Goal: Task Accomplishment & Management: Use online tool/utility

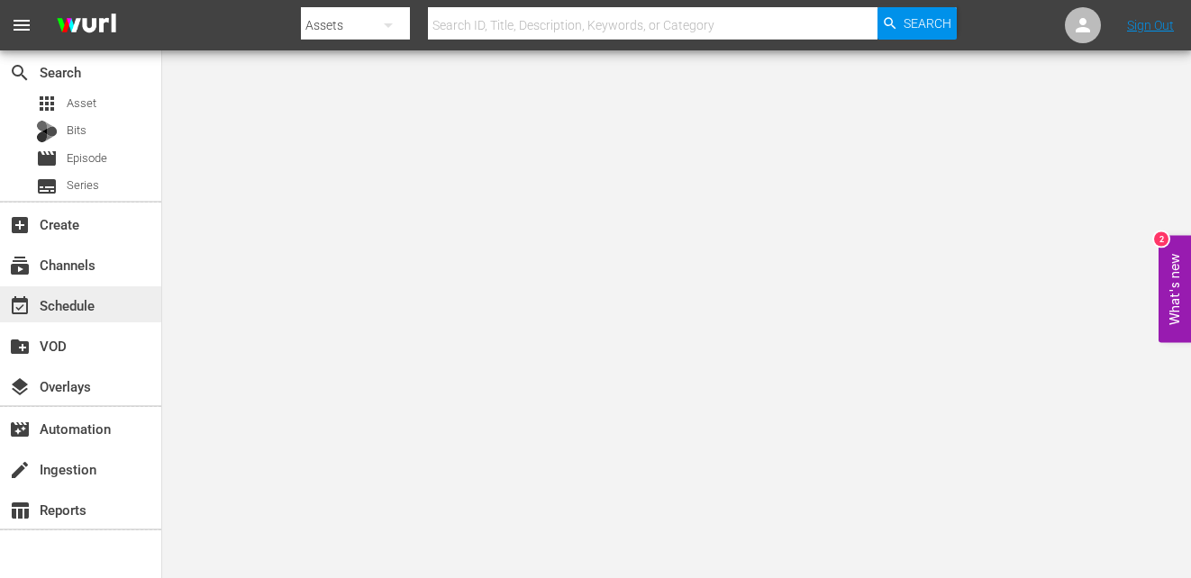
click at [96, 293] on div "event_available Schedule" at bounding box center [80, 305] width 161 height 36
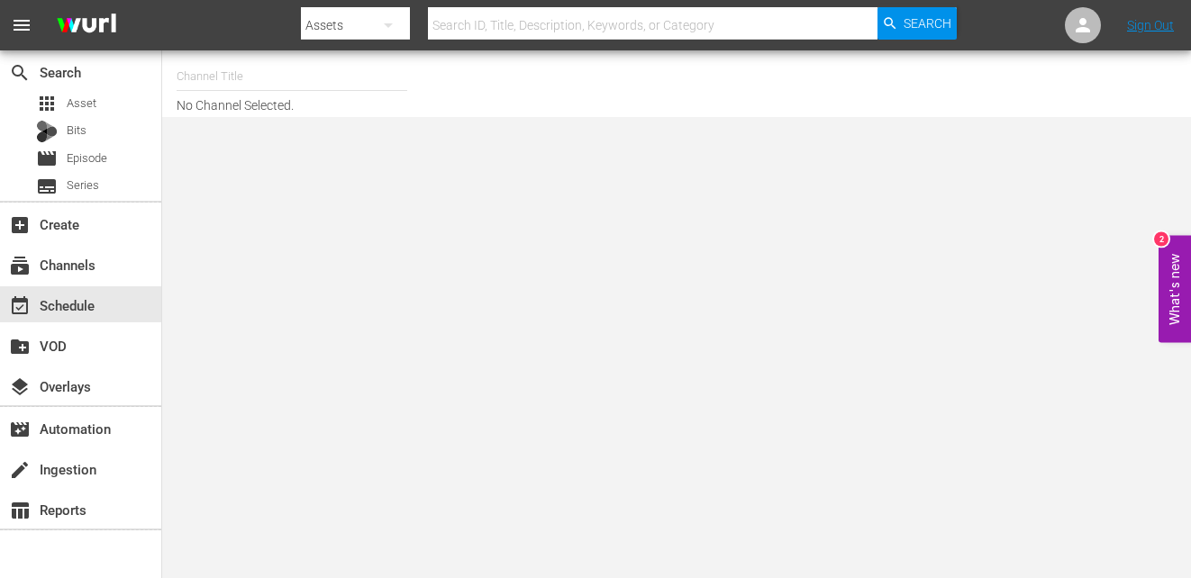
click at [292, 73] on input "text" at bounding box center [292, 76] width 231 height 43
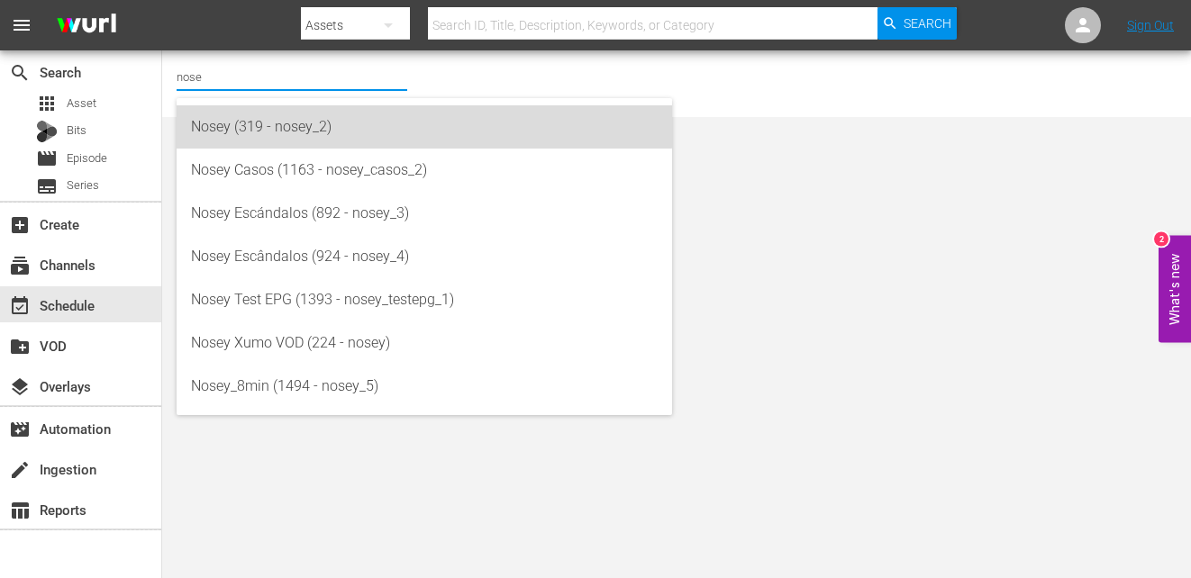
click at [326, 112] on div "Nosey (319 - nosey_2)" at bounding box center [424, 126] width 467 height 43
type input "Nosey (319 - nosey_2)"
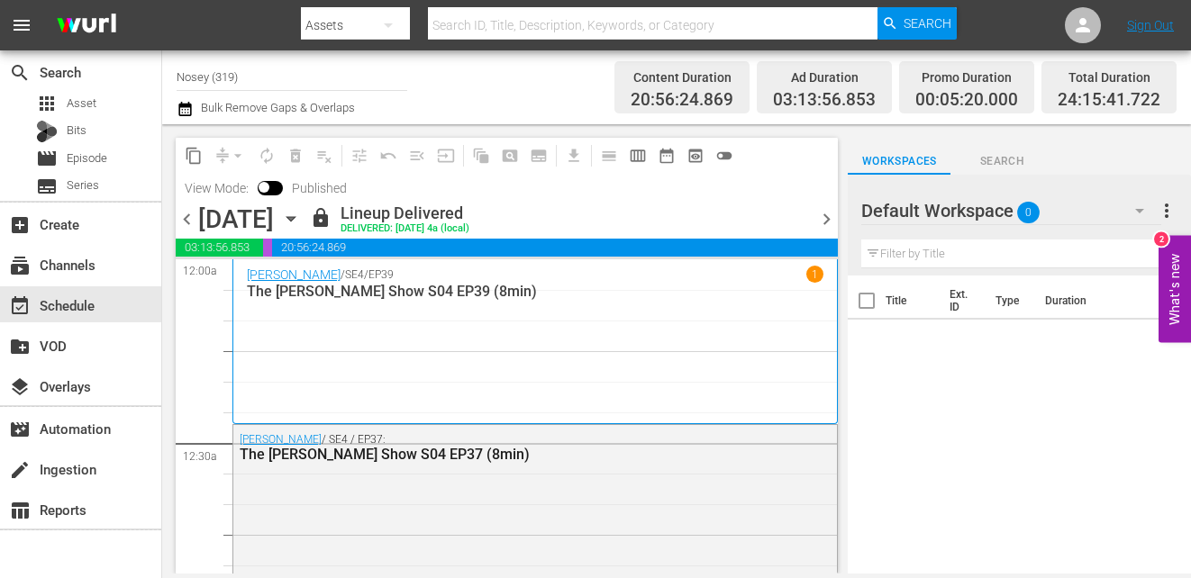
click at [826, 218] on span "chevron_right" at bounding box center [826, 219] width 23 height 23
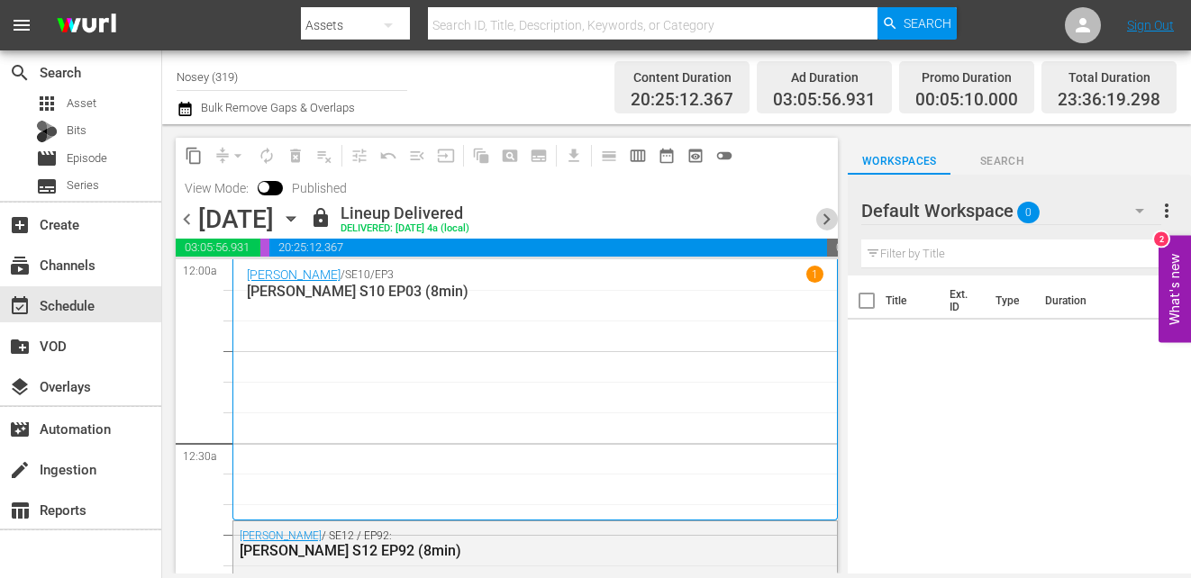
click at [826, 218] on span "chevron_right" at bounding box center [826, 219] width 23 height 23
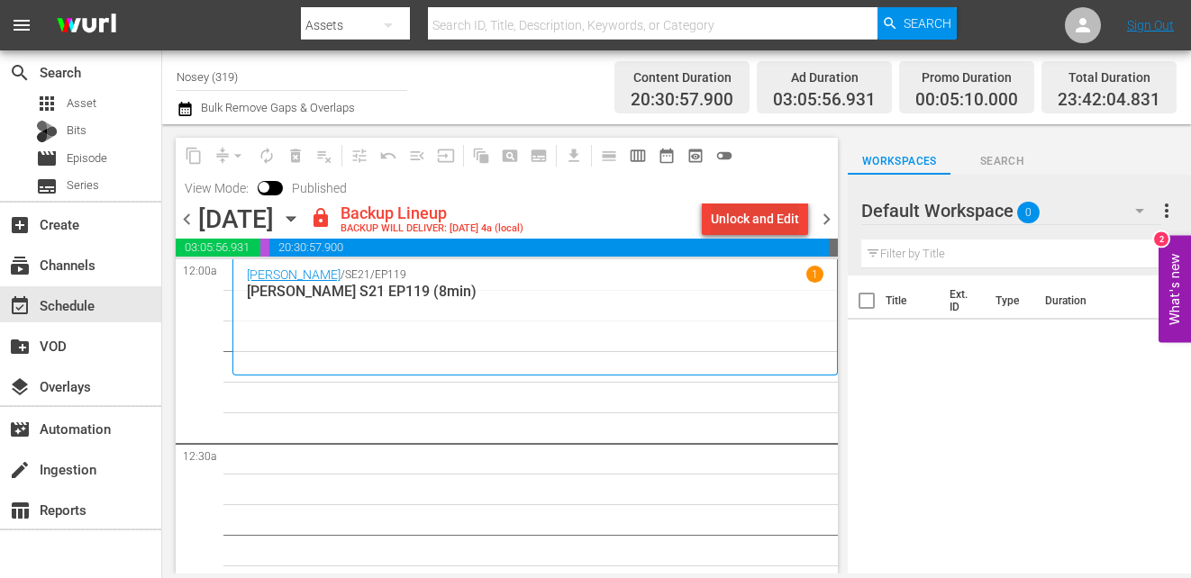
click at [726, 226] on div "Unlock and Edit" at bounding box center [755, 219] width 88 height 32
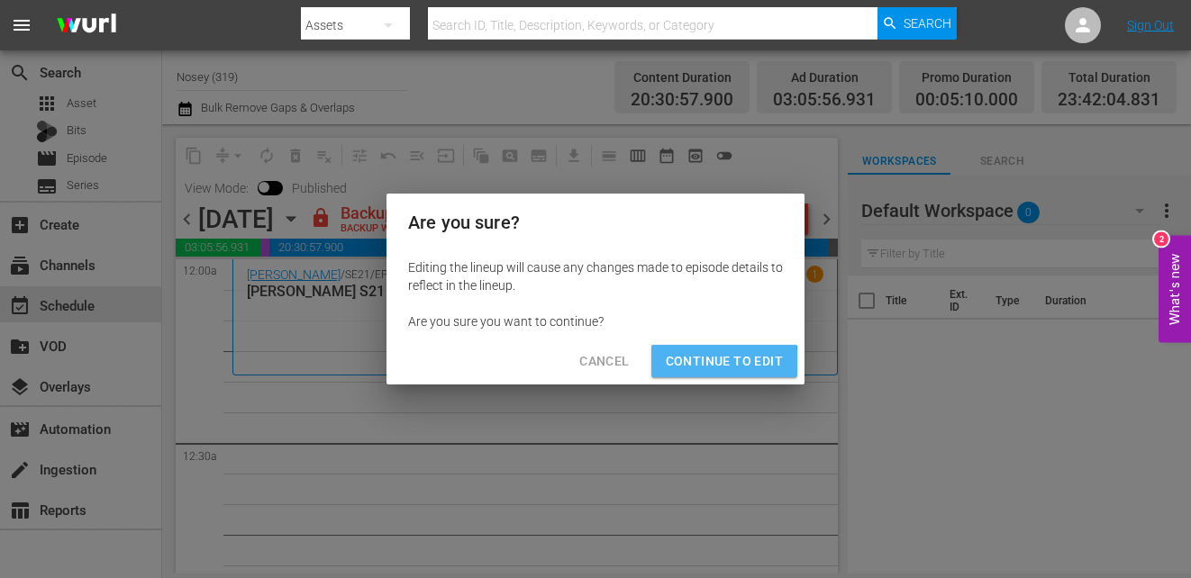
click at [677, 367] on span "Continue to Edit" at bounding box center [724, 362] width 117 height 23
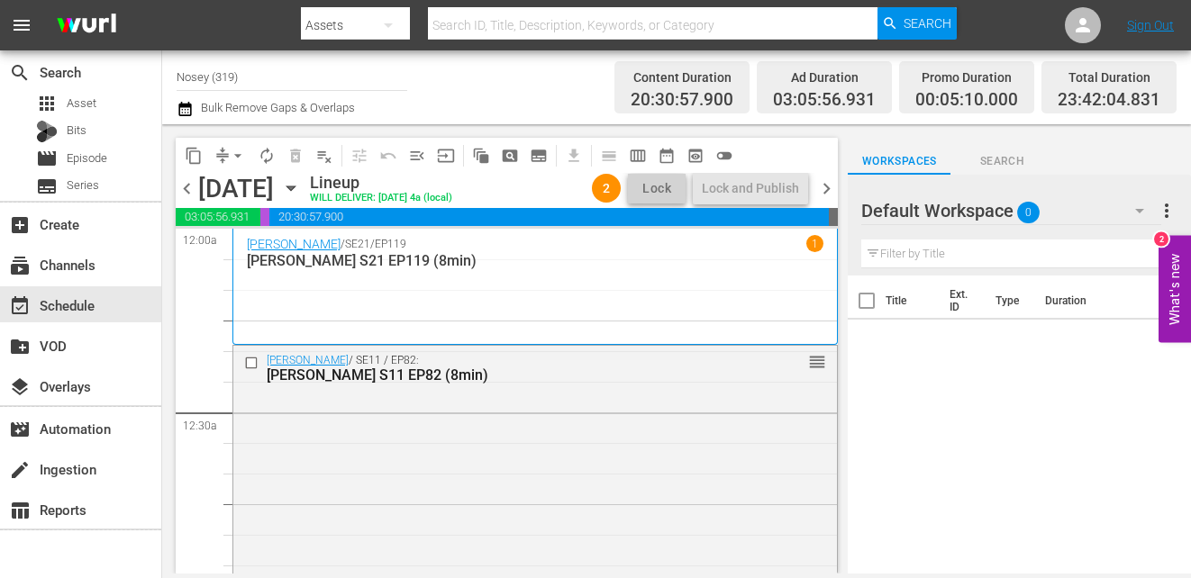
click at [301, 191] on icon "button" at bounding box center [291, 188] width 20 height 20
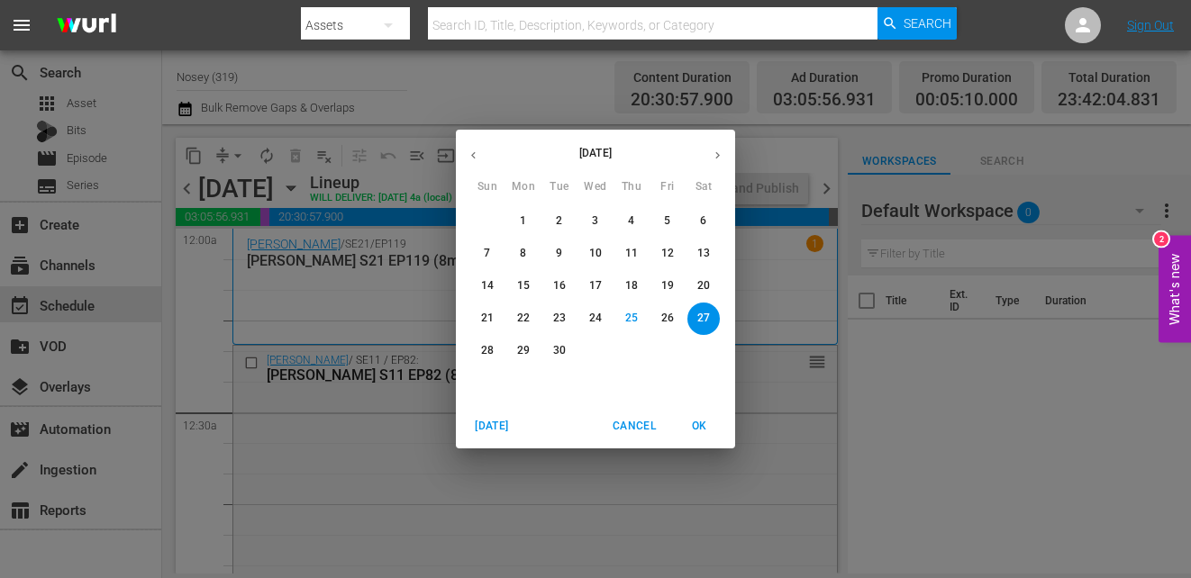
click at [697, 287] on span "20" at bounding box center [704, 285] width 32 height 15
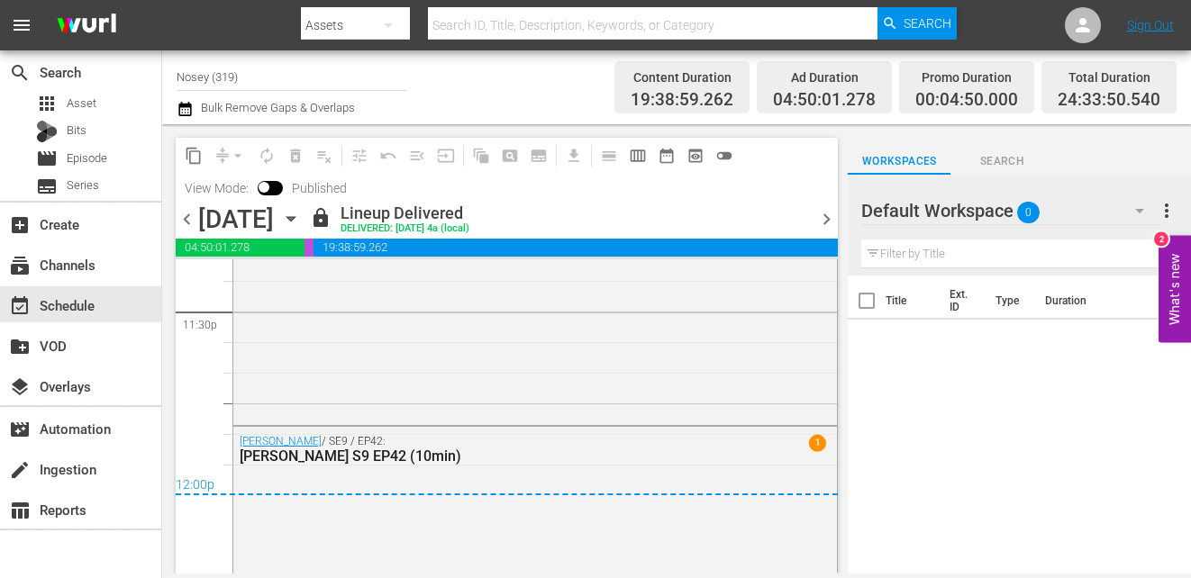
scroll to position [8734, 0]
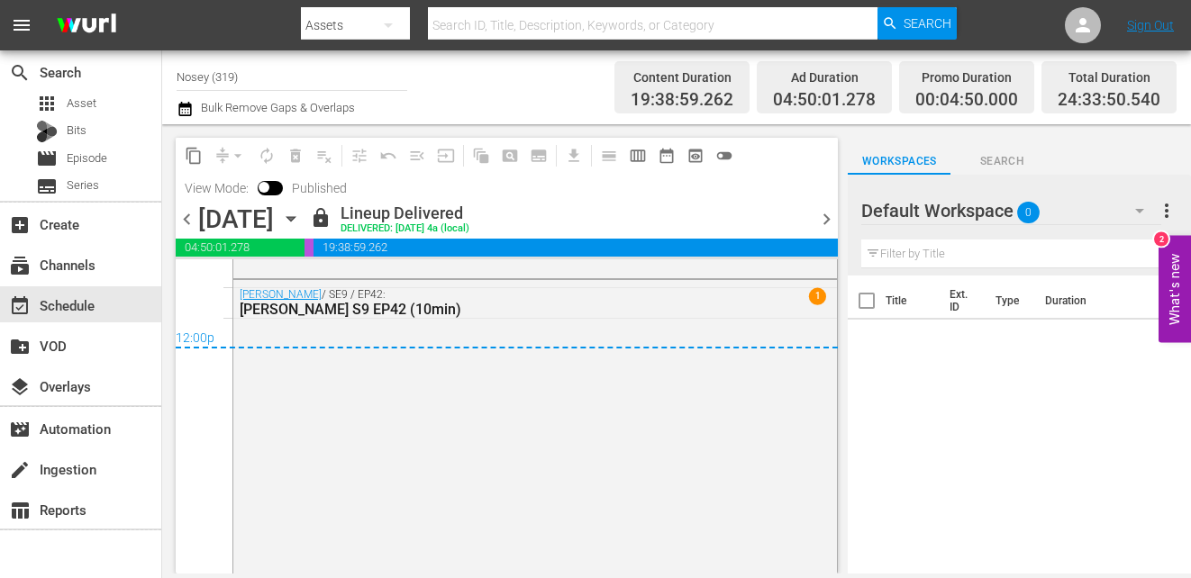
click at [295, 218] on icon "button" at bounding box center [291, 219] width 8 height 5
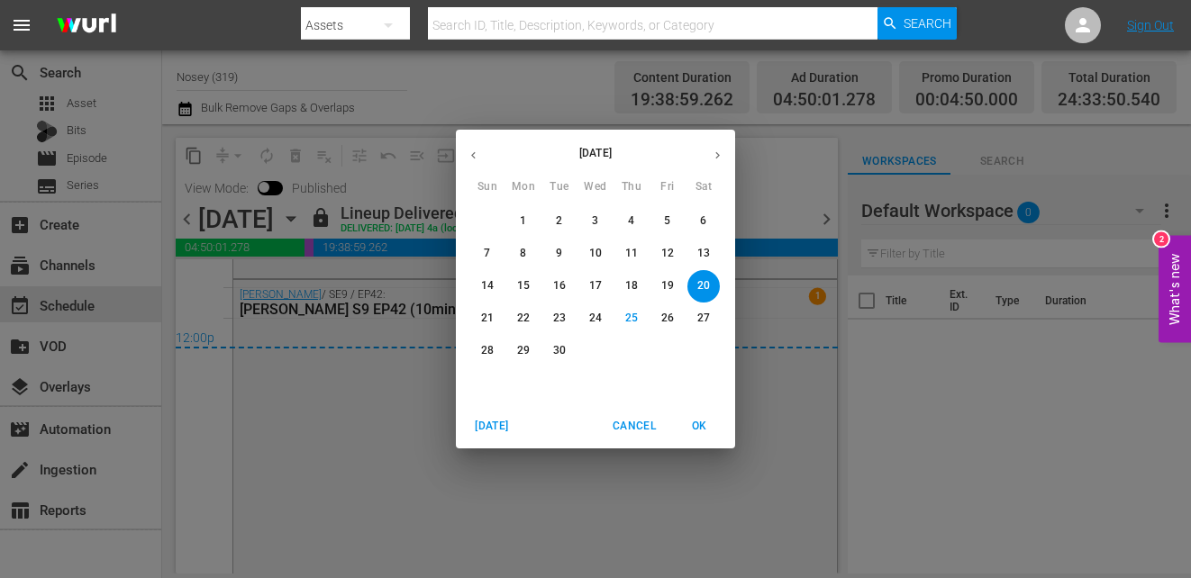
click at [714, 318] on span "27" at bounding box center [704, 318] width 32 height 15
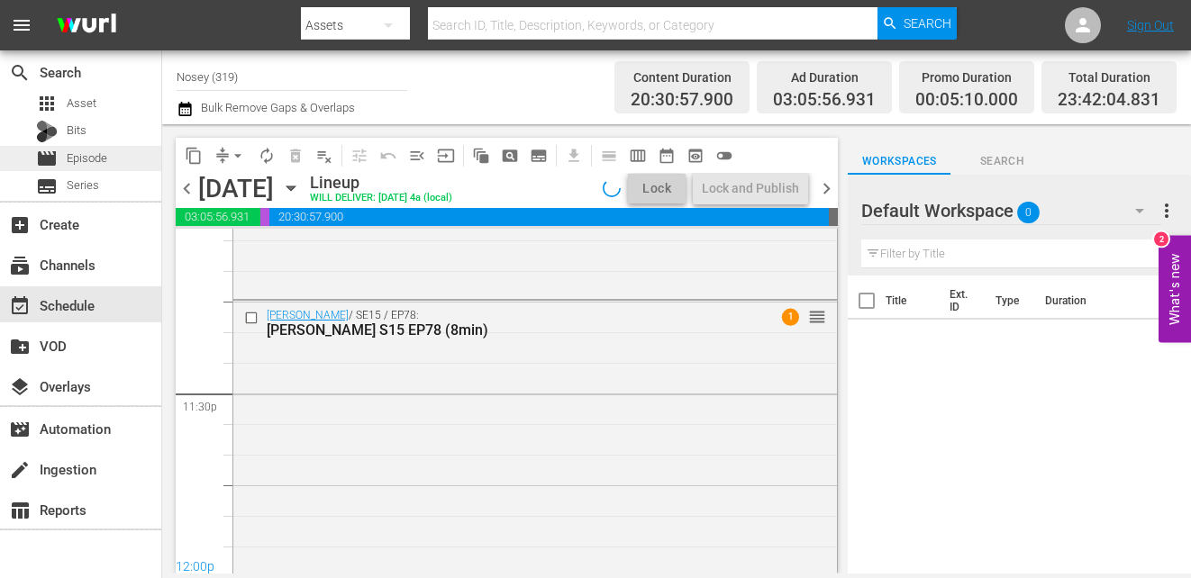
scroll to position [8485, 0]
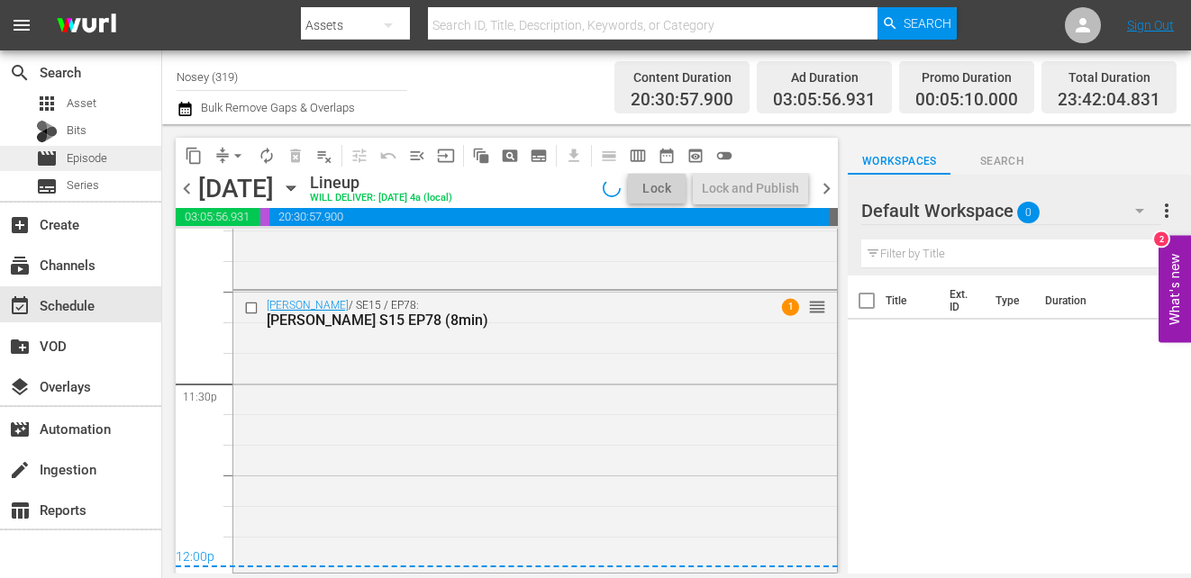
click at [61, 160] on div "movie Episode" at bounding box center [71, 158] width 71 height 25
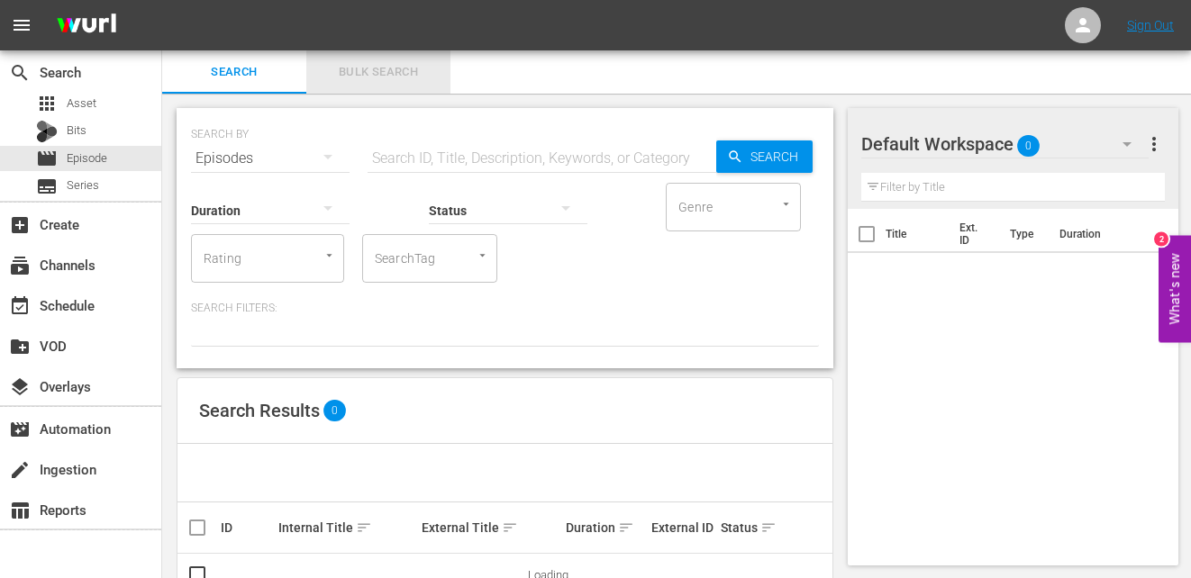
click at [348, 58] on button "Bulk Search" at bounding box center [378, 71] width 144 height 43
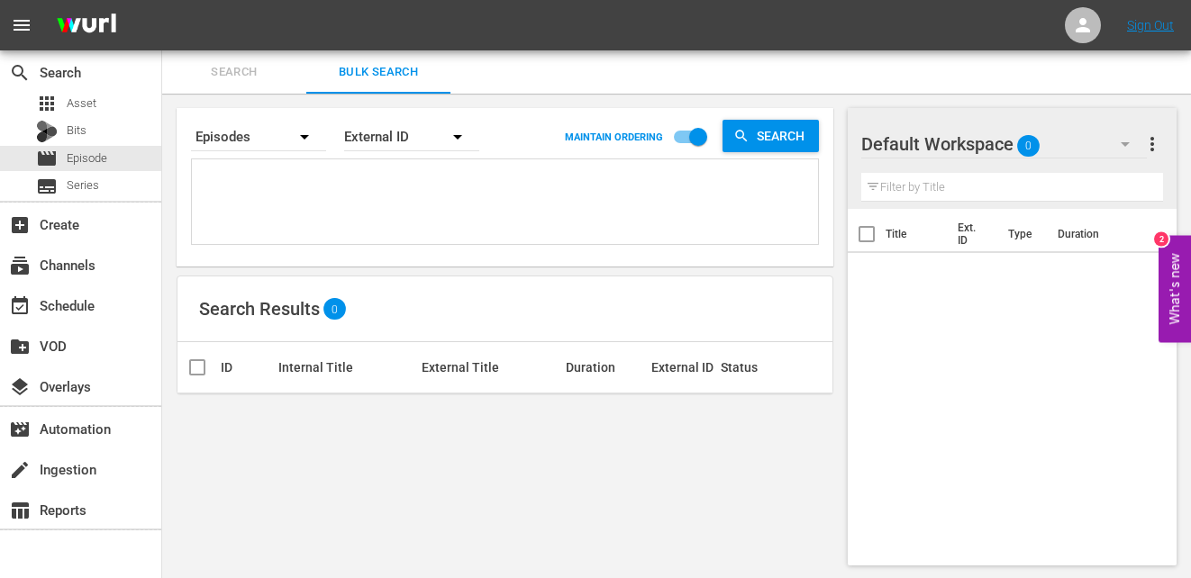
click at [304, 193] on textarea at bounding box center [507, 205] width 622 height 82
paste textarea "JS-17103 JS-1890 JS-2561 JS-1779 JS-1954 JS-1951 JS-1841 JS-1778 JS-1870 JS-254…"
type textarea "JS-17103 JS-1890 JS-2561 JS-1779 JS-1954 JS-1951 JS-1841 JS-1778 JS-1870 JS-254…"
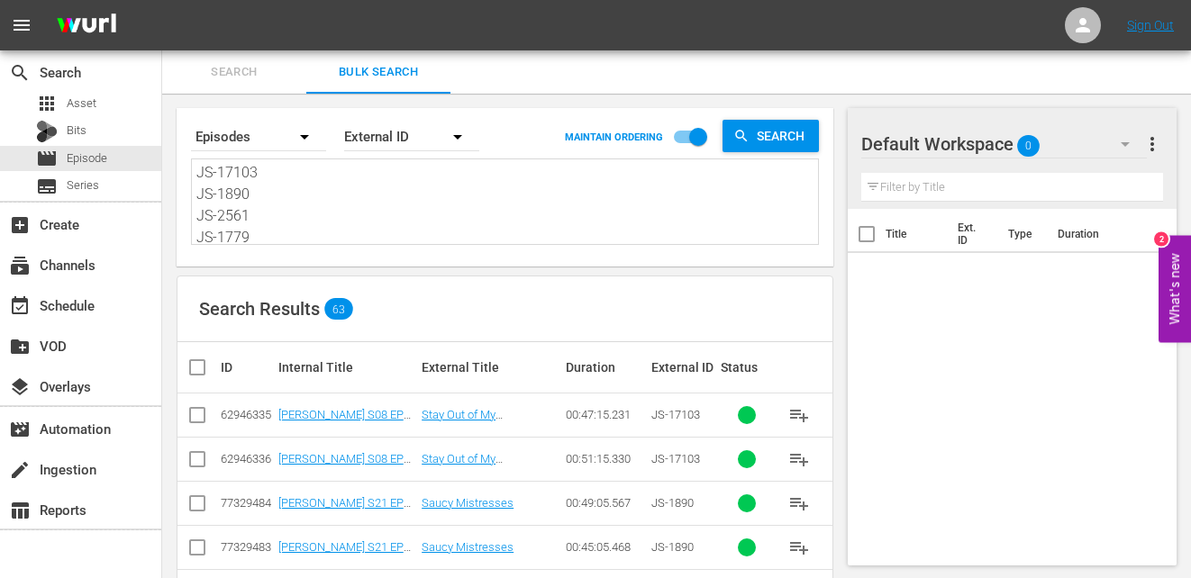
type textarea "JS-17103 JS-1890 JS-2561 JS-1779 JS-1954 JS-1951 JS-1841 JS-1778 JS-1870 JS-254…"
click at [194, 373] on input "checkbox" at bounding box center [205, 368] width 36 height 22
checkbox input "true"
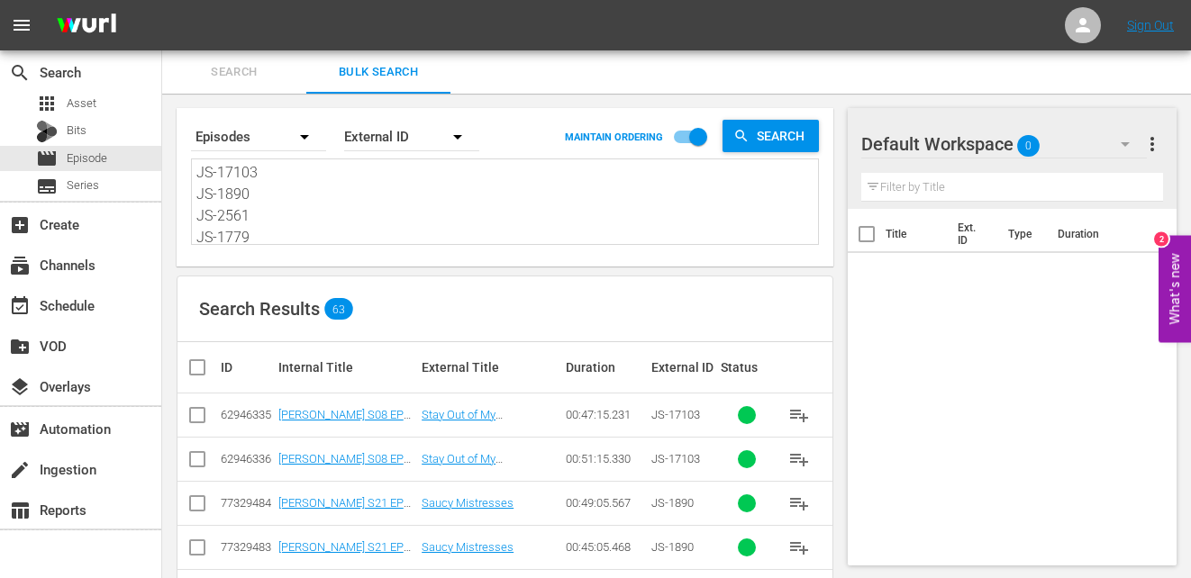
checkbox input "true"
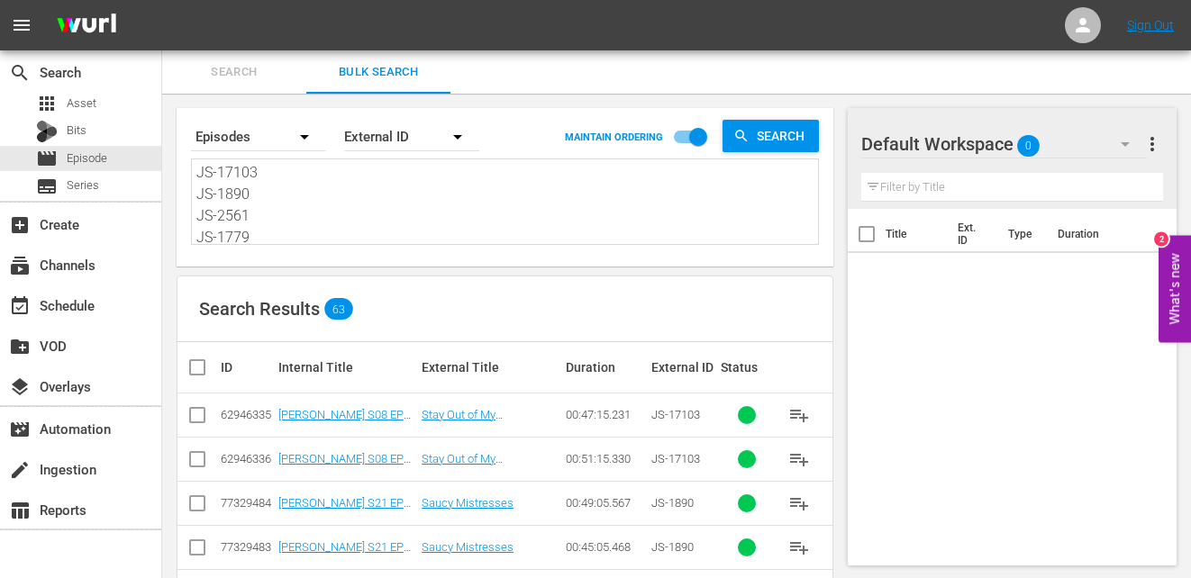
checkbox input "true"
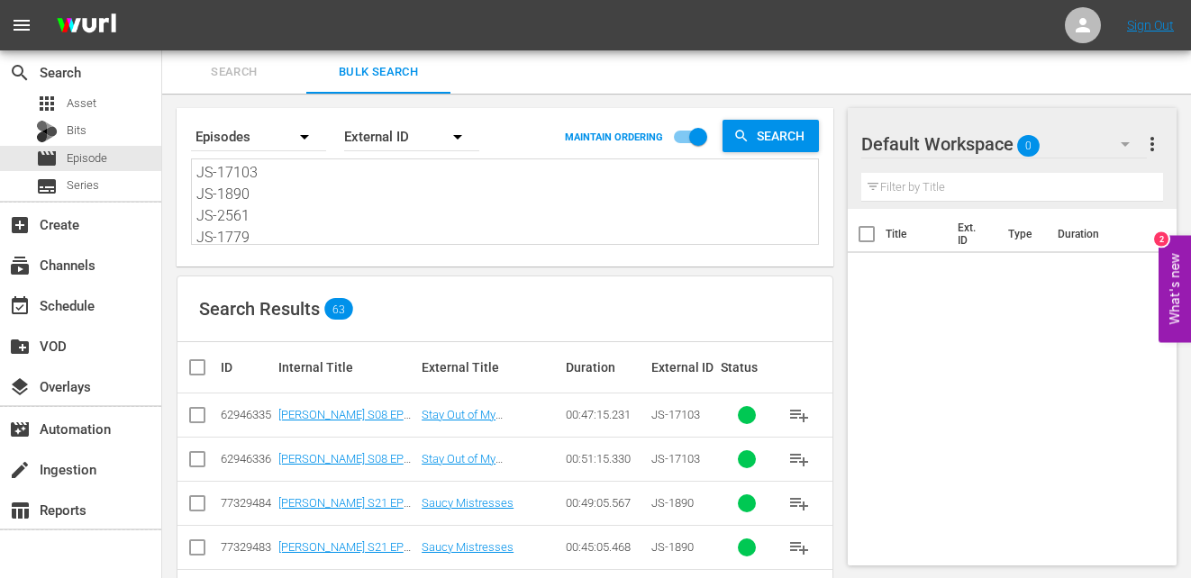
checkbox input "true"
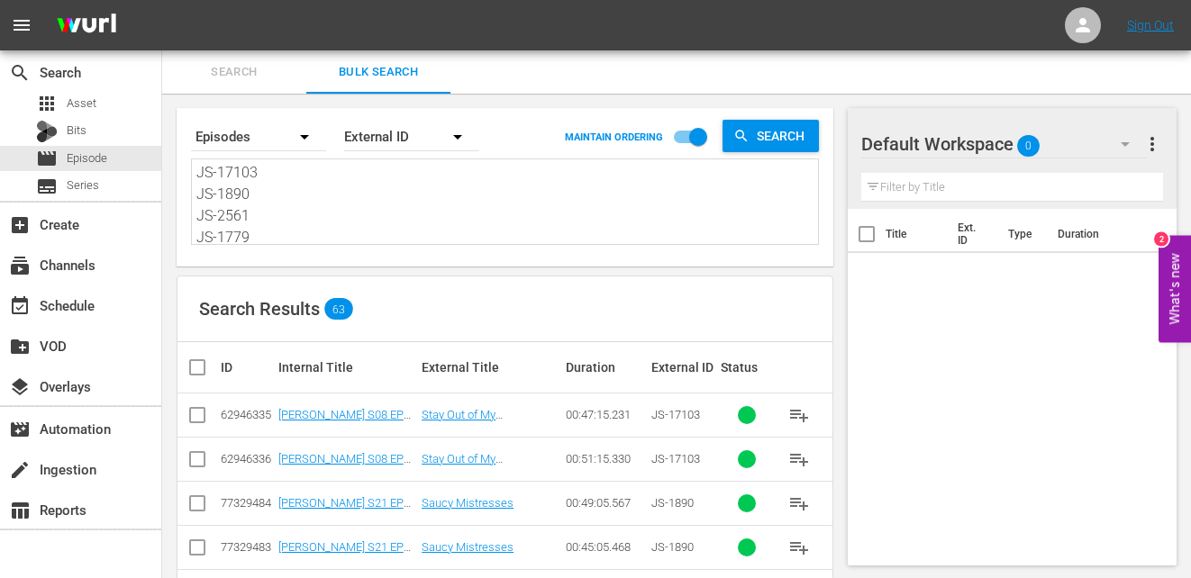
checkbox input "true"
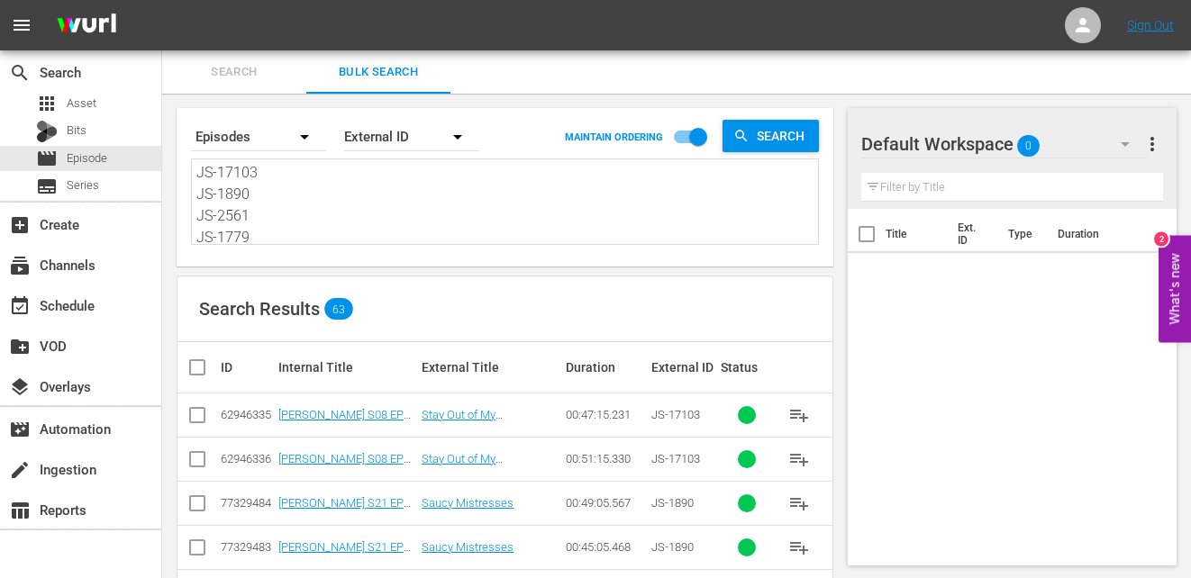
checkbox input "true"
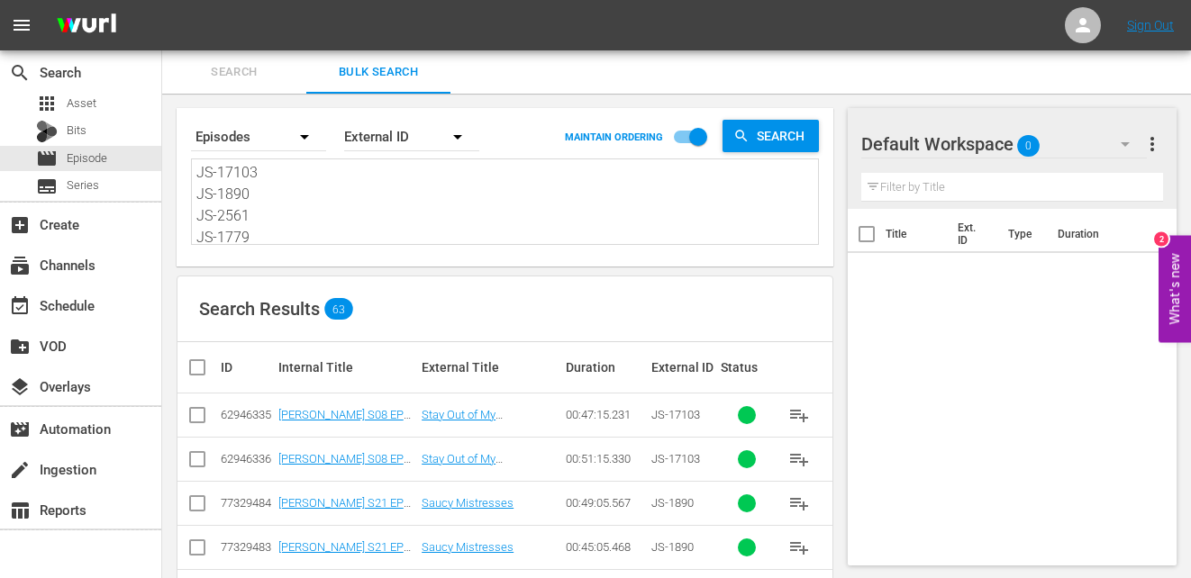
checkbox input "true"
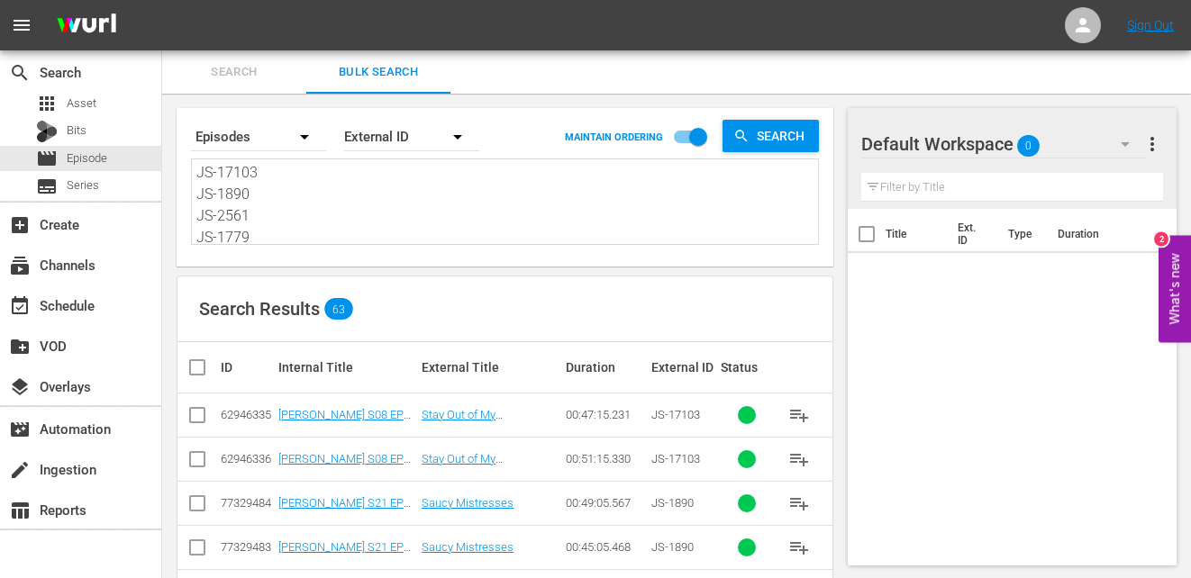
checkbox input "true"
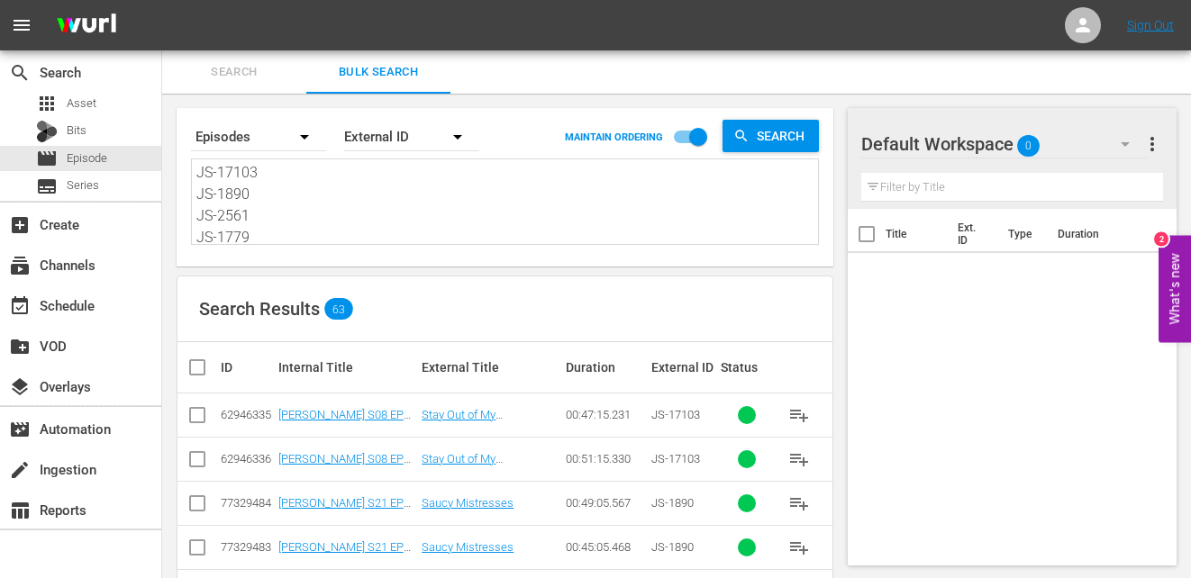
checkbox input "true"
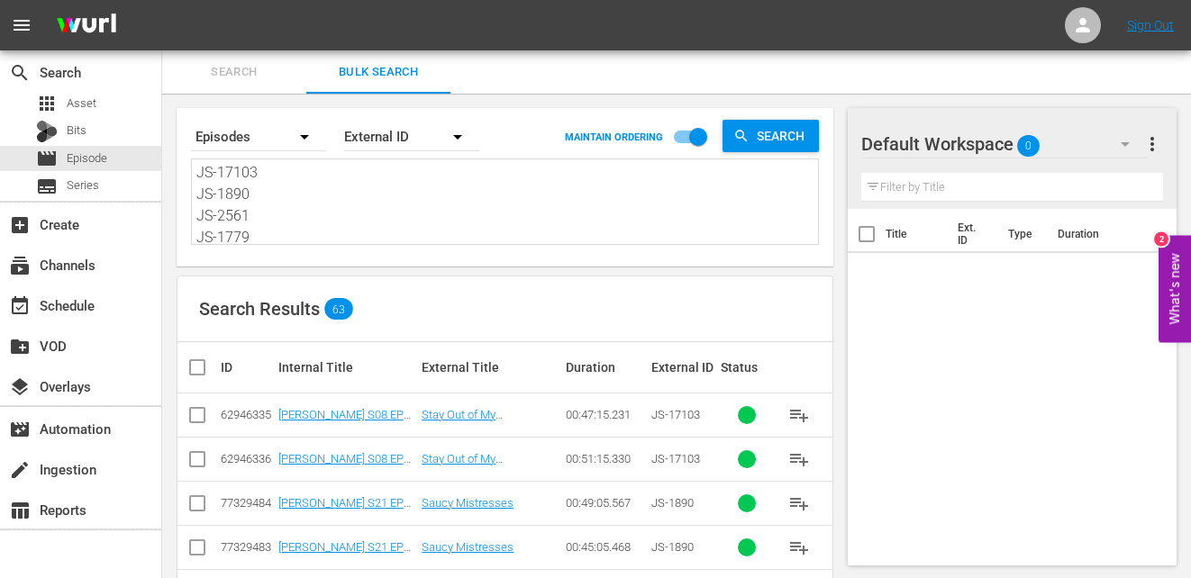
checkbox input "true"
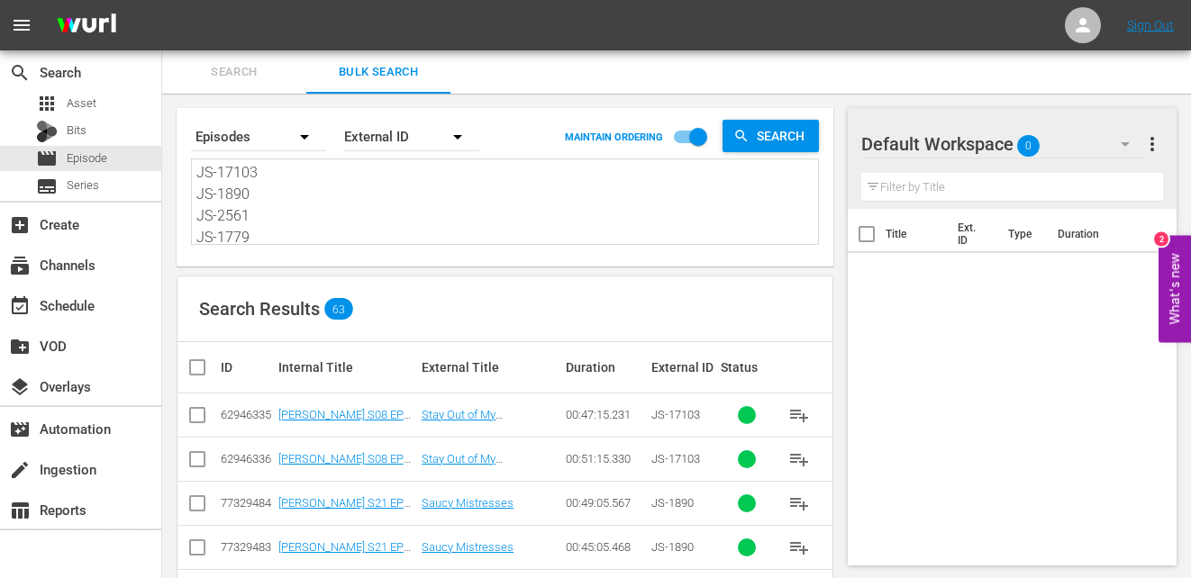
checkbox input "true"
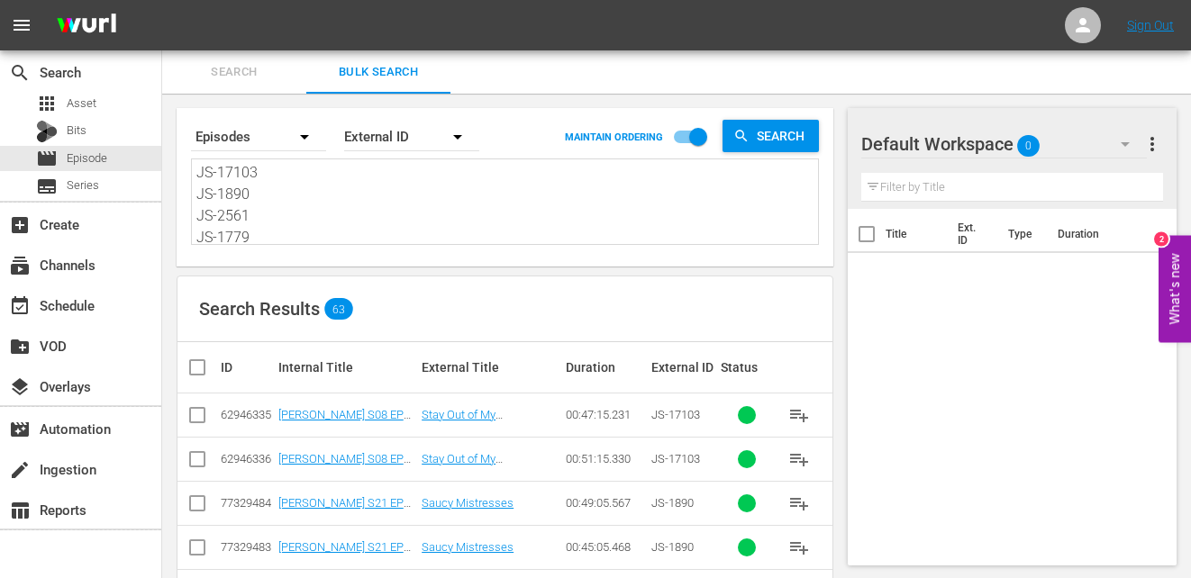
checkbox input "true"
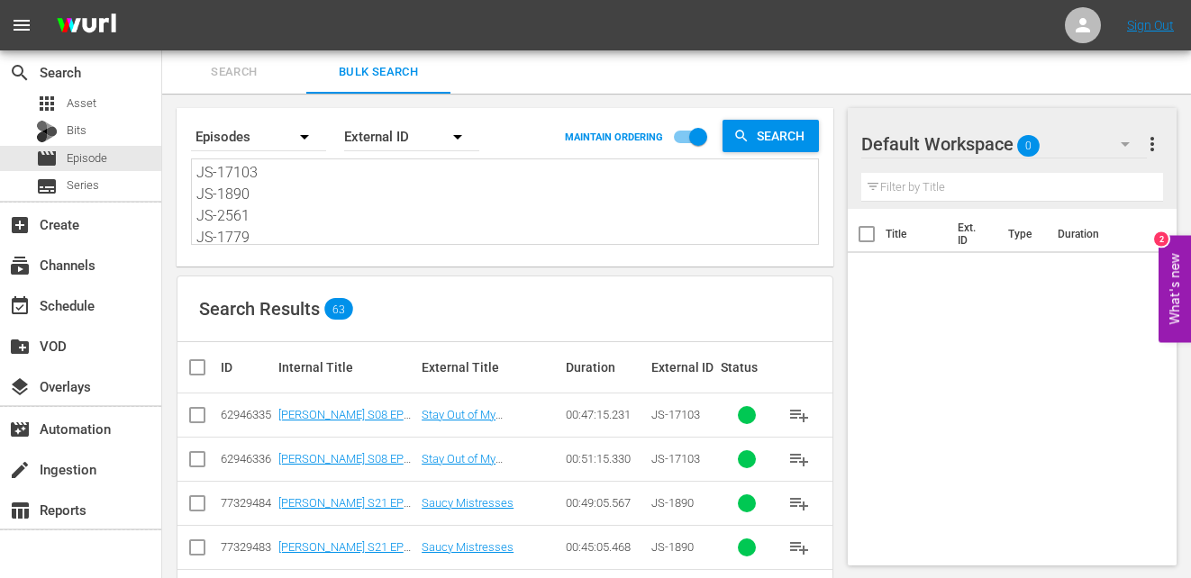
checkbox input "true"
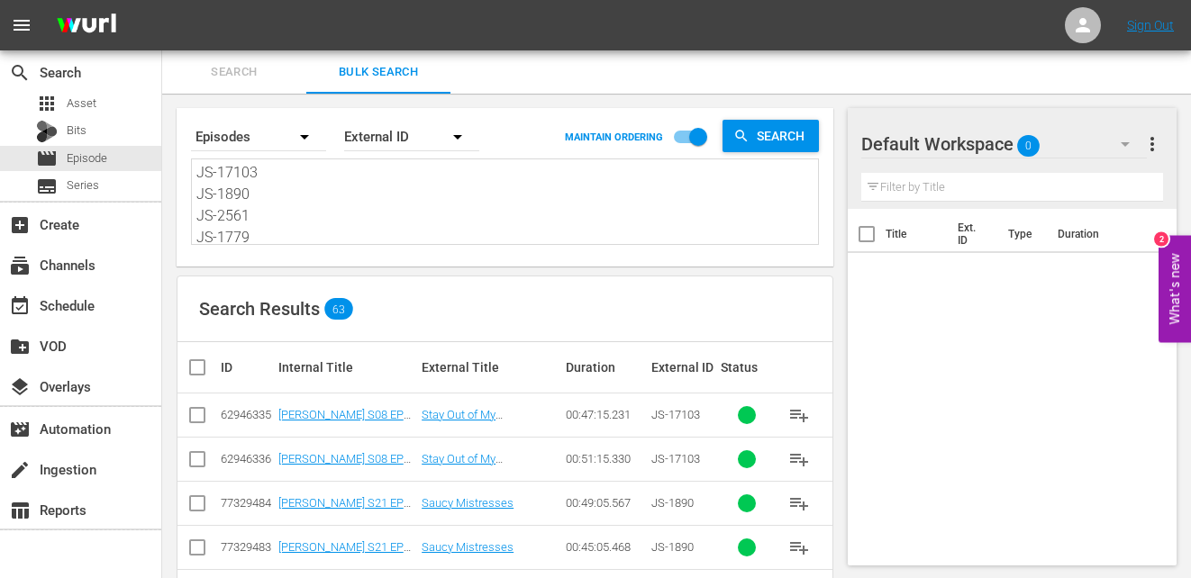
checkbox input "true"
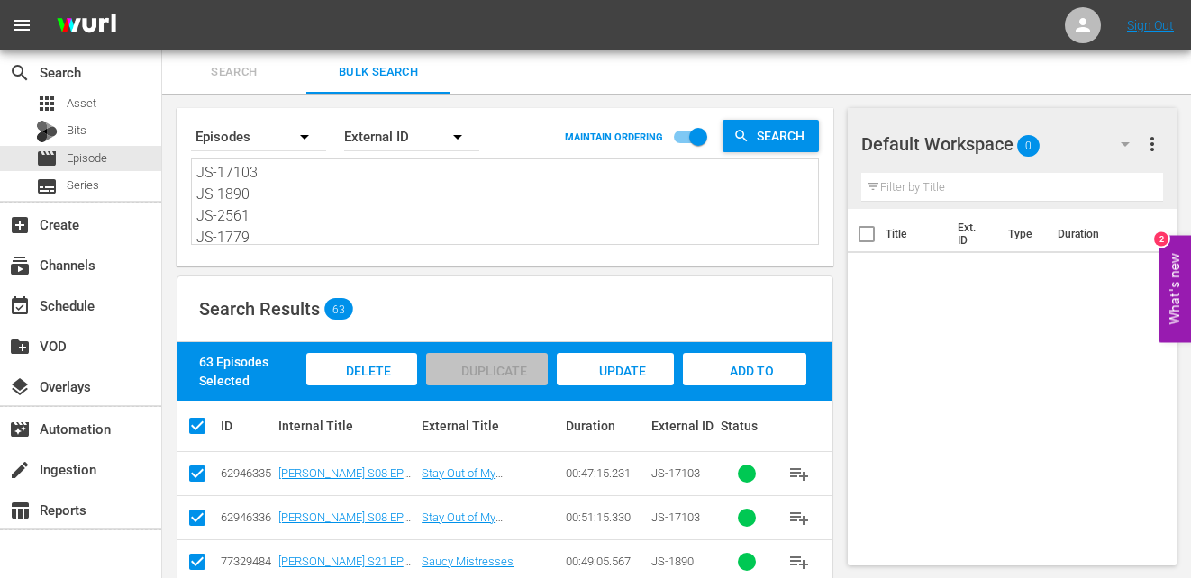
click at [726, 367] on span "Add to Workspace" at bounding box center [745, 388] width 88 height 49
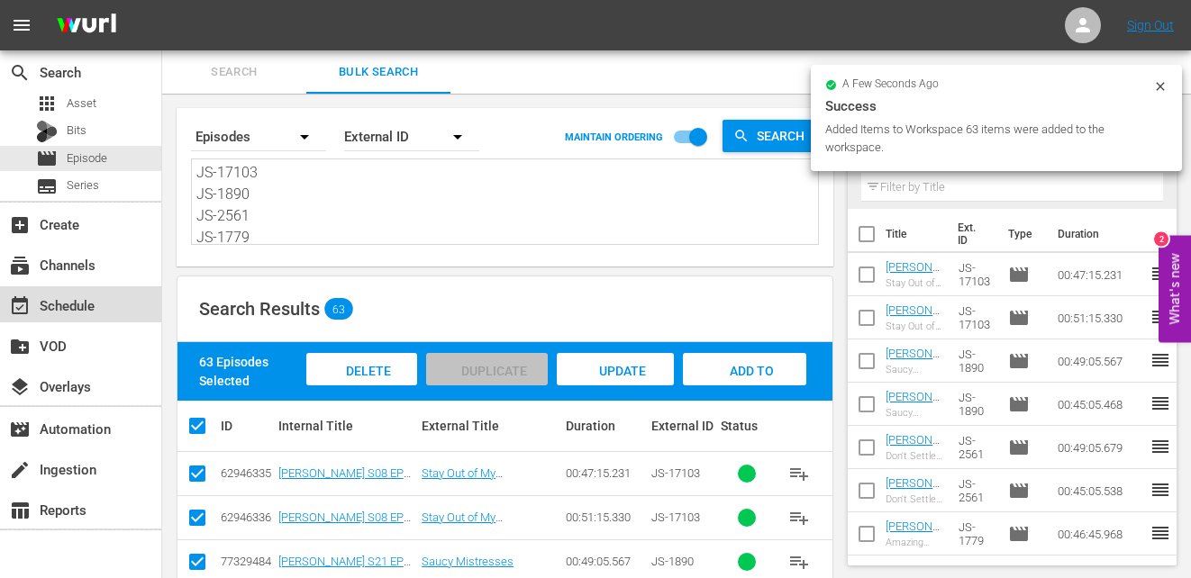
click at [105, 308] on div "event_available Schedule" at bounding box center [80, 305] width 161 height 36
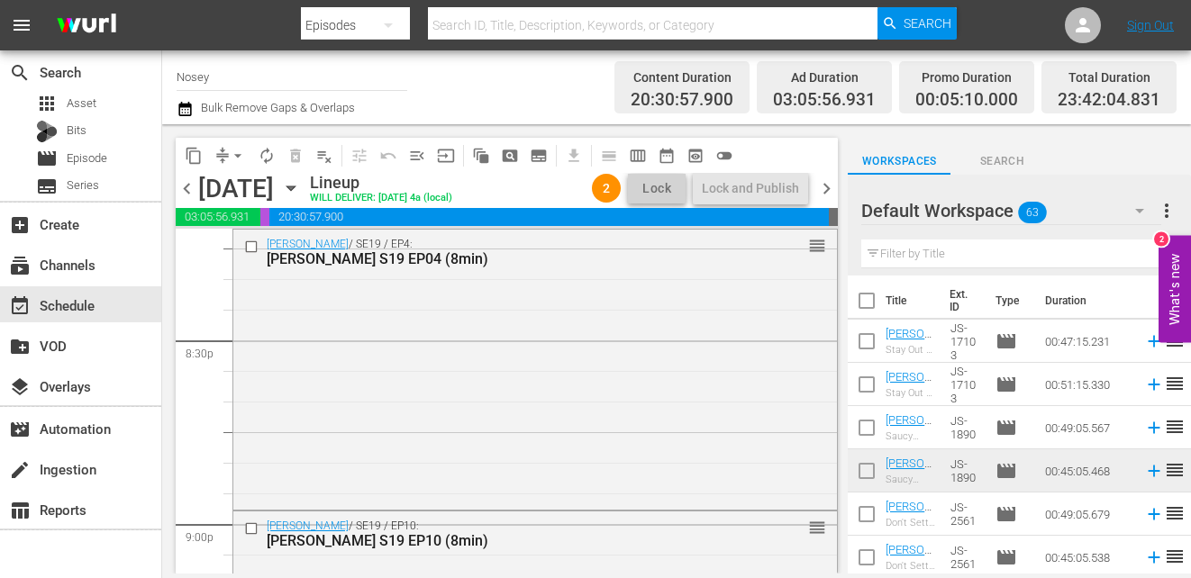
scroll to position [8485, 0]
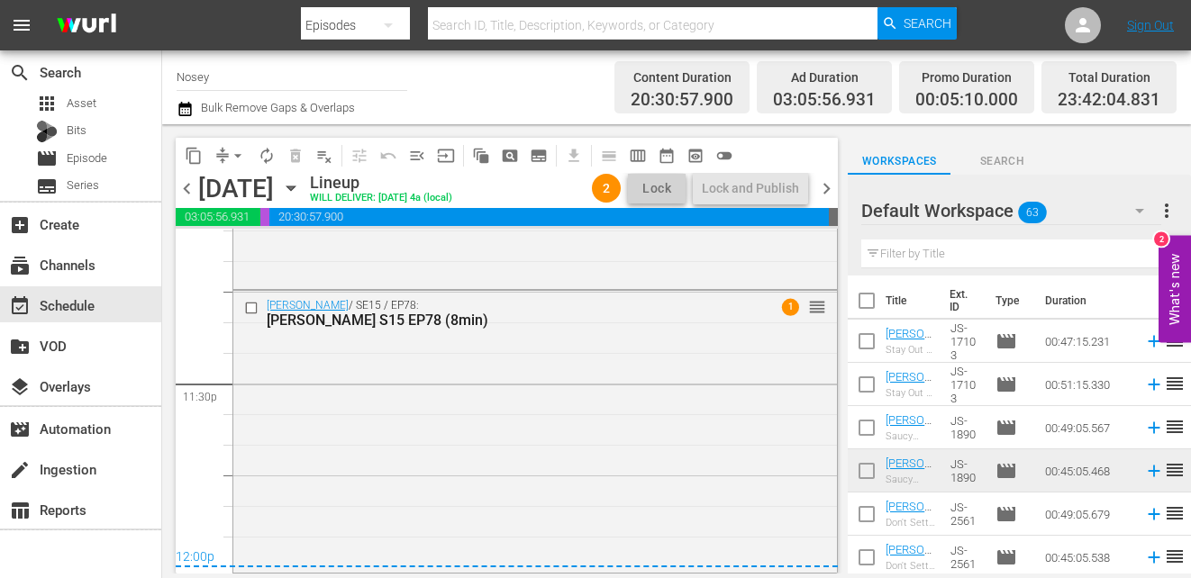
click at [818, 189] on span "chevron_right" at bounding box center [826, 189] width 23 height 23
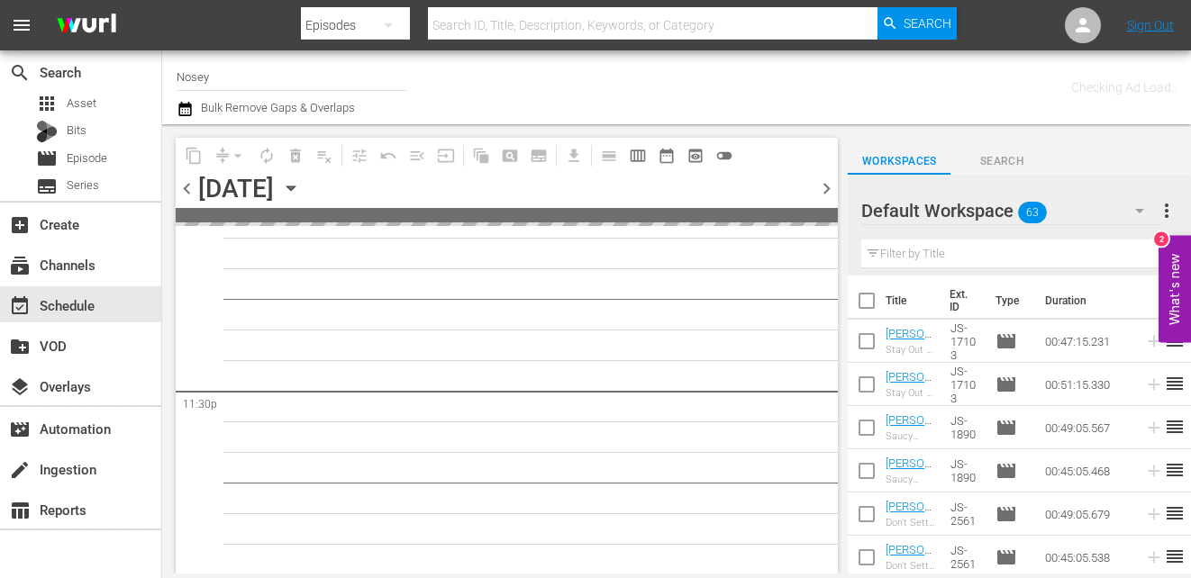
scroll to position [8485, 0]
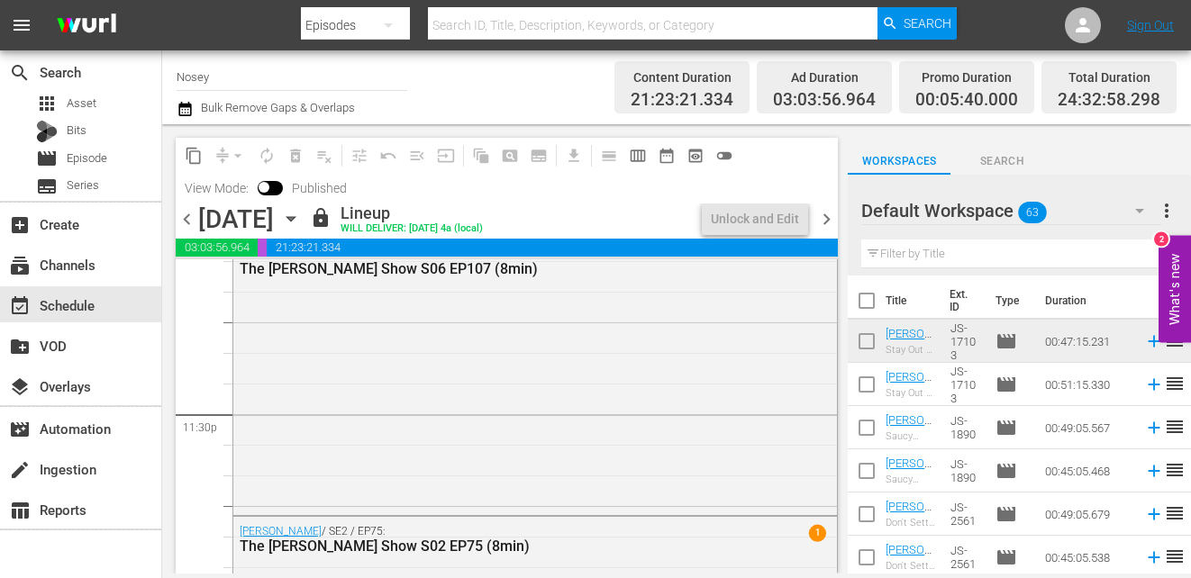
click at [305, 216] on div "[DATE] [DATE]" at bounding box center [251, 220] width 107 height 30
click at [301, 214] on icon "button" at bounding box center [291, 219] width 20 height 20
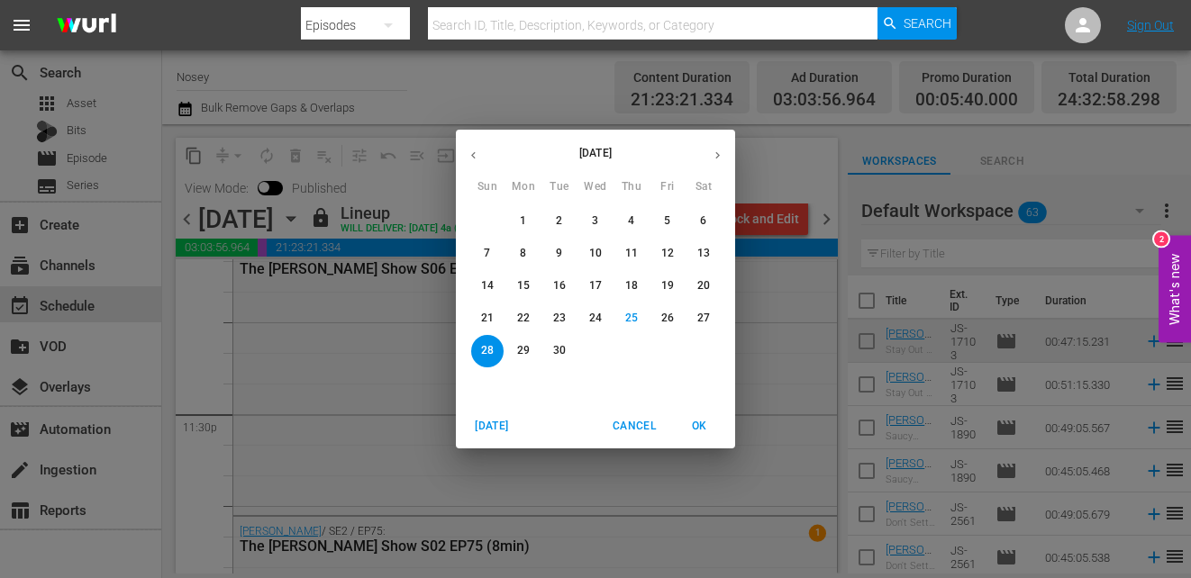
click at [706, 319] on p "27" at bounding box center [703, 318] width 13 height 15
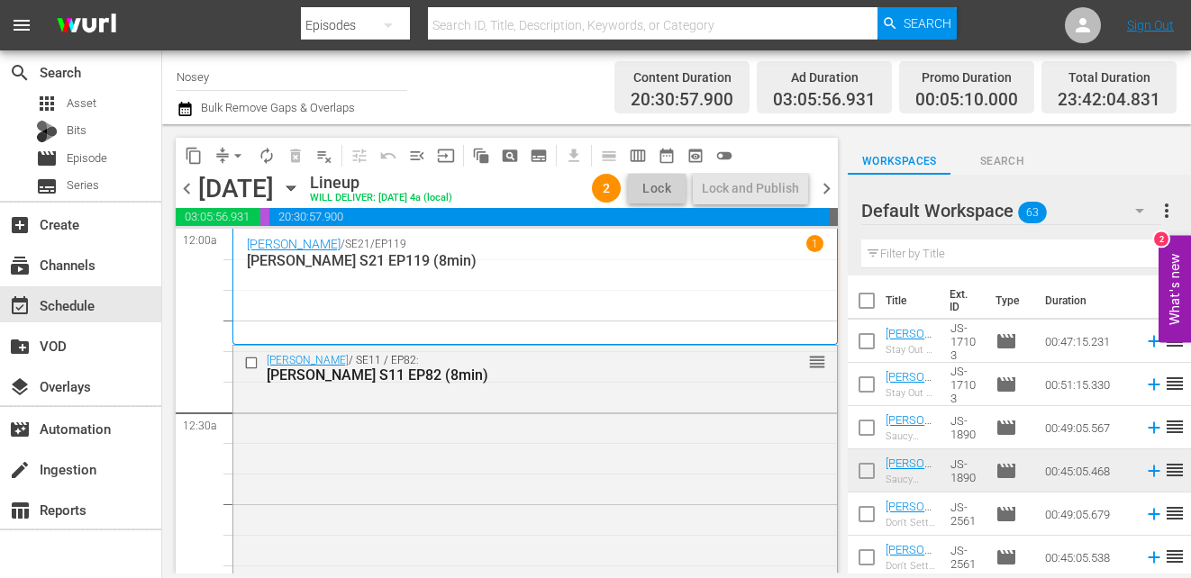
click at [295, 187] on icon "button" at bounding box center [291, 189] width 8 height 5
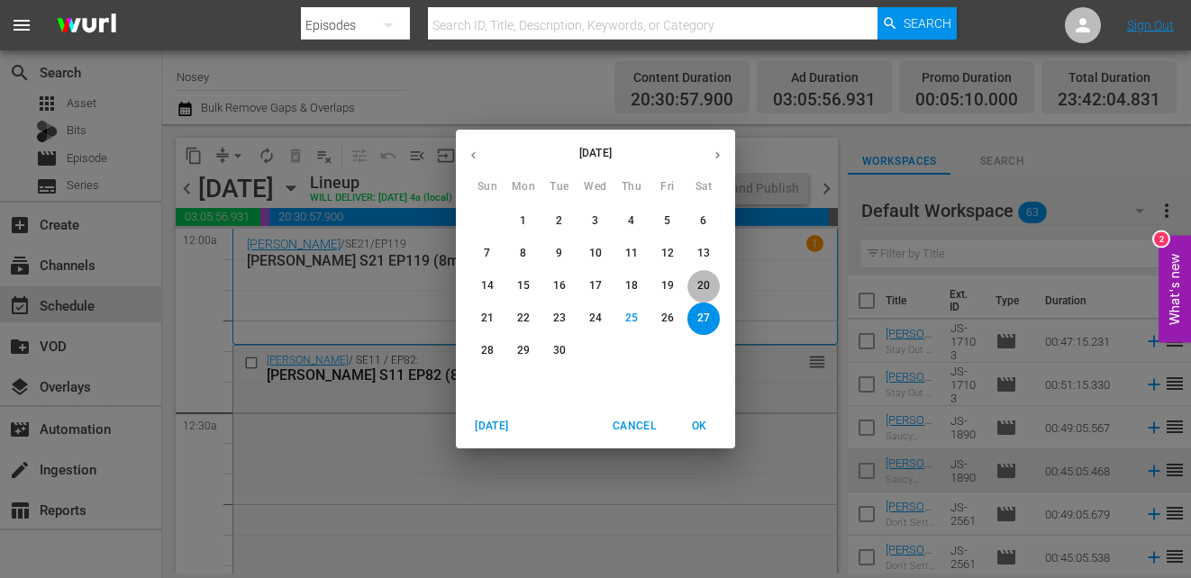
click at [703, 288] on p "20" at bounding box center [703, 285] width 13 height 15
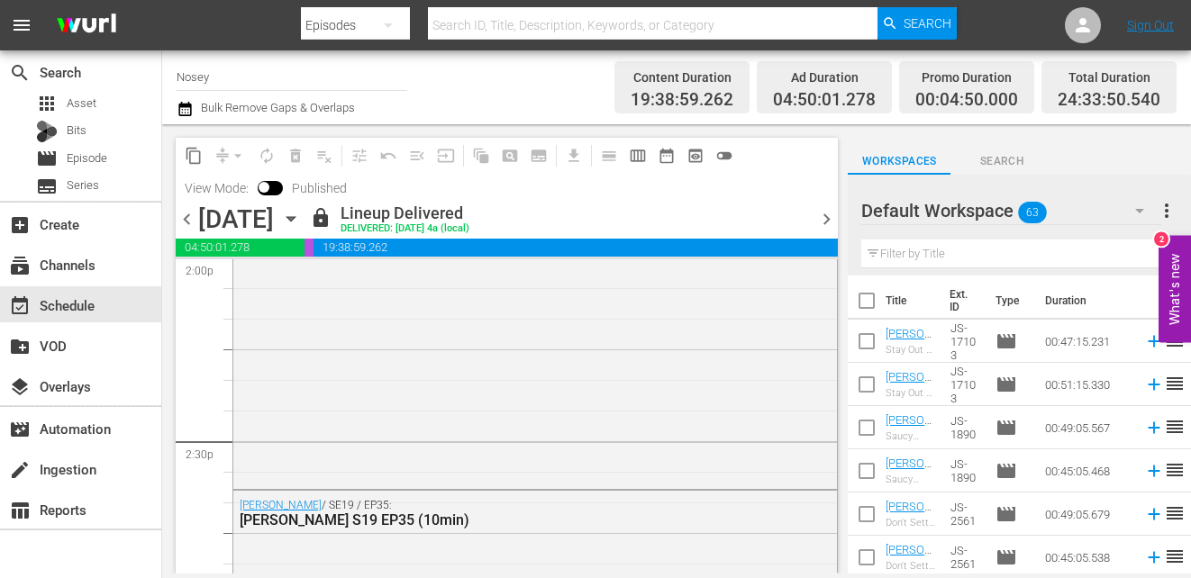
scroll to position [4502, 0]
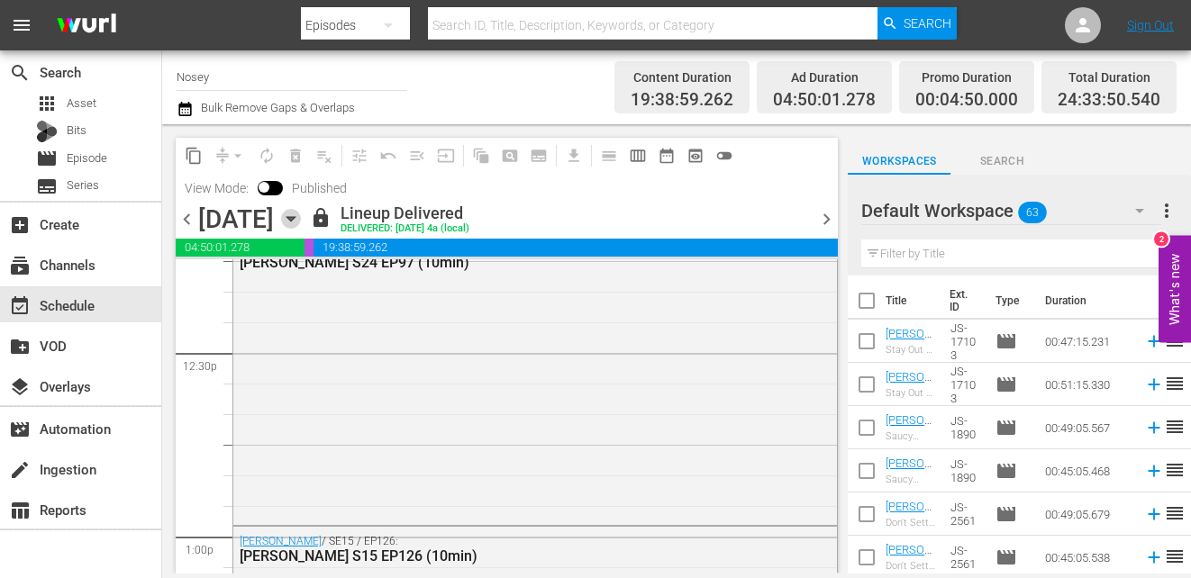
click at [301, 227] on icon "button" at bounding box center [291, 219] width 20 height 20
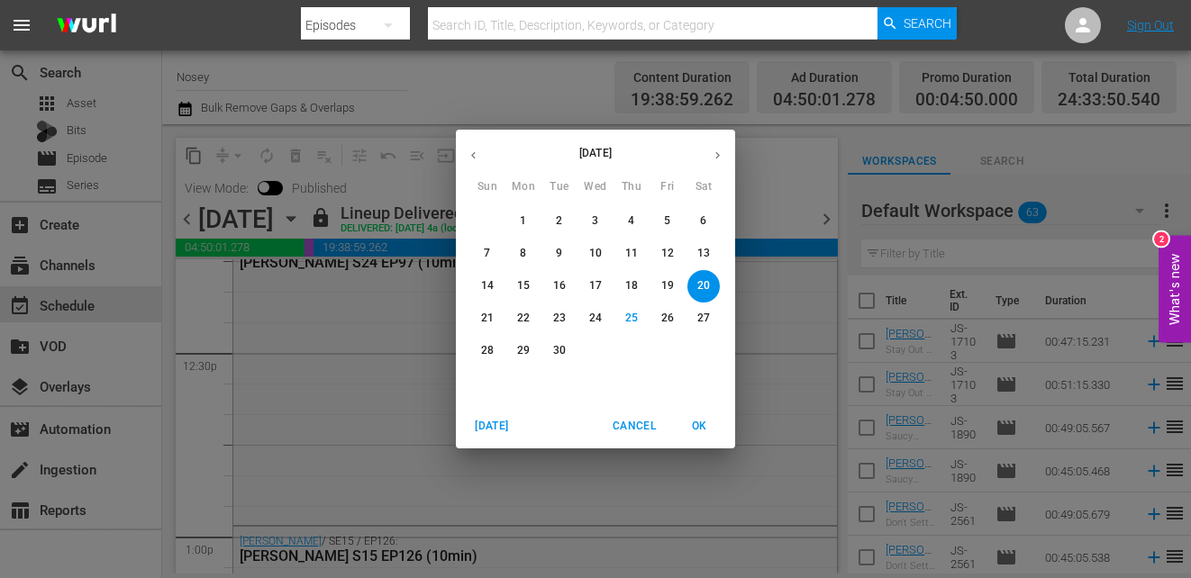
click at [710, 256] on span "13" at bounding box center [704, 253] width 32 height 15
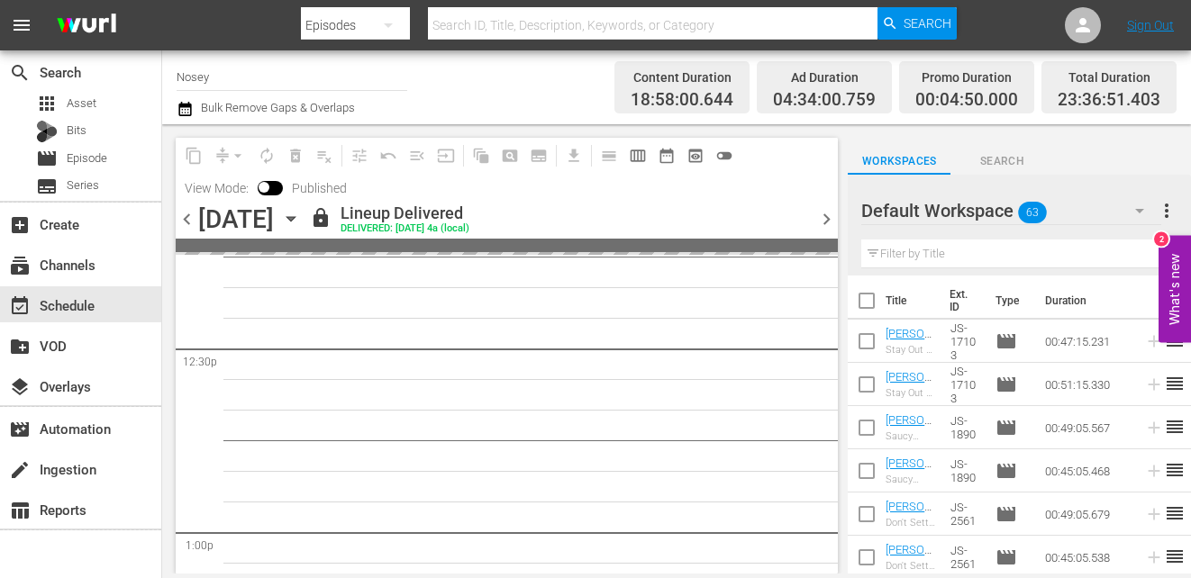
scroll to position [4226, 0]
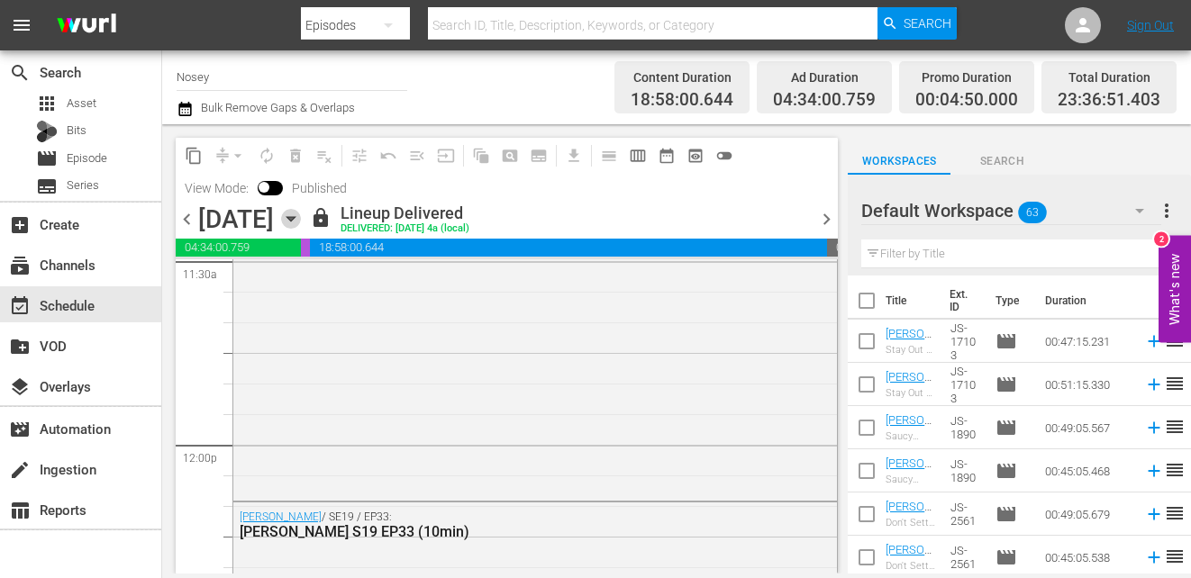
click at [301, 219] on icon "button" at bounding box center [291, 219] width 20 height 20
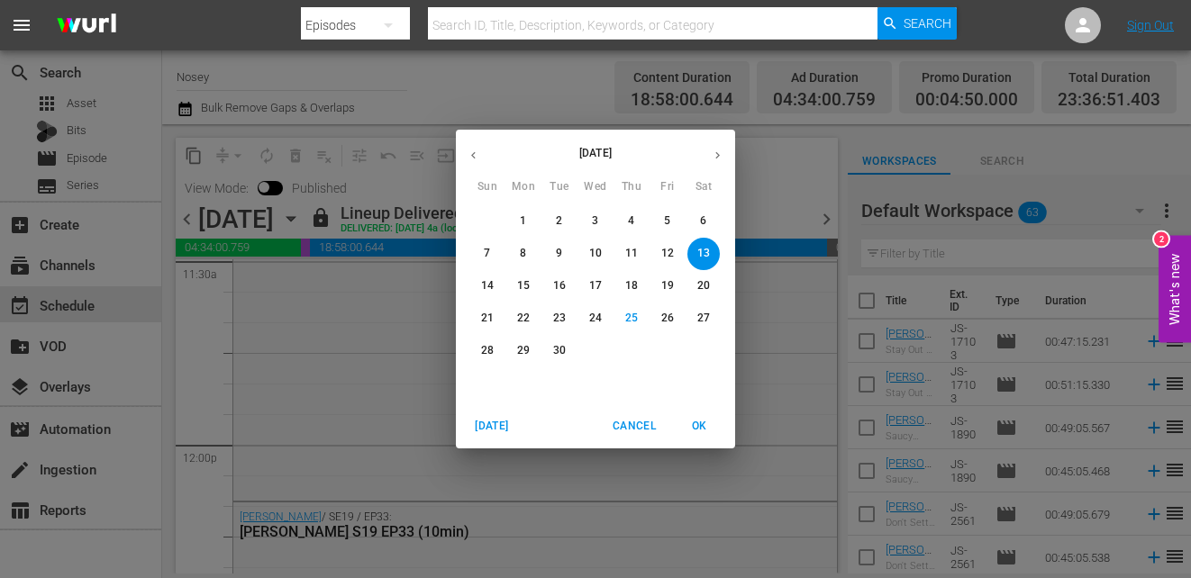
click at [705, 319] on p "27" at bounding box center [703, 318] width 13 height 15
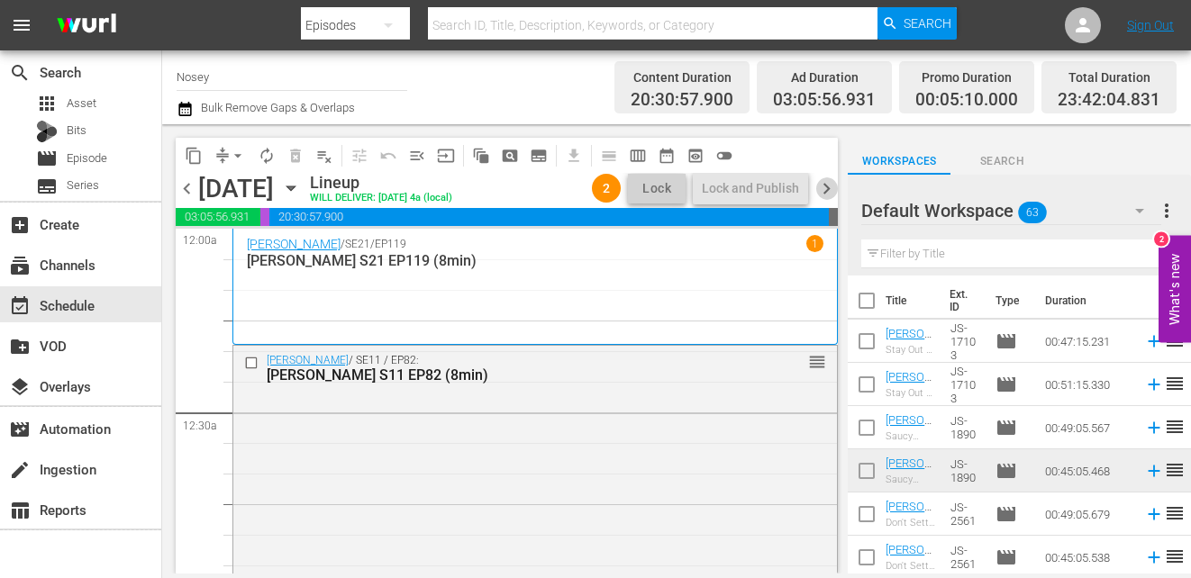
click at [827, 188] on span "chevron_right" at bounding box center [826, 189] width 23 height 23
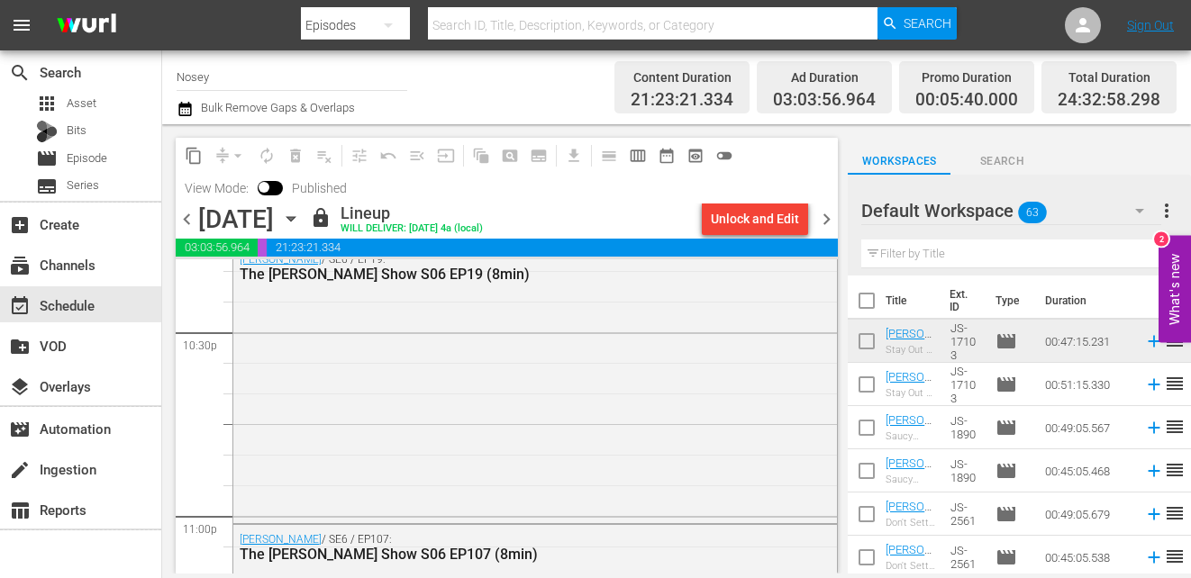
scroll to position [8717, 0]
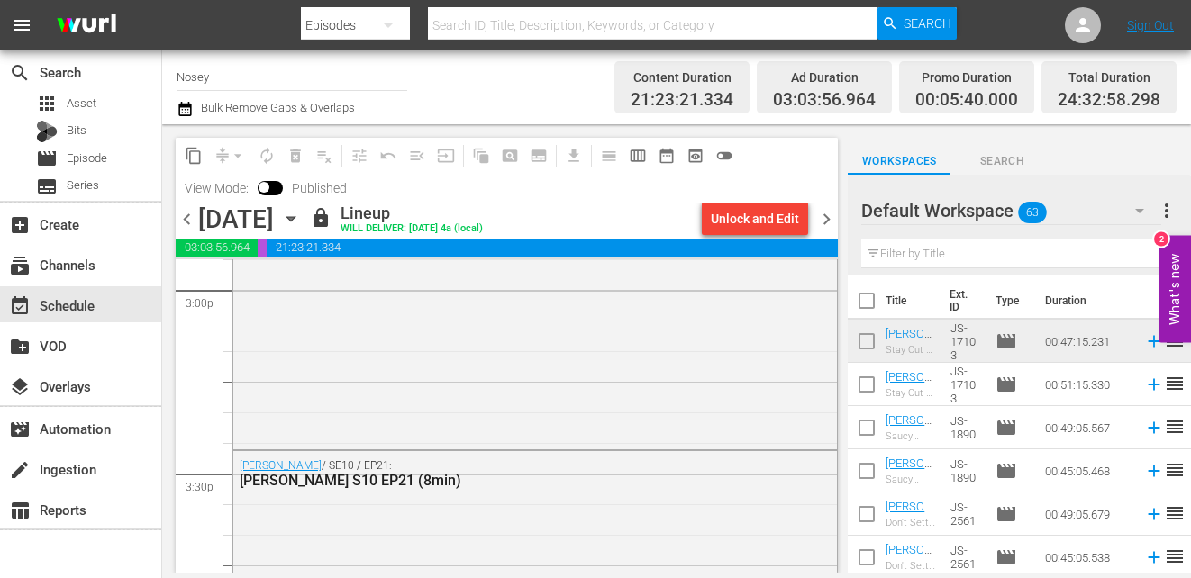
click at [192, 218] on span "chevron_left" at bounding box center [187, 219] width 23 height 23
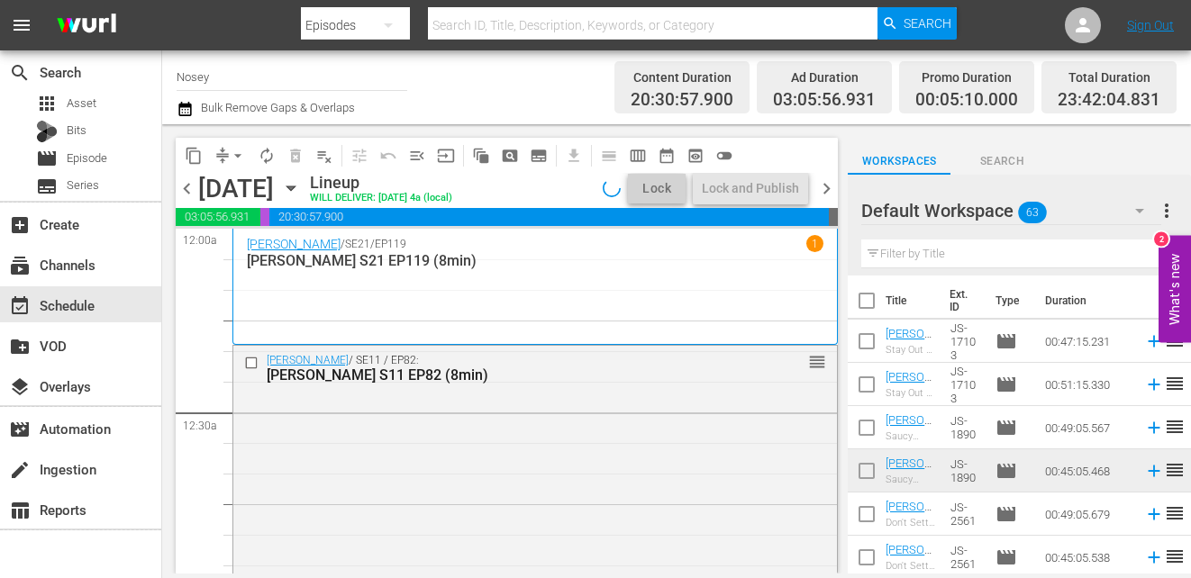
click at [296, 83] on input "Nosey" at bounding box center [292, 76] width 231 height 43
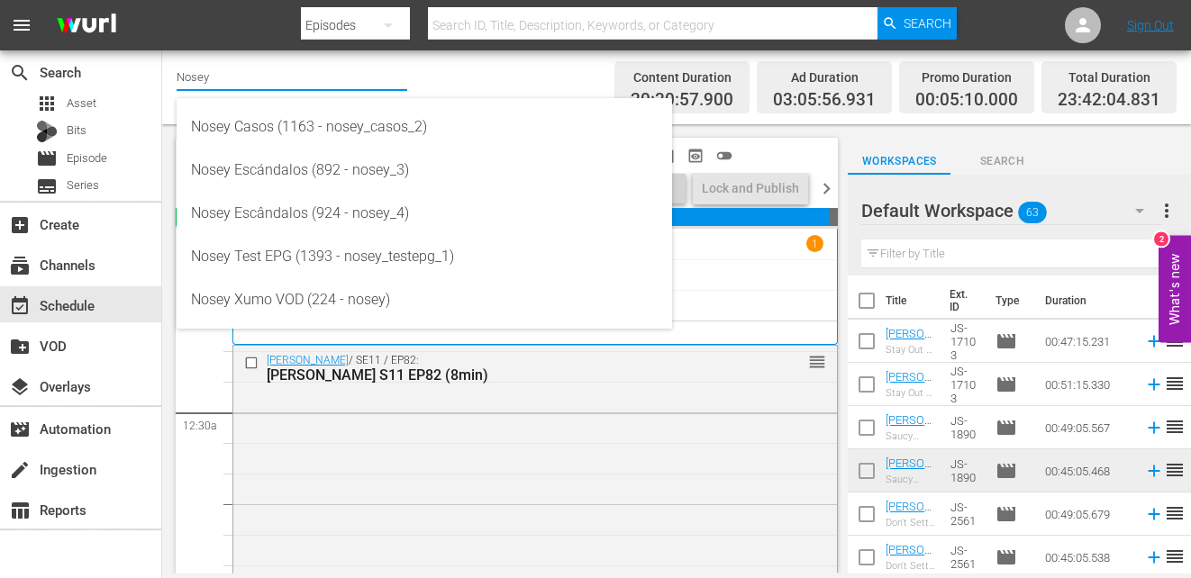
click at [465, 68] on div "Channel Title Nosey Bulk Remove Gaps & Overlaps" at bounding box center [427, 87] width 500 height 65
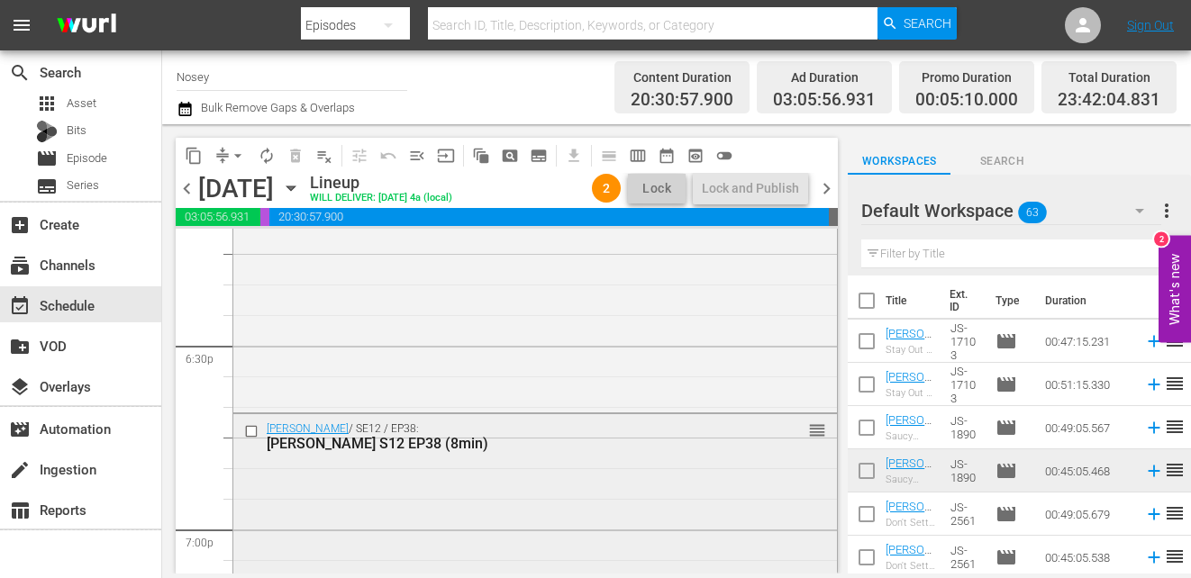
scroll to position [6734, 0]
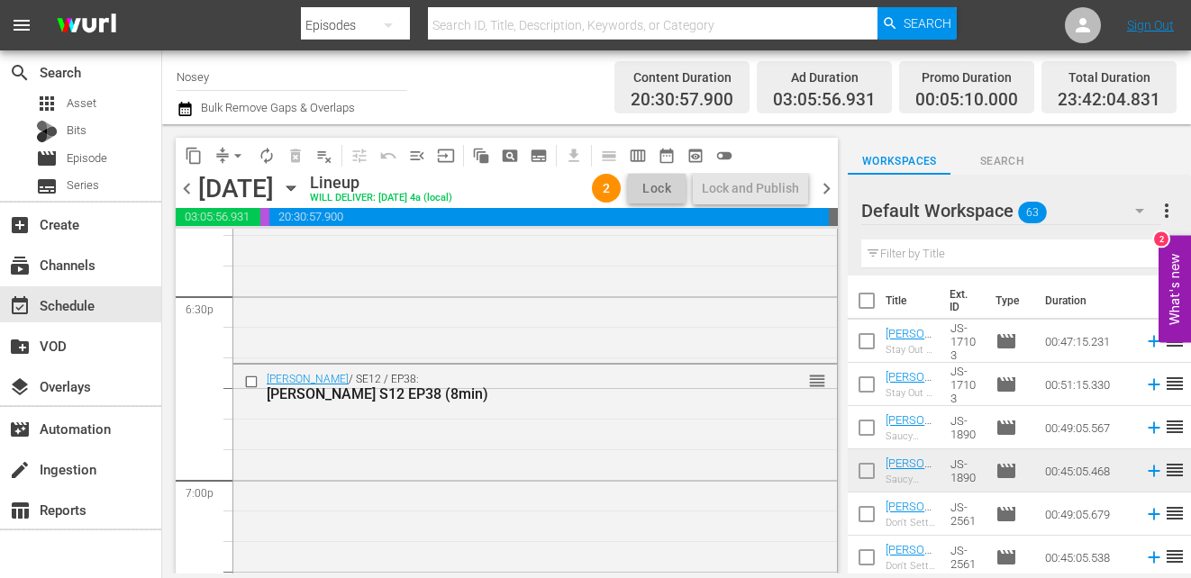
click at [824, 181] on span "chevron_right" at bounding box center [826, 189] width 23 height 23
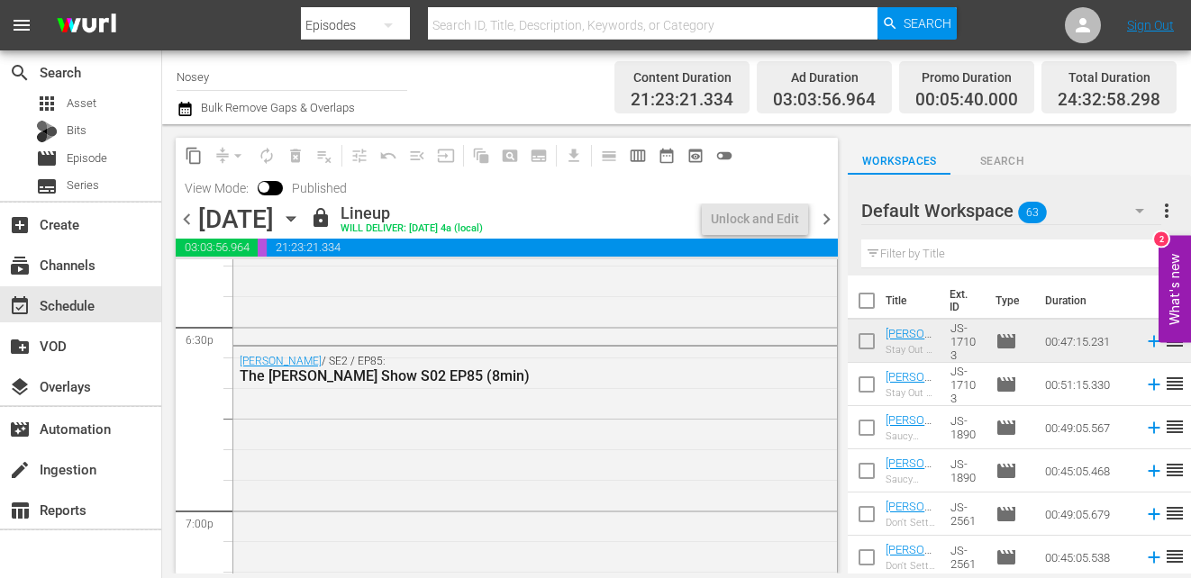
click at [825, 215] on span "chevron_right" at bounding box center [826, 219] width 23 height 23
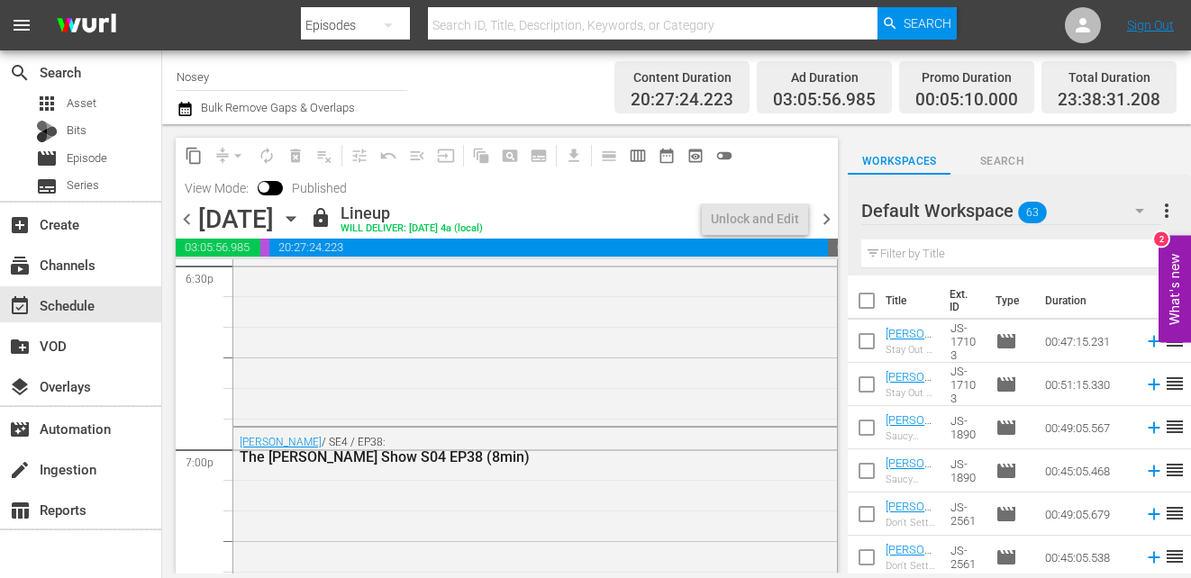
click at [829, 223] on span "chevron_right" at bounding box center [826, 219] width 23 height 23
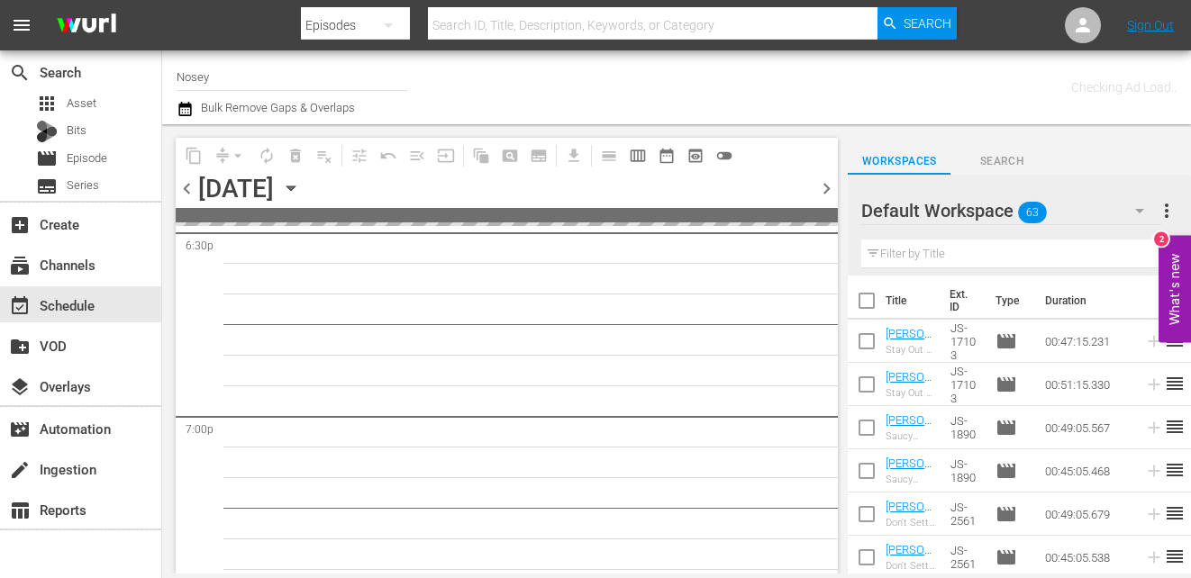
scroll to position [7224, 0]
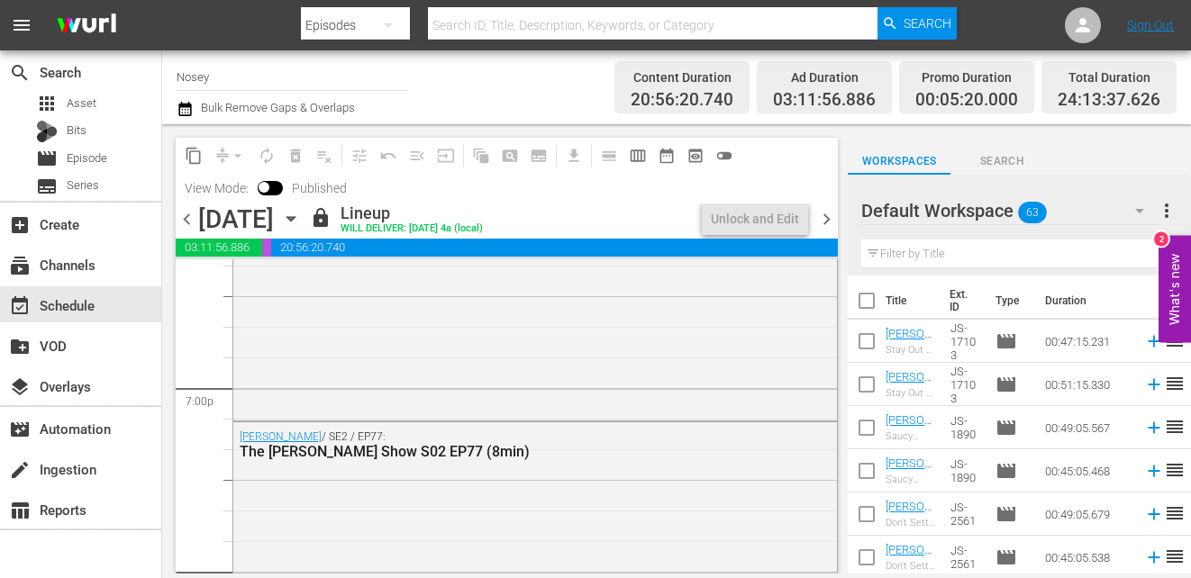
click at [829, 223] on span "chevron_right" at bounding box center [826, 219] width 23 height 23
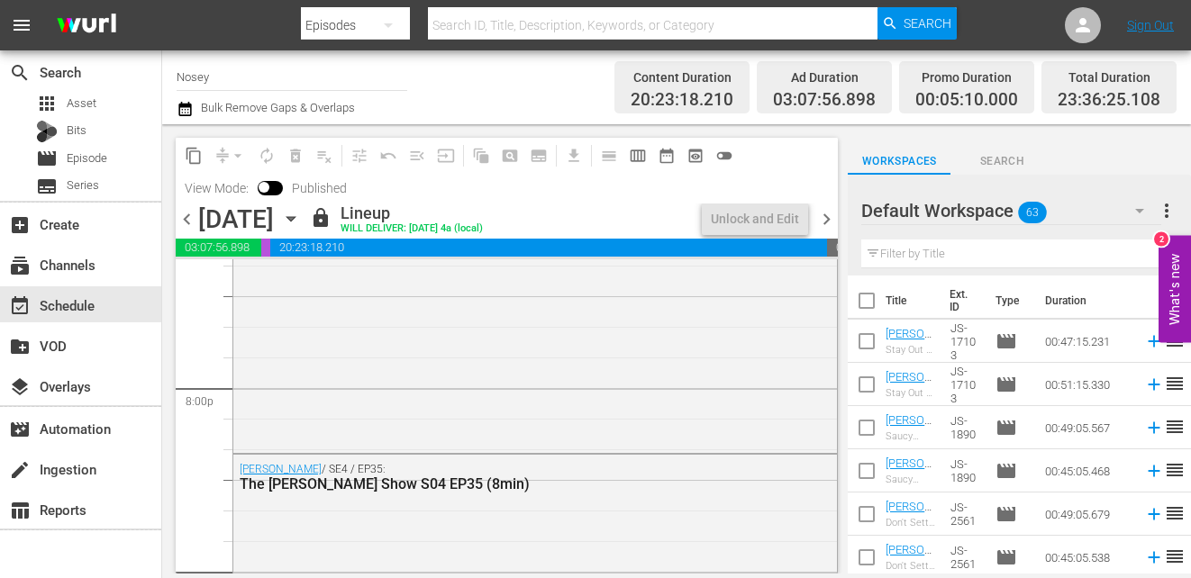
scroll to position [6703, 0]
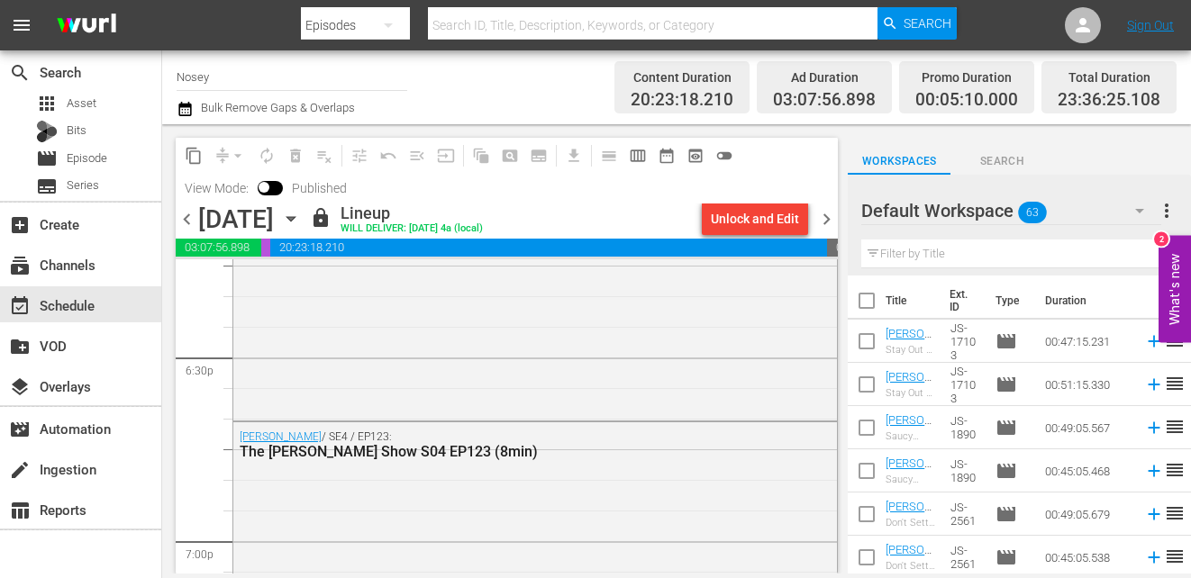
click at [301, 215] on icon "button" at bounding box center [291, 219] width 20 height 20
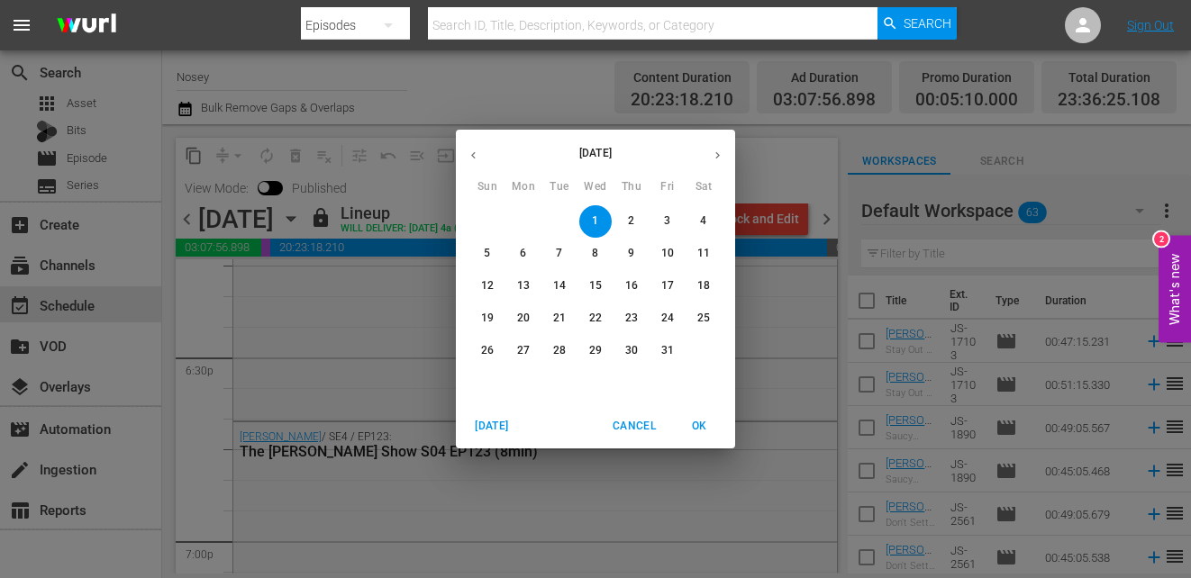
click at [475, 159] on icon "button" at bounding box center [474, 156] width 14 height 14
click at [706, 321] on p "27" at bounding box center [703, 318] width 13 height 15
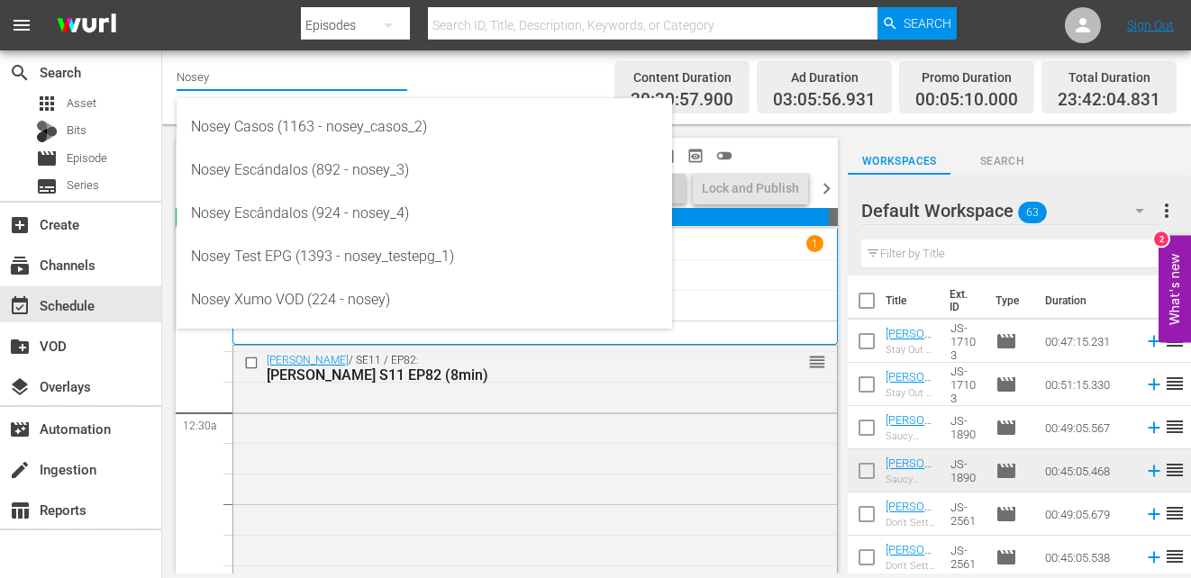
click at [301, 84] on input "Nosey" at bounding box center [292, 76] width 231 height 43
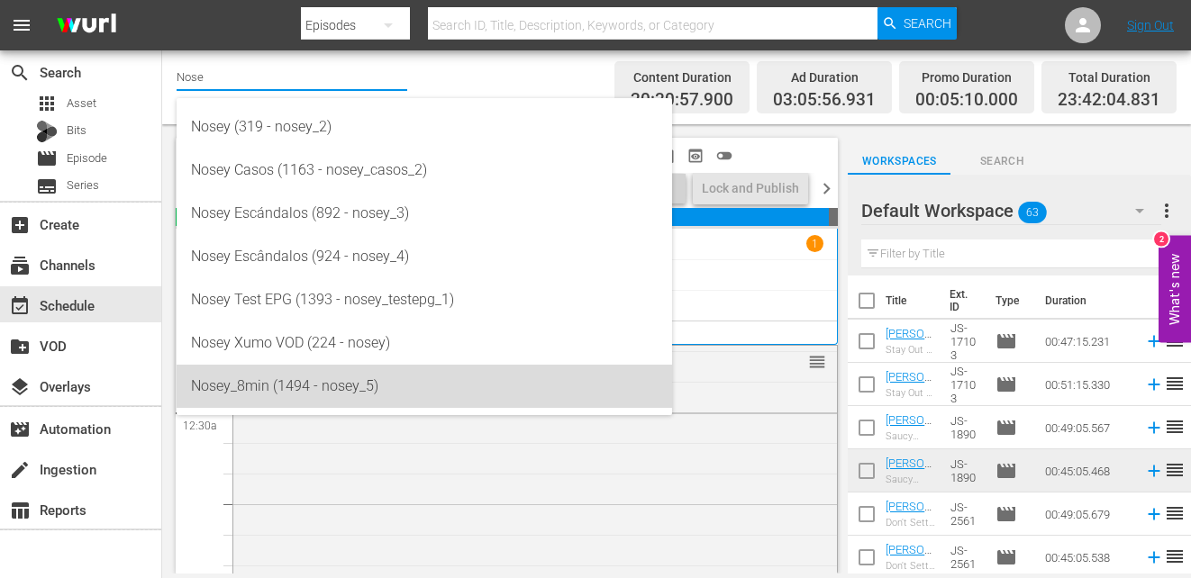
click at [305, 386] on div "Nosey_8min (1494 - nosey_5)" at bounding box center [424, 386] width 467 height 43
type input "Nosey_8min (1494 - nosey_5)"
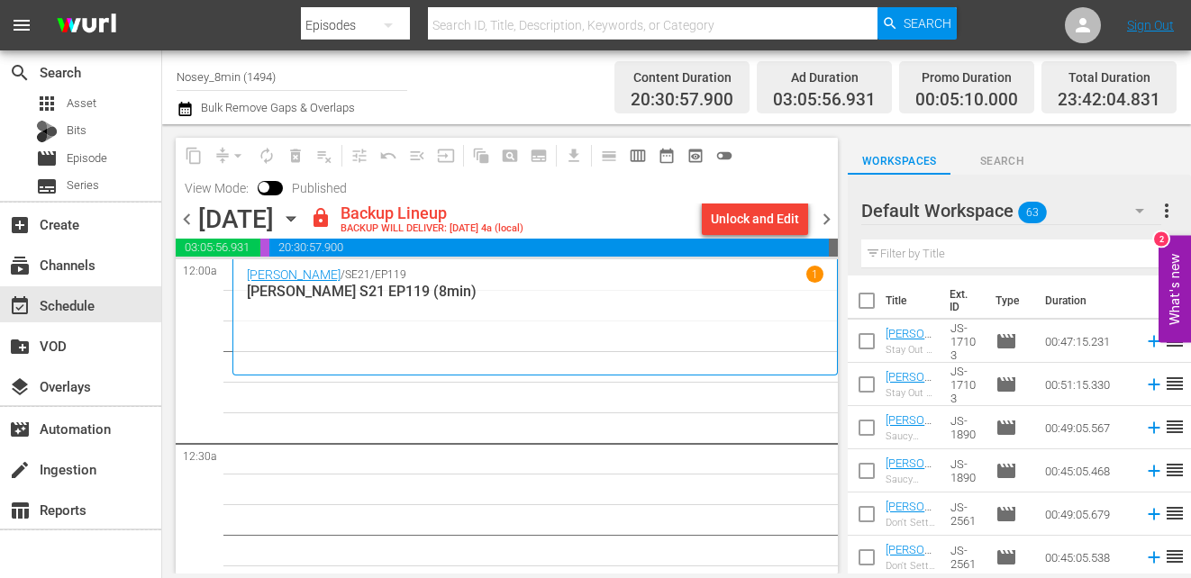
click at [933, 256] on input "text" at bounding box center [1019, 254] width 316 height 29
type input "8min"
click at [869, 291] on input "checkbox" at bounding box center [867, 305] width 38 height 38
checkbox input "true"
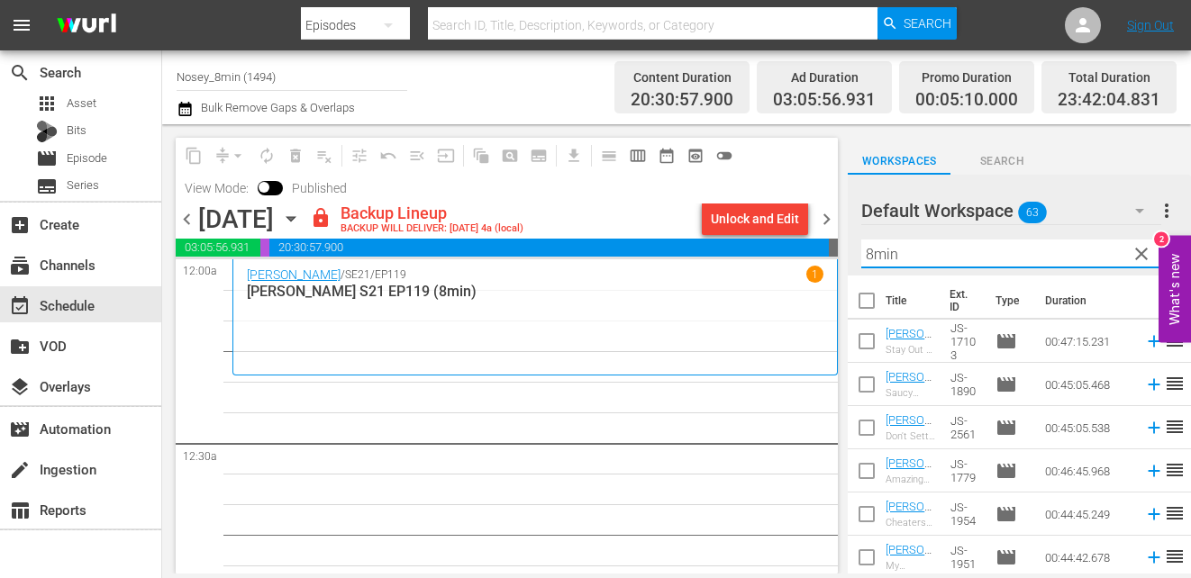
checkbox input "true"
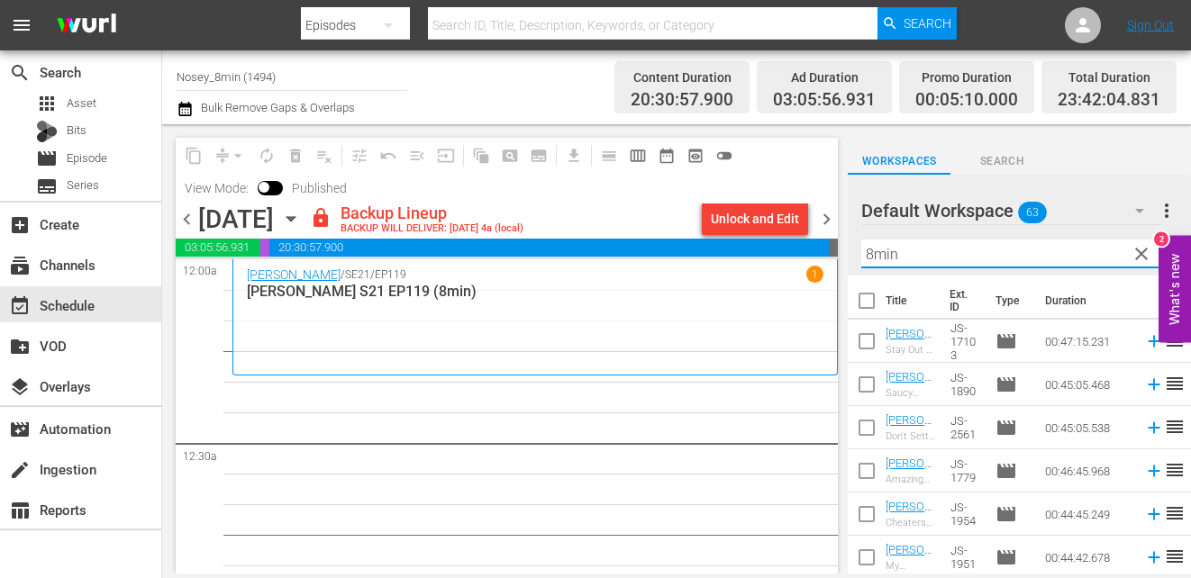
checkbox input "true"
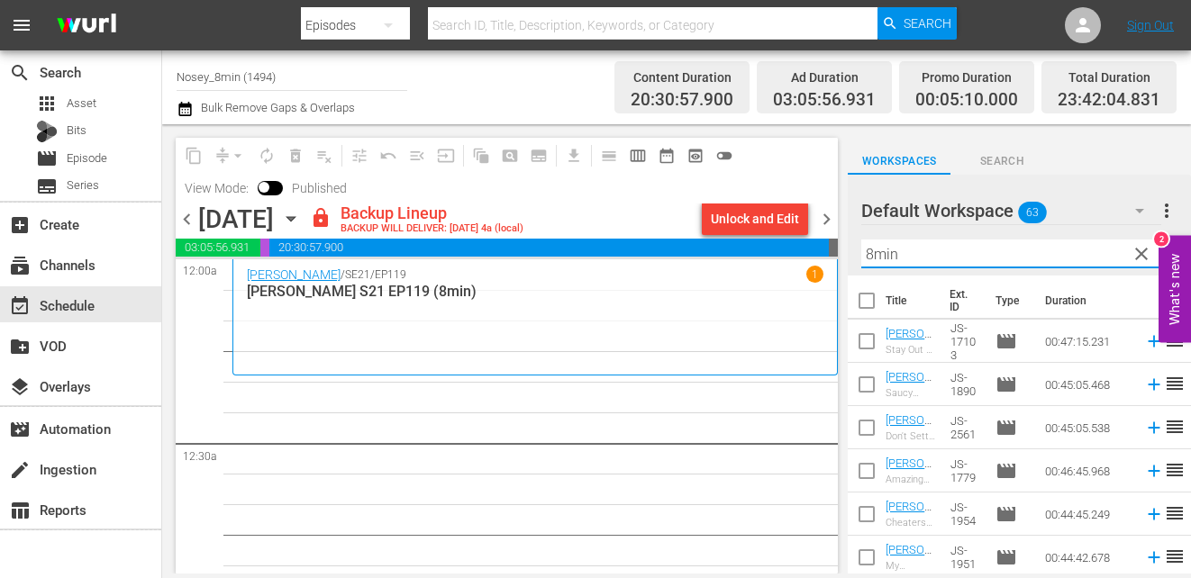
checkbox input "true"
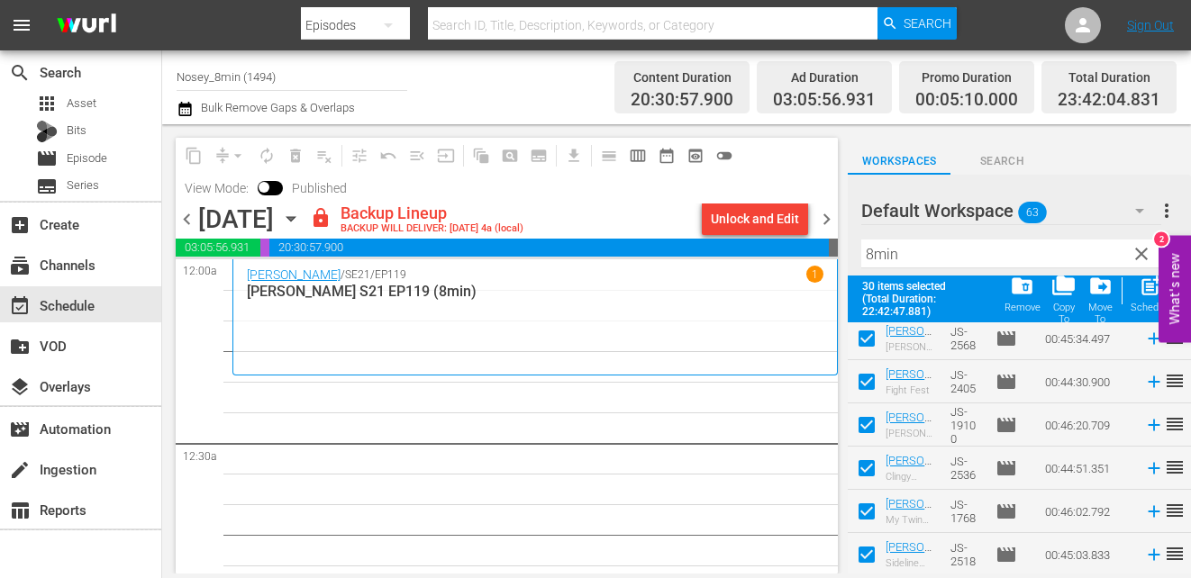
scroll to position [1088, 0]
click at [1143, 307] on div "Schedule" at bounding box center [1151, 308] width 41 height 12
checkbox input "false"
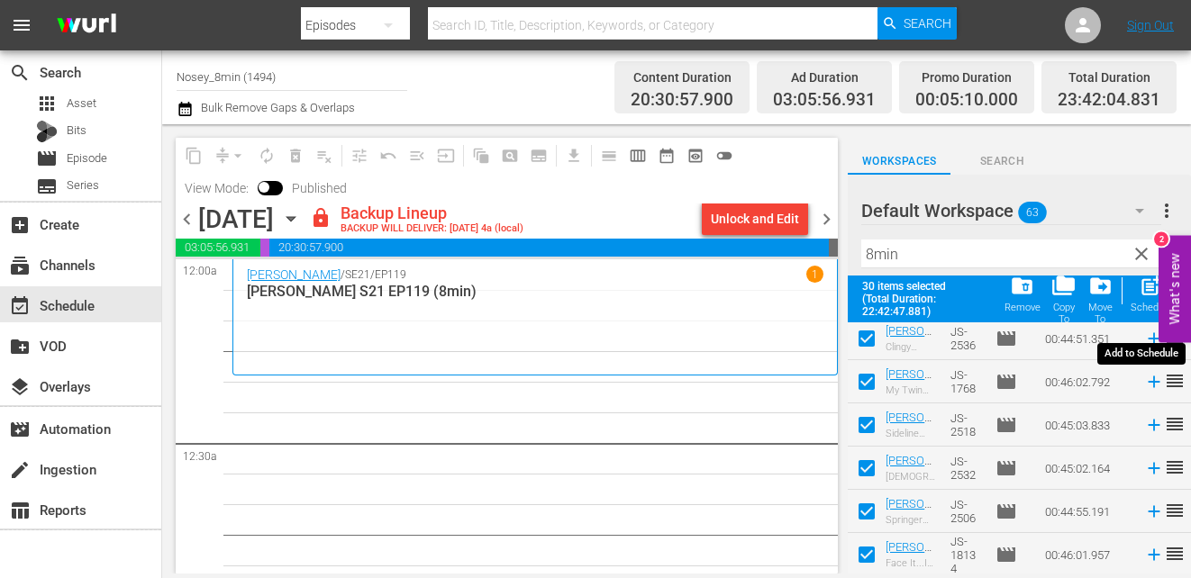
checkbox input "false"
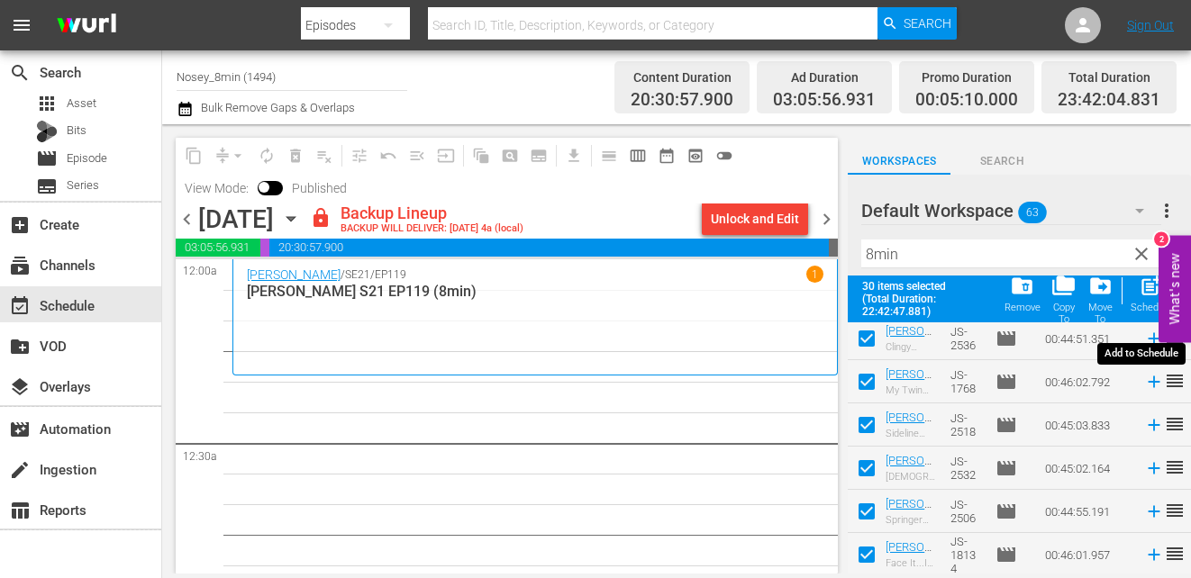
checkbox input "false"
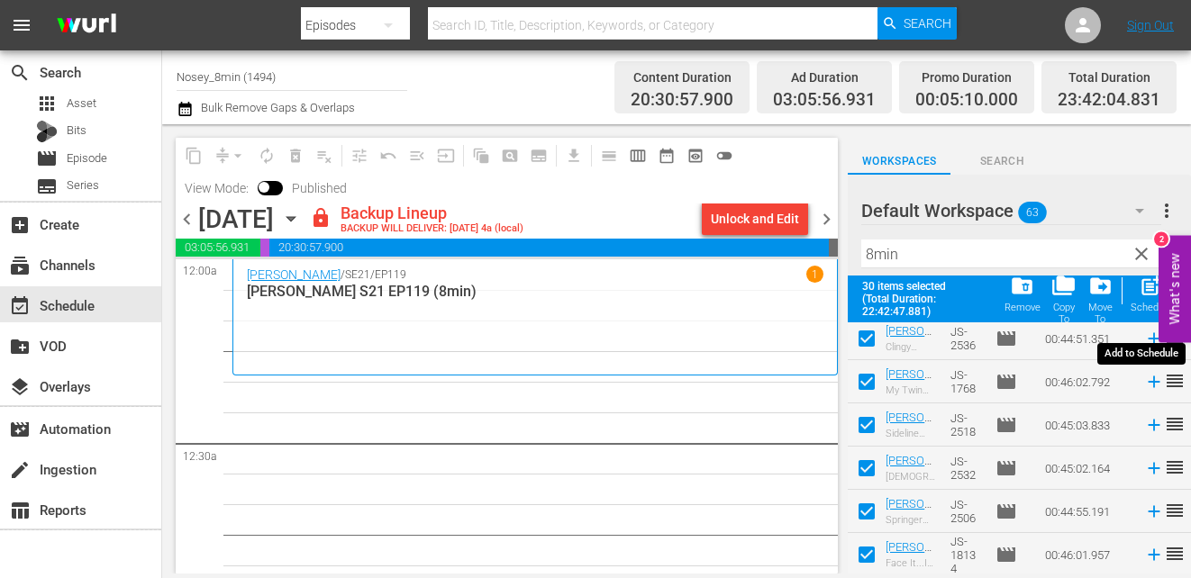
checkbox input "false"
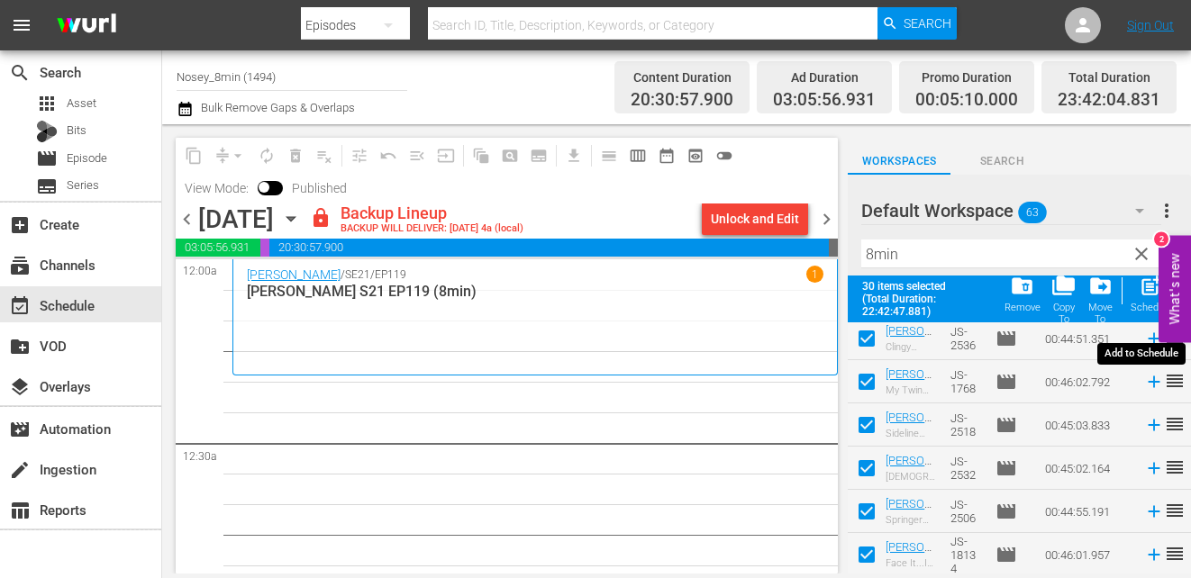
checkbox input "false"
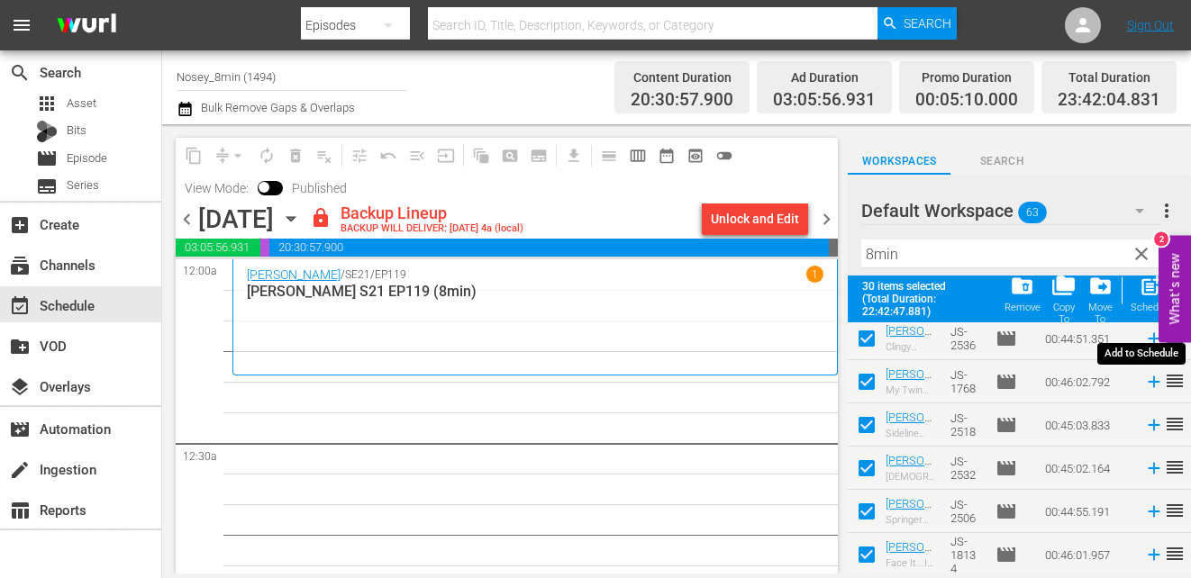
checkbox input "false"
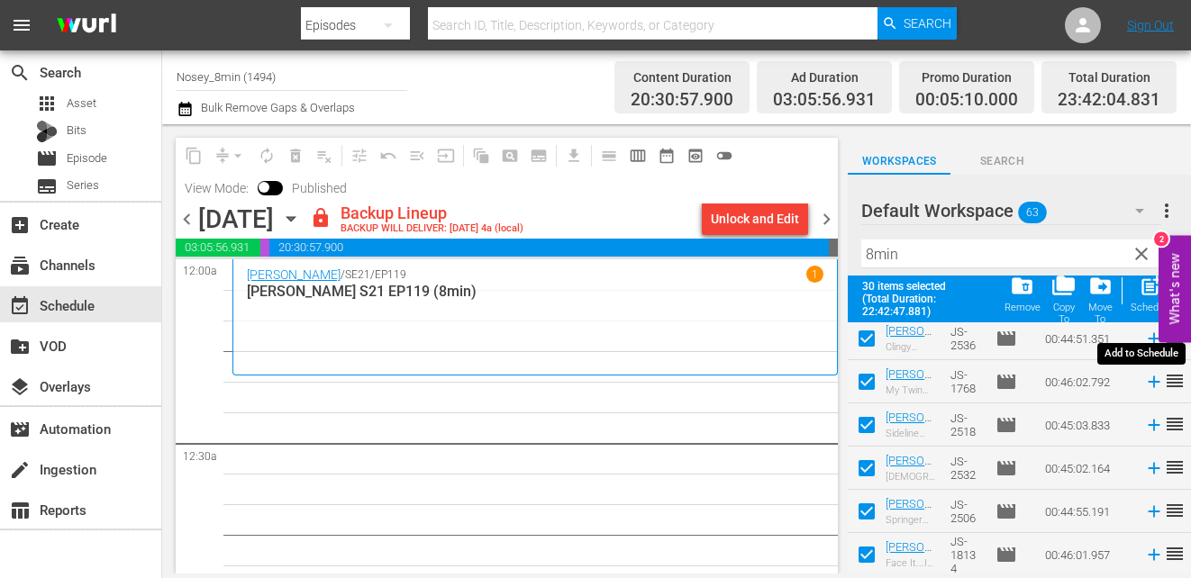
checkbox input "false"
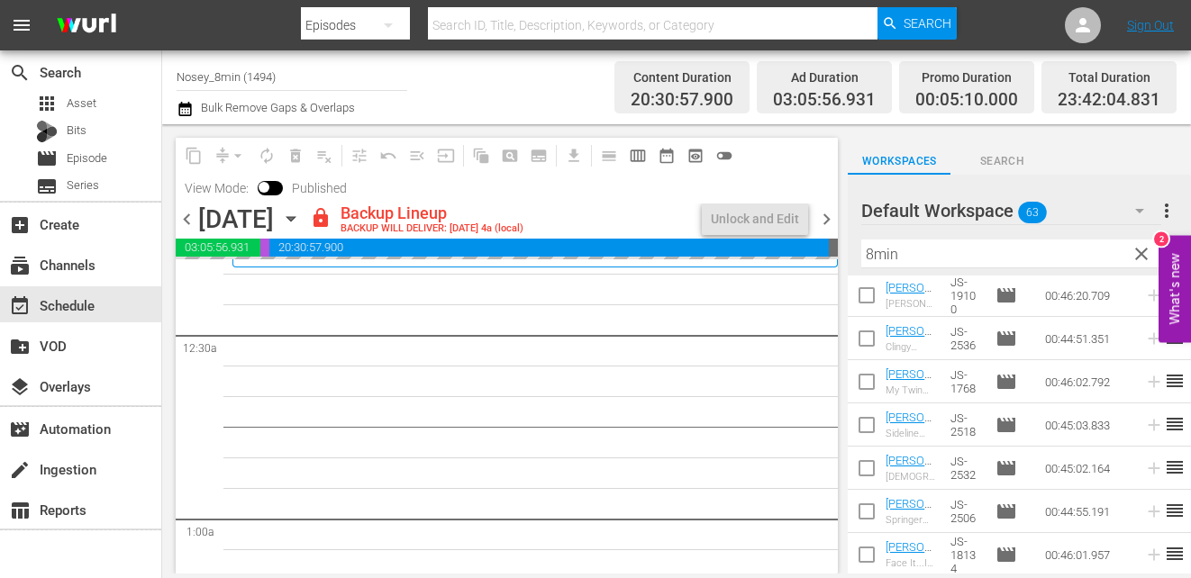
scroll to position [0, 0]
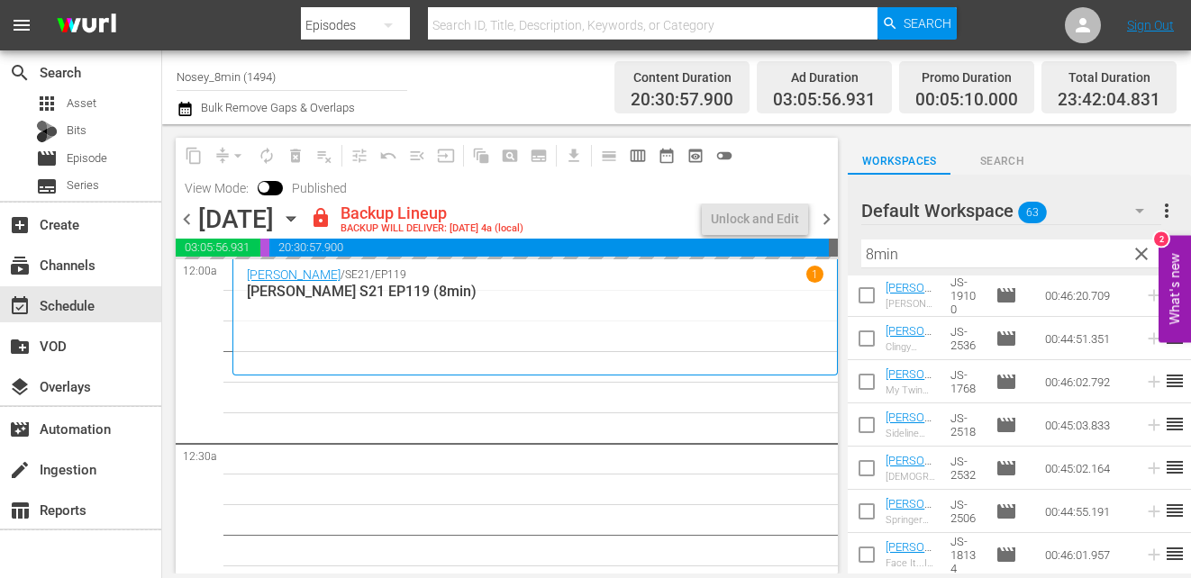
click at [413, 192] on div "content_copy compress arrow_drop_down autorenew_outlined delete_forever_outline…" at bounding box center [507, 171] width 662 height 66
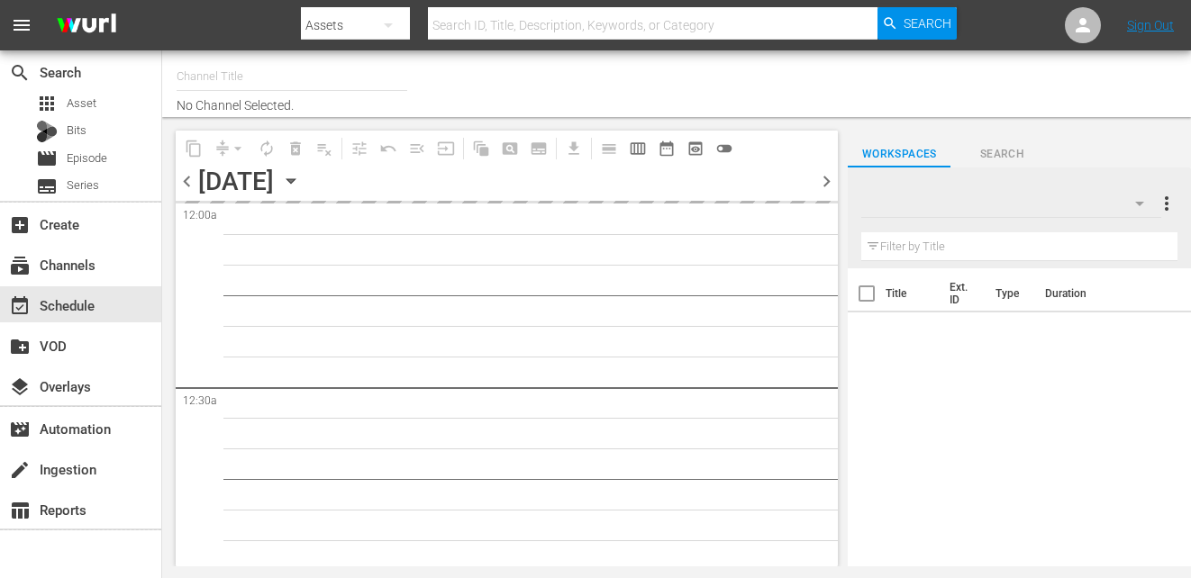
type input "Nosey_8min (1494)"
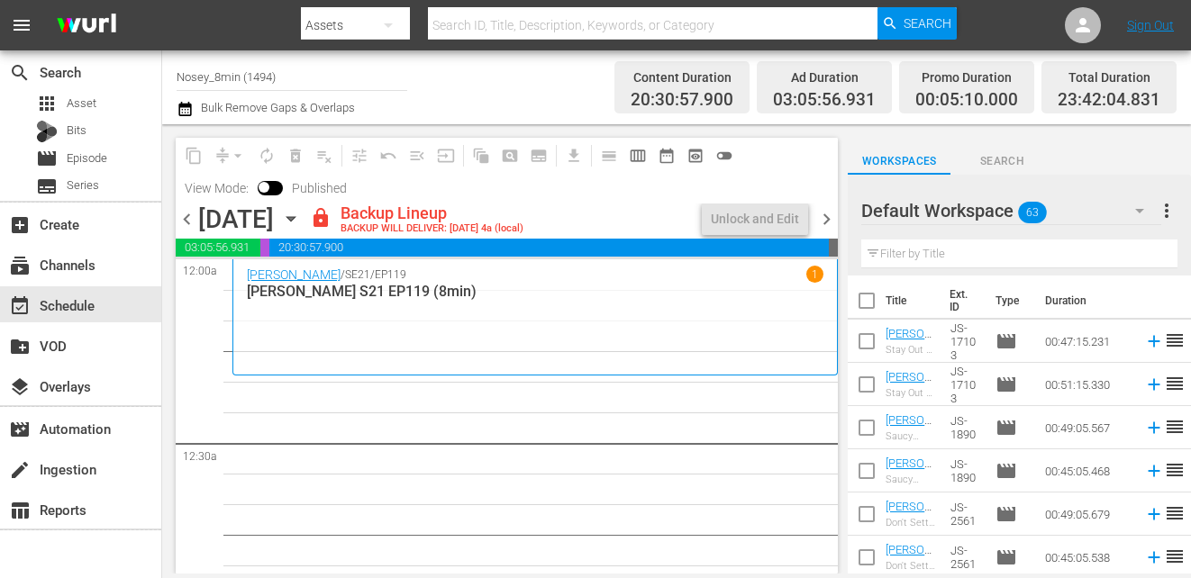
click at [740, 184] on div "content_copy compress arrow_drop_down autorenew_outlined delete_forever_outline…" at bounding box center [507, 171] width 662 height 66
click at [750, 229] on div "Unlock and Edit" at bounding box center [755, 219] width 88 height 32
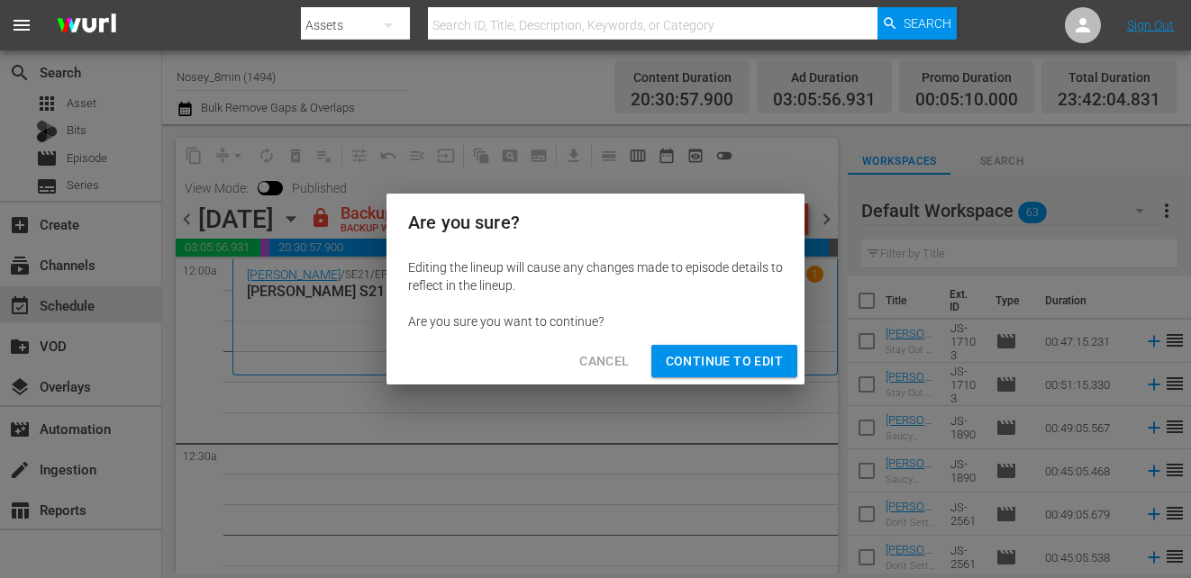
click at [730, 368] on span "Continue to Edit" at bounding box center [724, 362] width 117 height 23
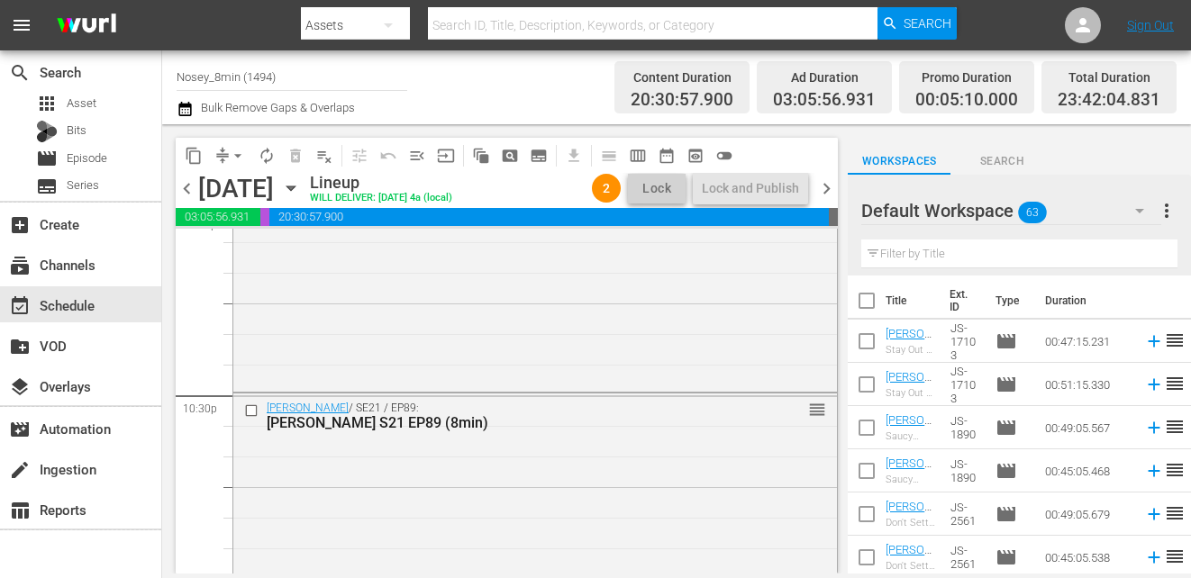
scroll to position [8485, 0]
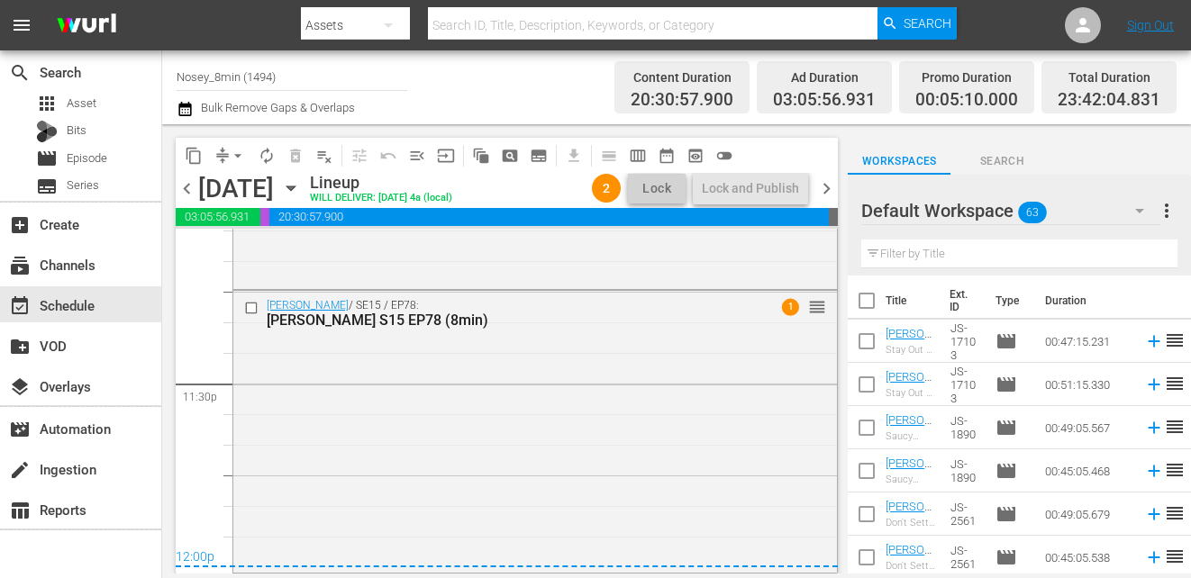
click at [820, 181] on span "chevron_right" at bounding box center [826, 189] width 23 height 23
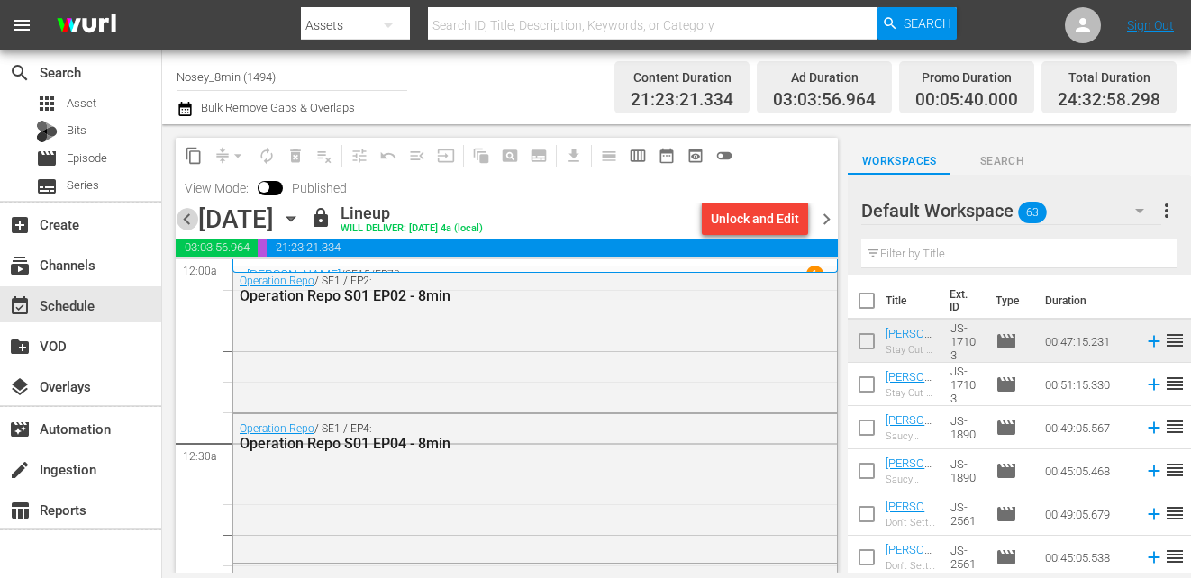
click at [187, 212] on span "chevron_left" at bounding box center [187, 219] width 23 height 23
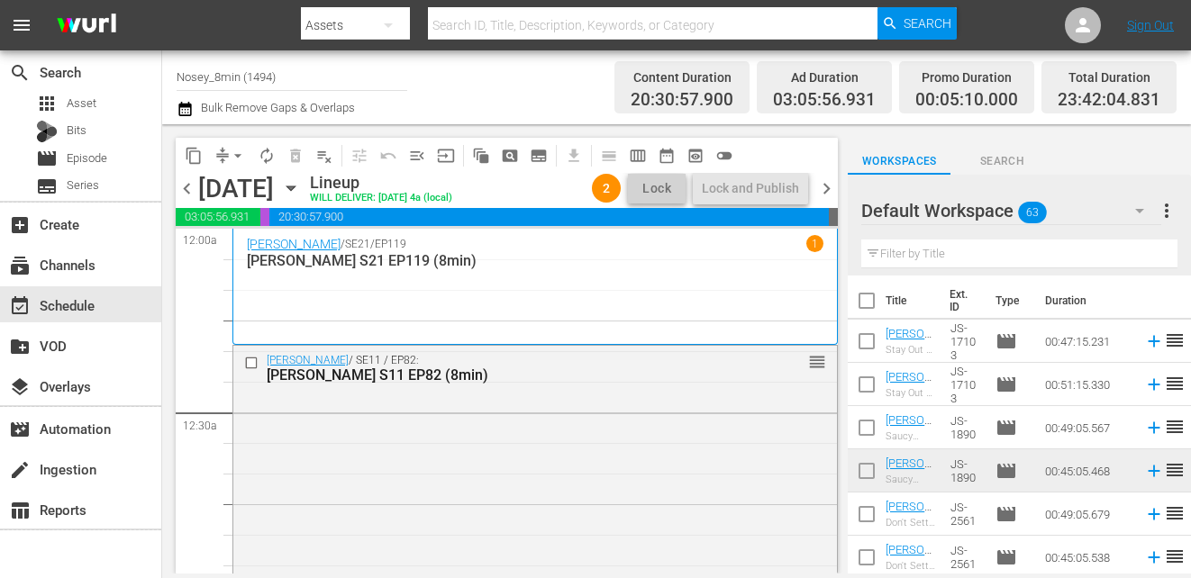
click at [828, 191] on span "chevron_right" at bounding box center [826, 189] width 23 height 23
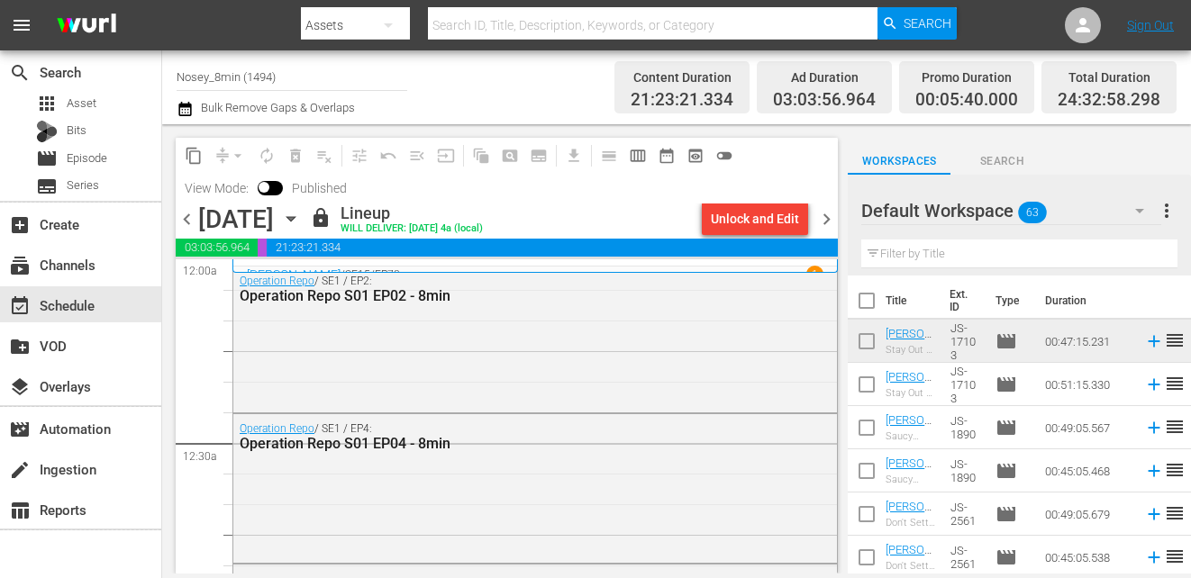
click at [871, 305] on input "checkbox" at bounding box center [867, 305] width 38 height 38
checkbox input "true"
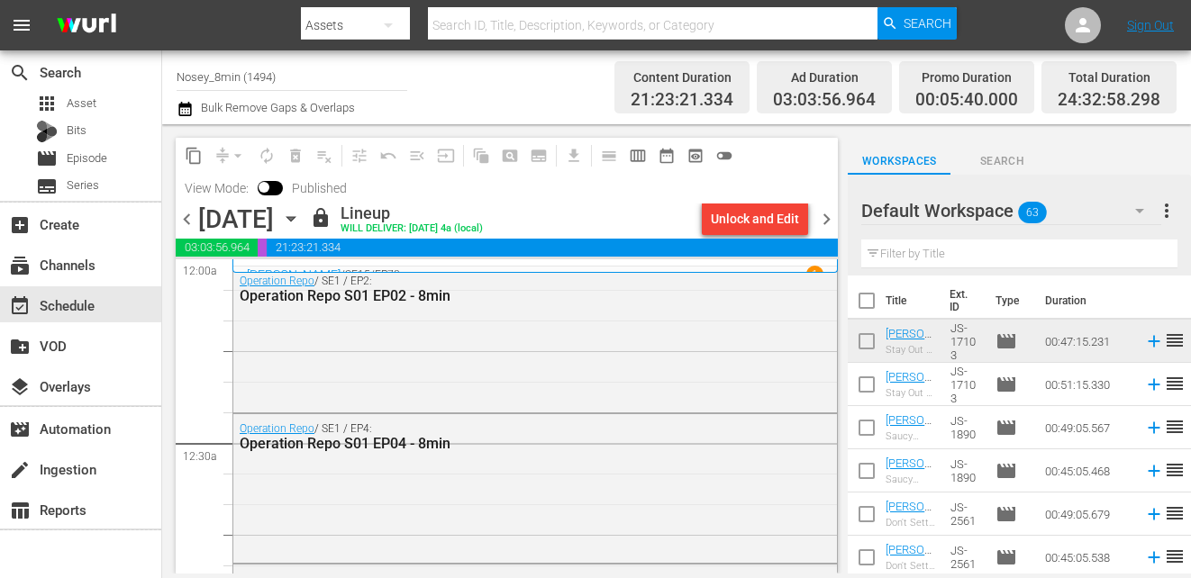
checkbox input "true"
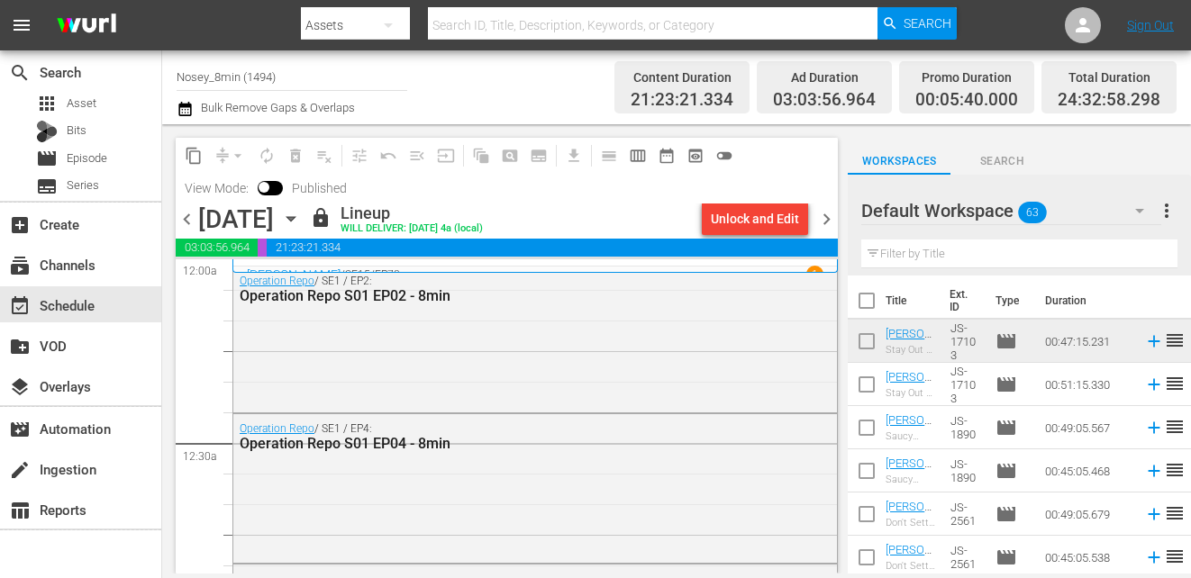
checkbox input "true"
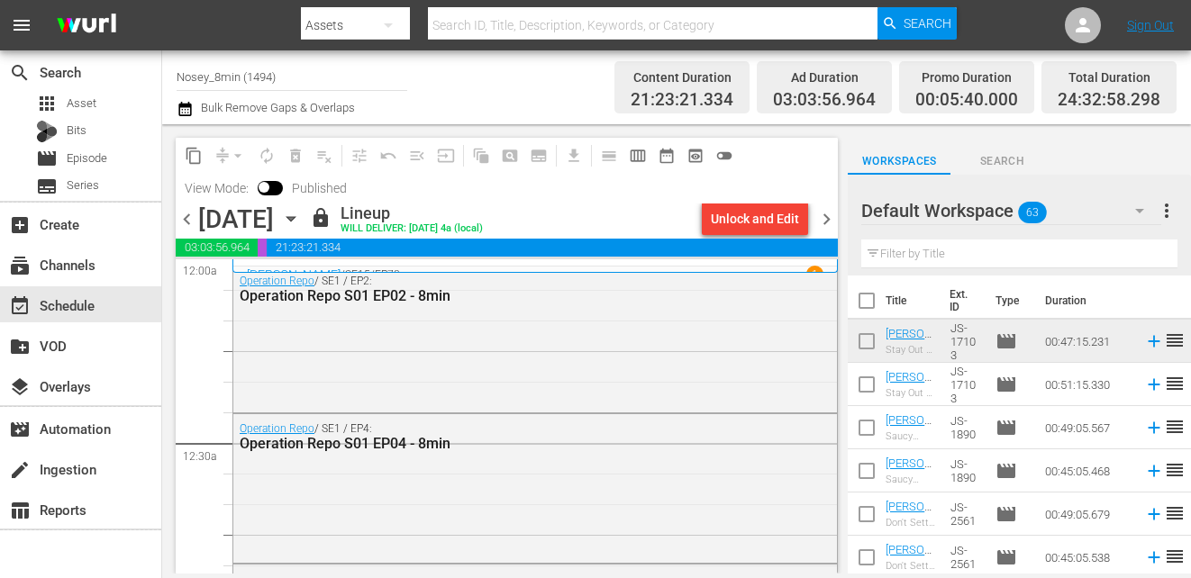
checkbox input "true"
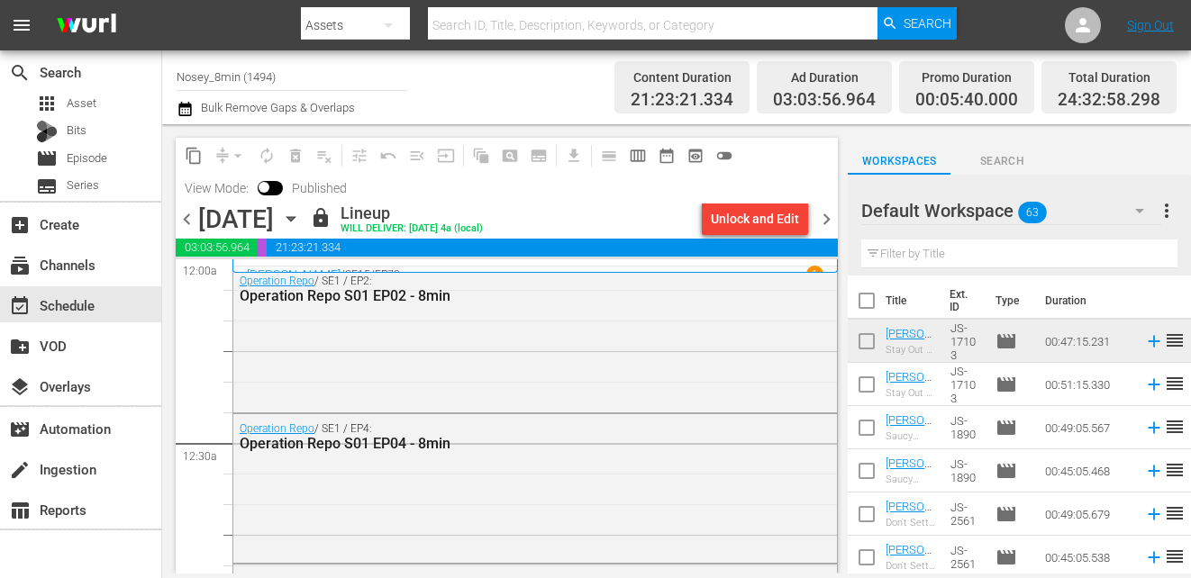
checkbox input "true"
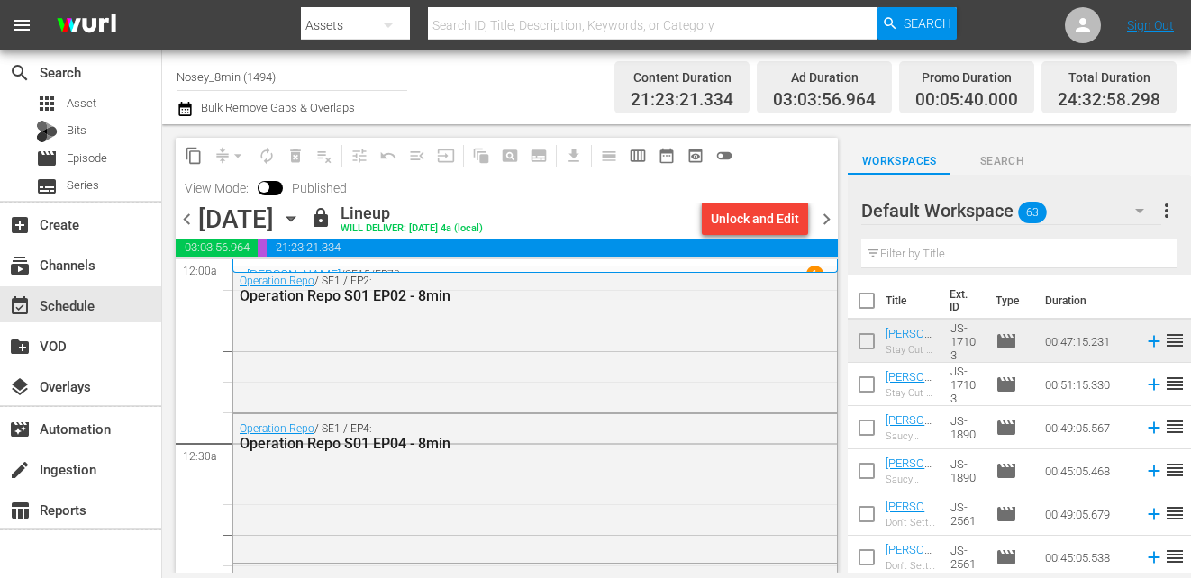
checkbox input "true"
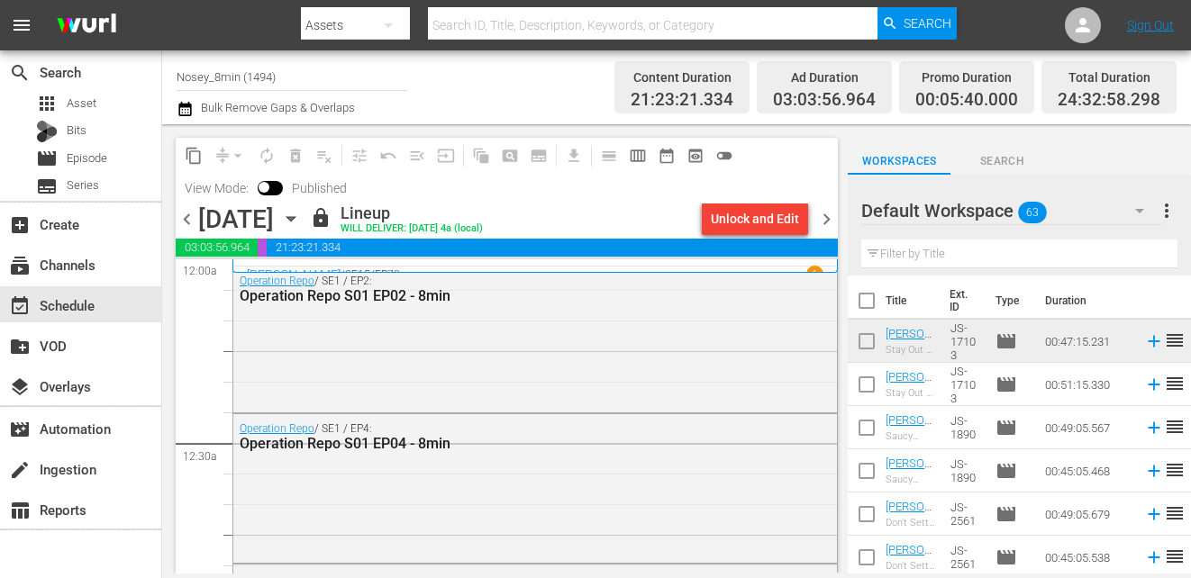
checkbox input "true"
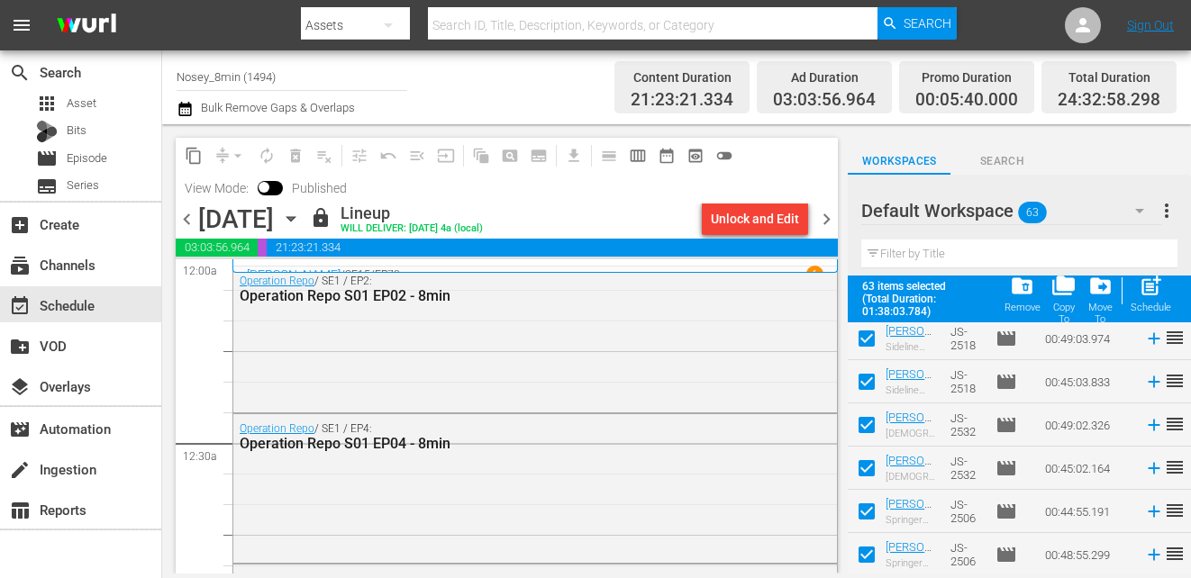
scroll to position [2515, 0]
click at [1024, 301] on div "folder_delete Remove" at bounding box center [1023, 294] width 36 height 40
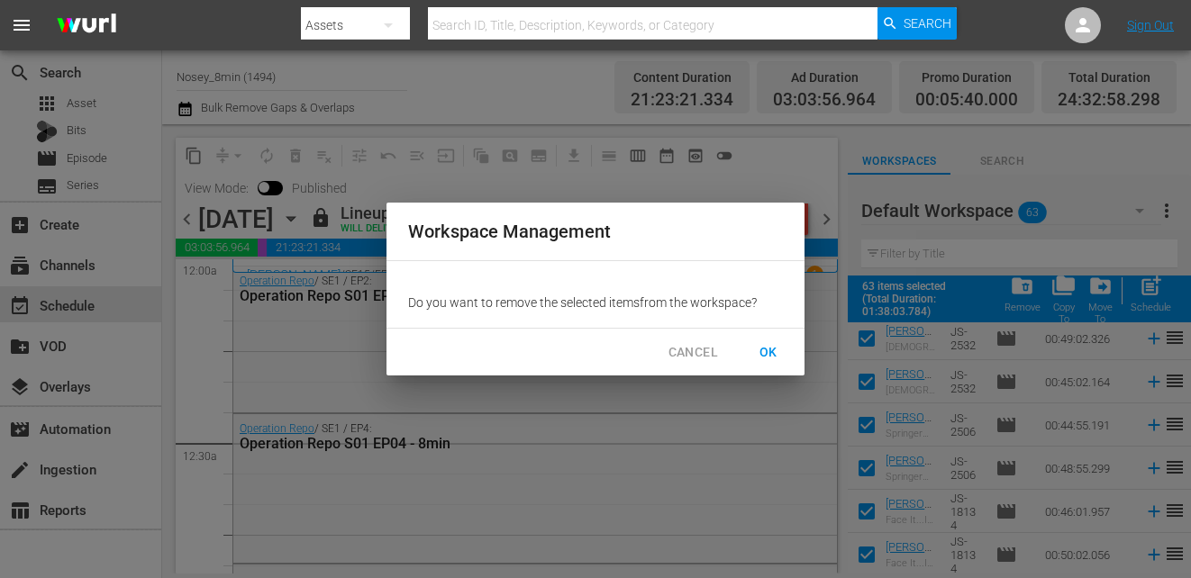
click at [763, 360] on span "OK" at bounding box center [768, 353] width 29 height 23
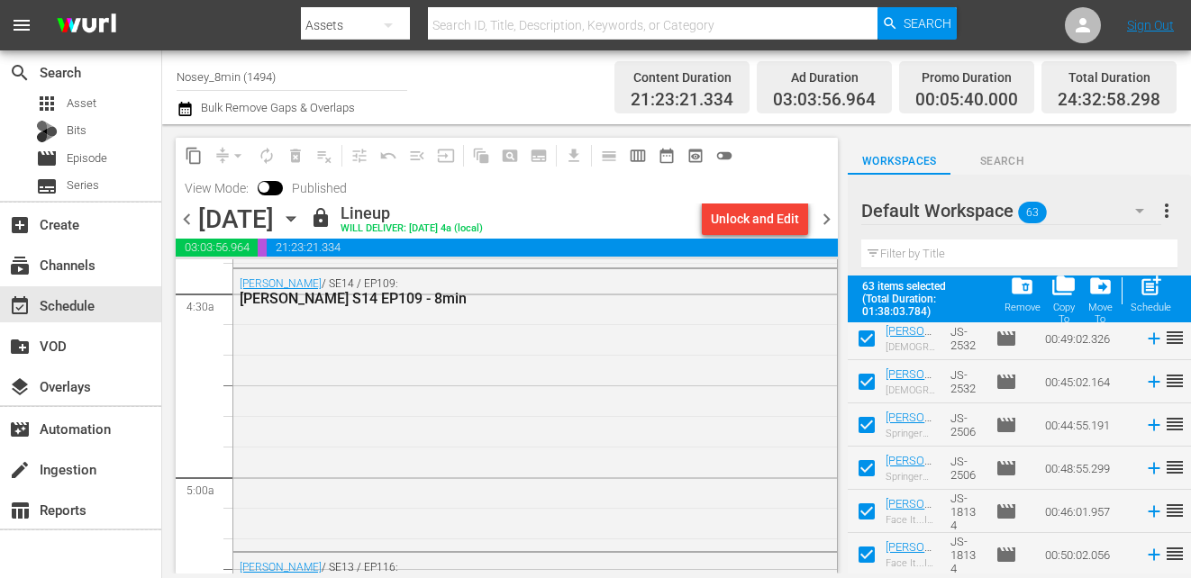
scroll to position [0, 0]
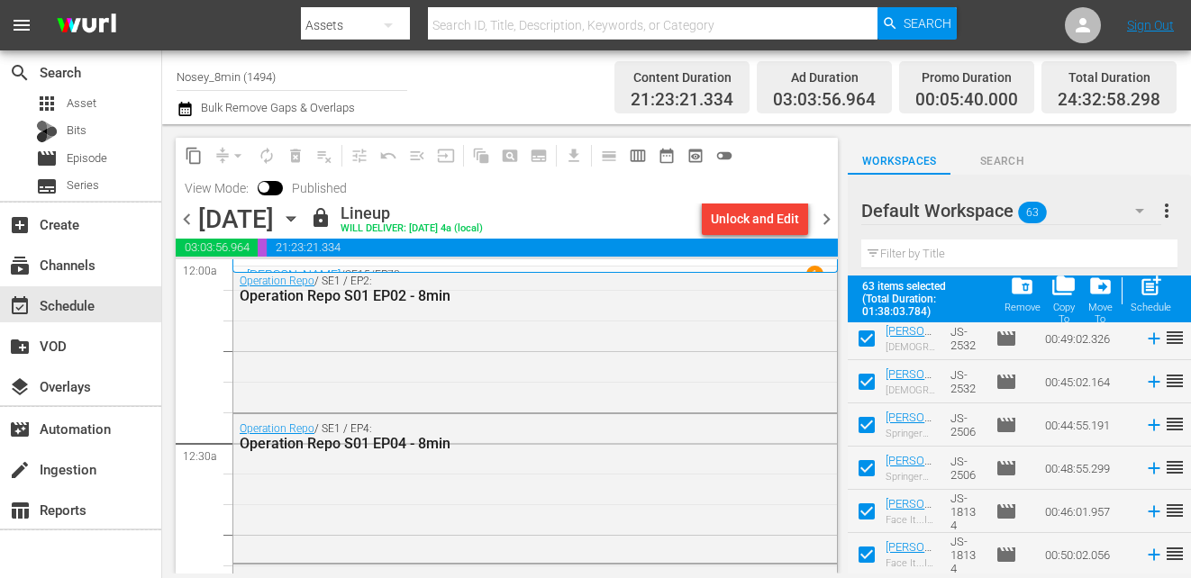
checkbox input "false"
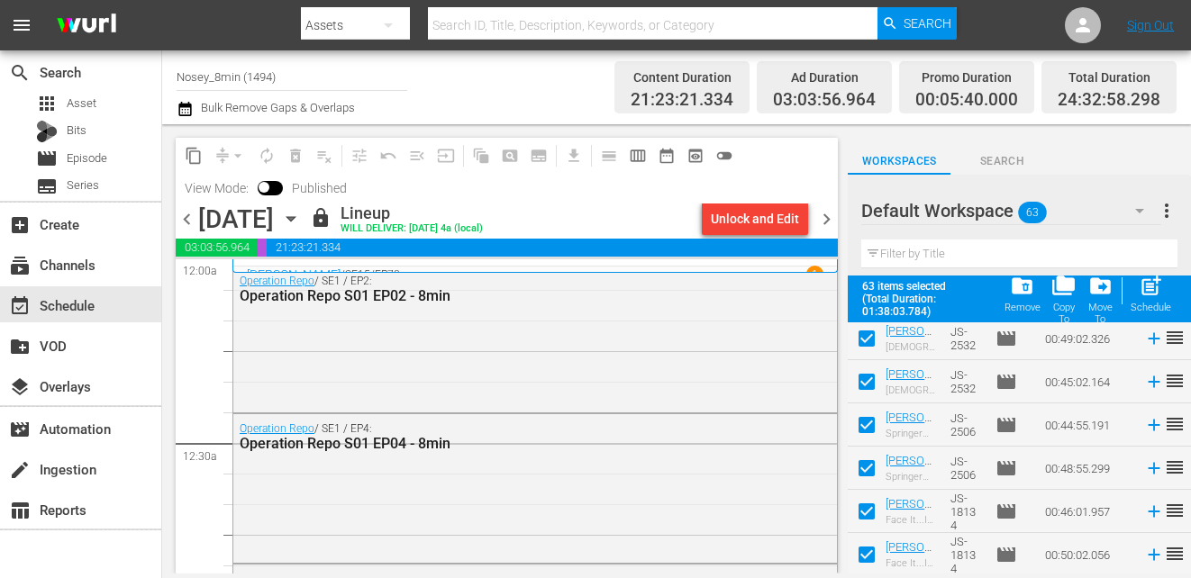
checkbox input "false"
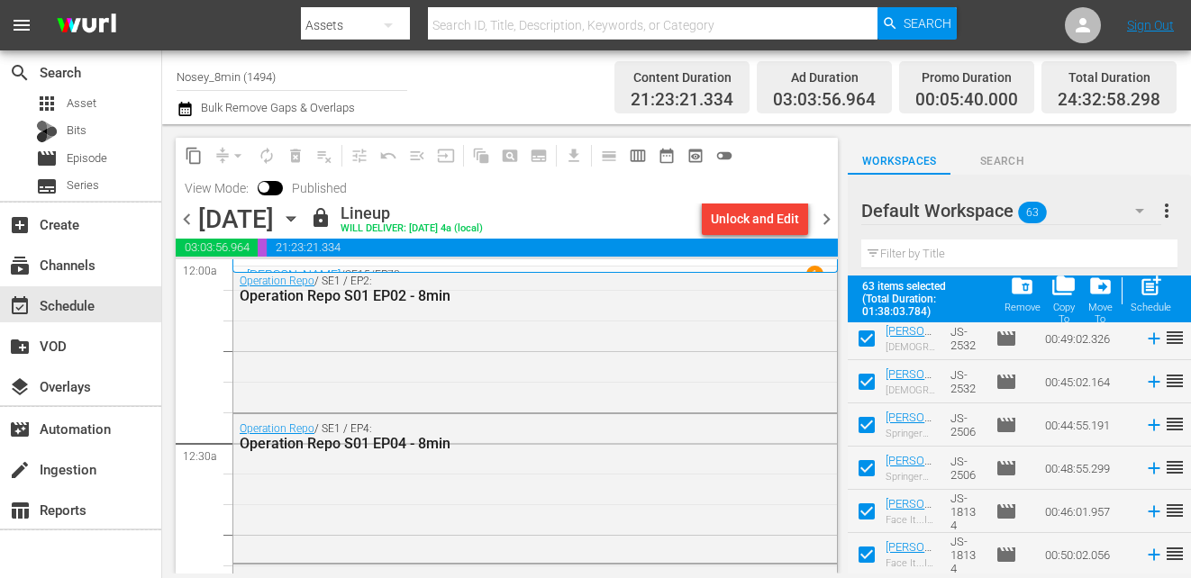
checkbox input "false"
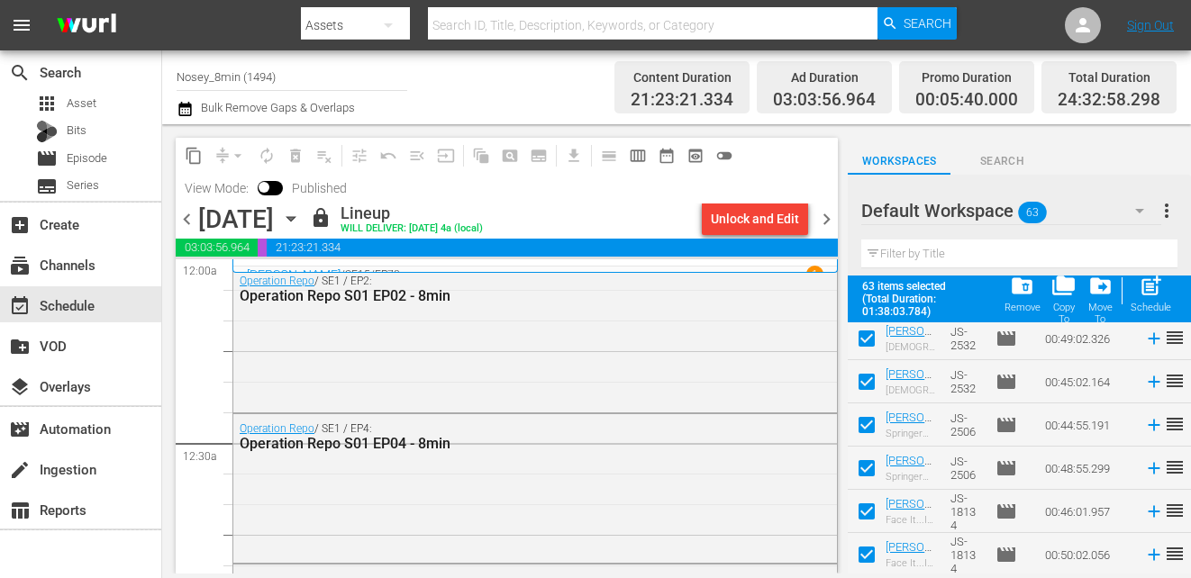
checkbox input "false"
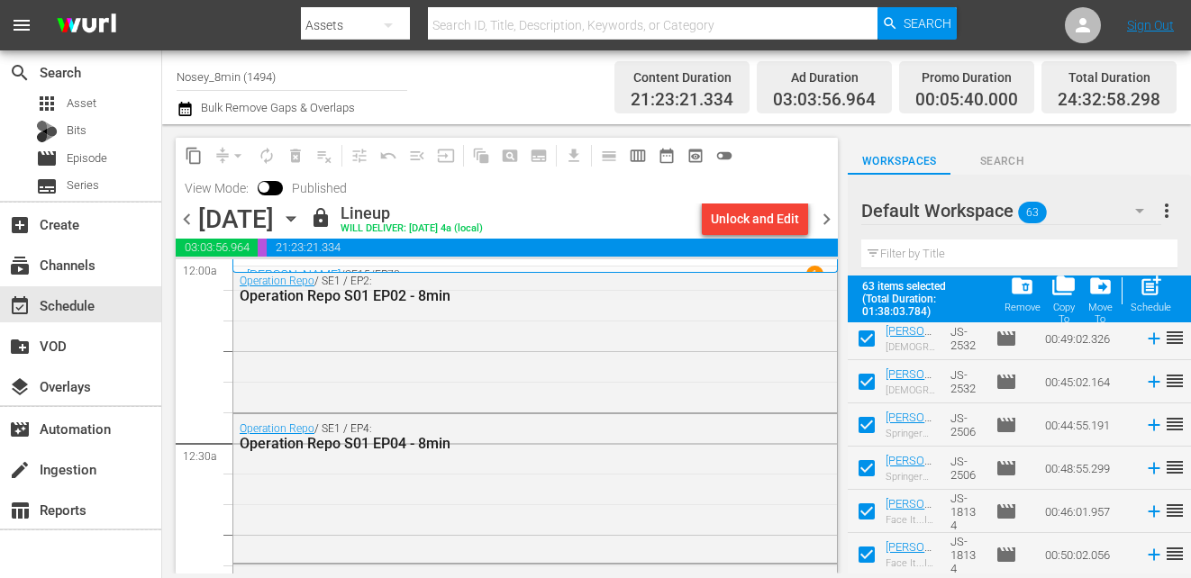
checkbox input "false"
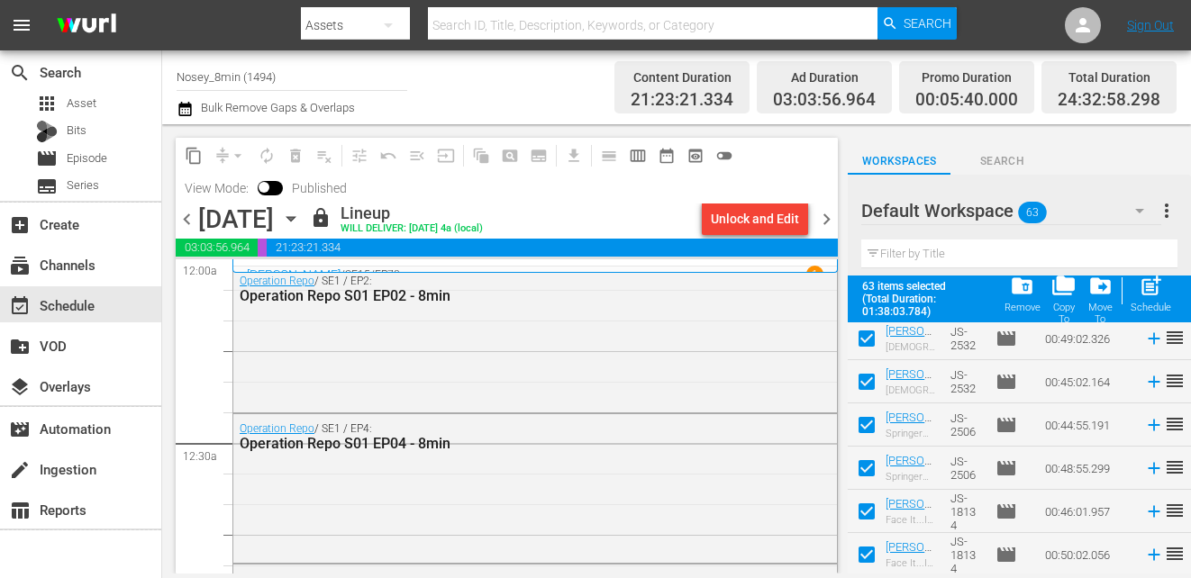
checkbox input "false"
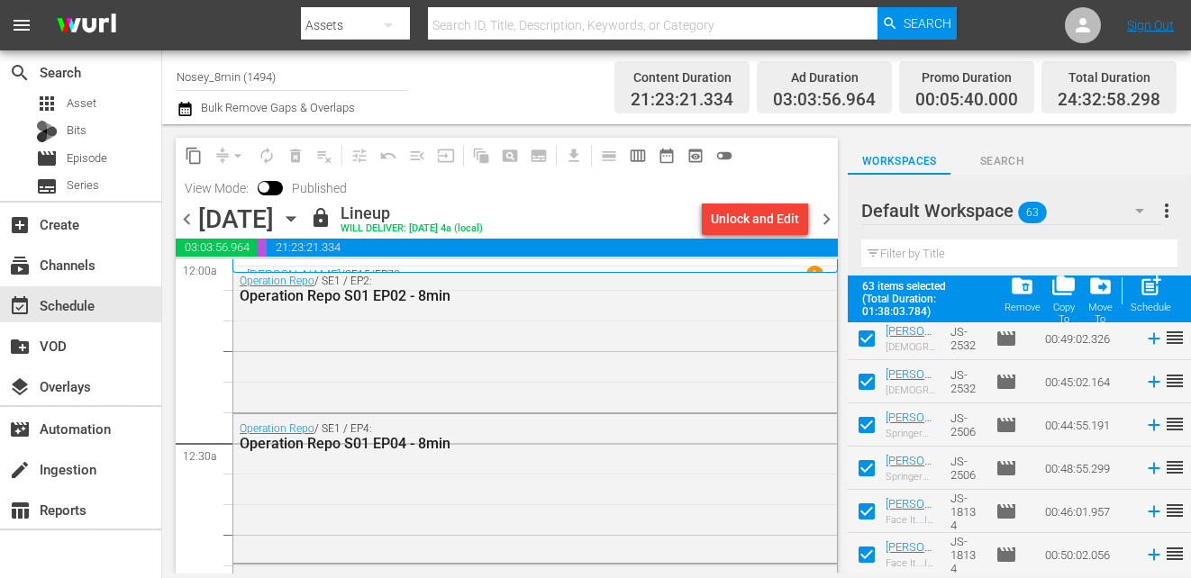
checkbox input "false"
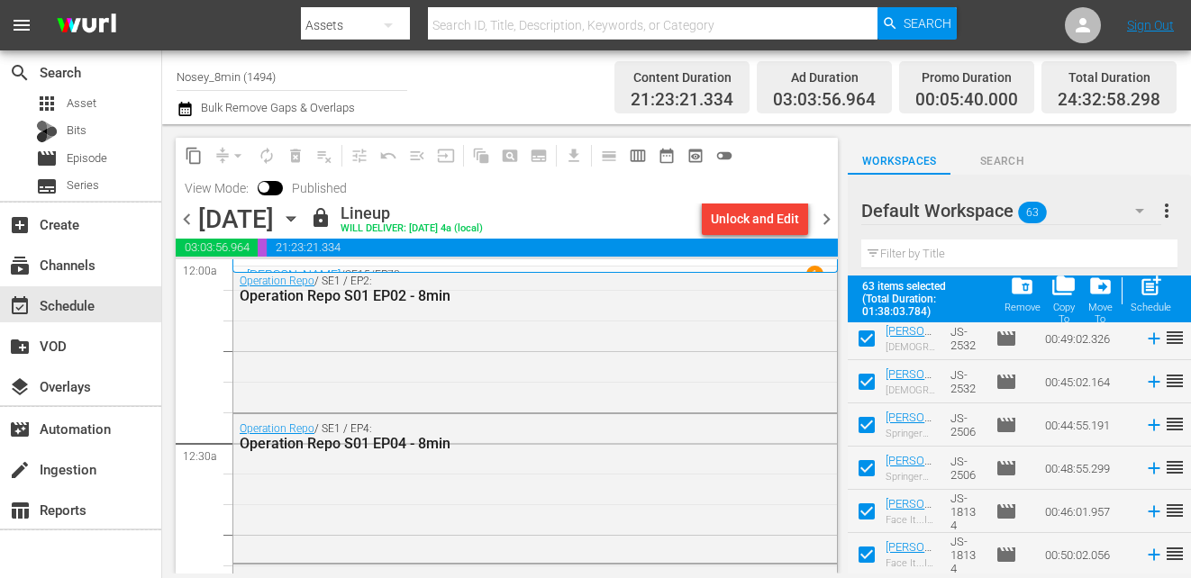
checkbox input "false"
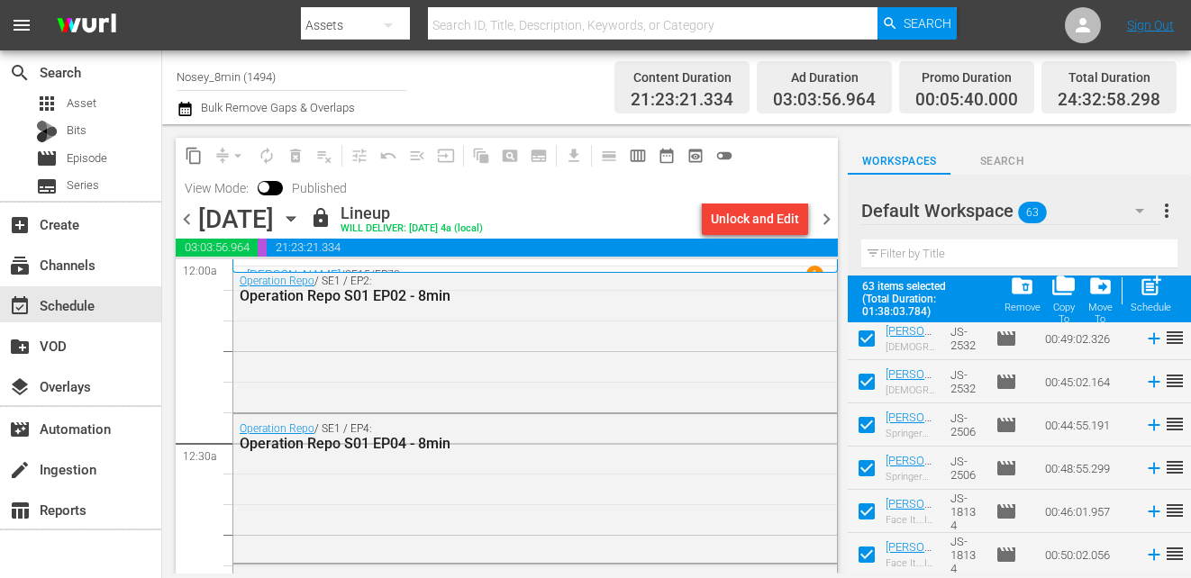
checkbox input "false"
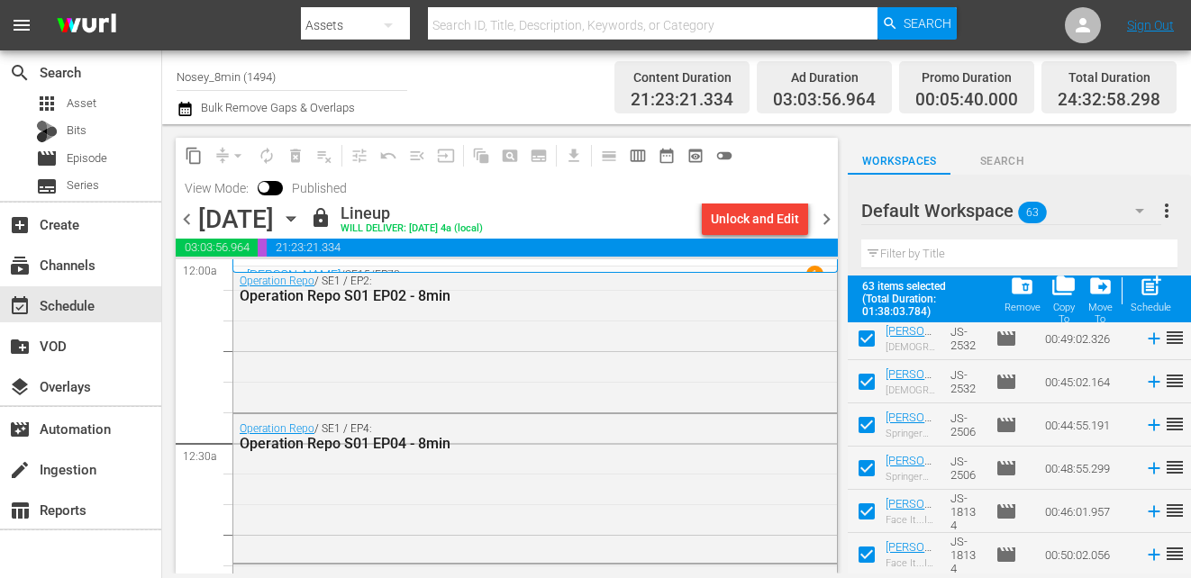
checkbox input "false"
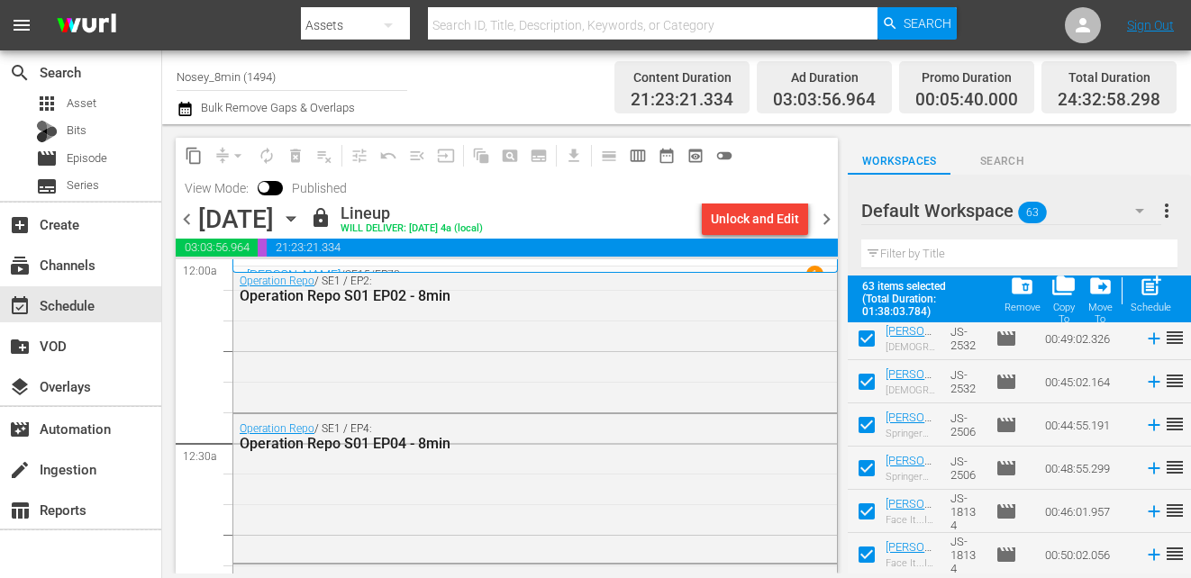
checkbox input "false"
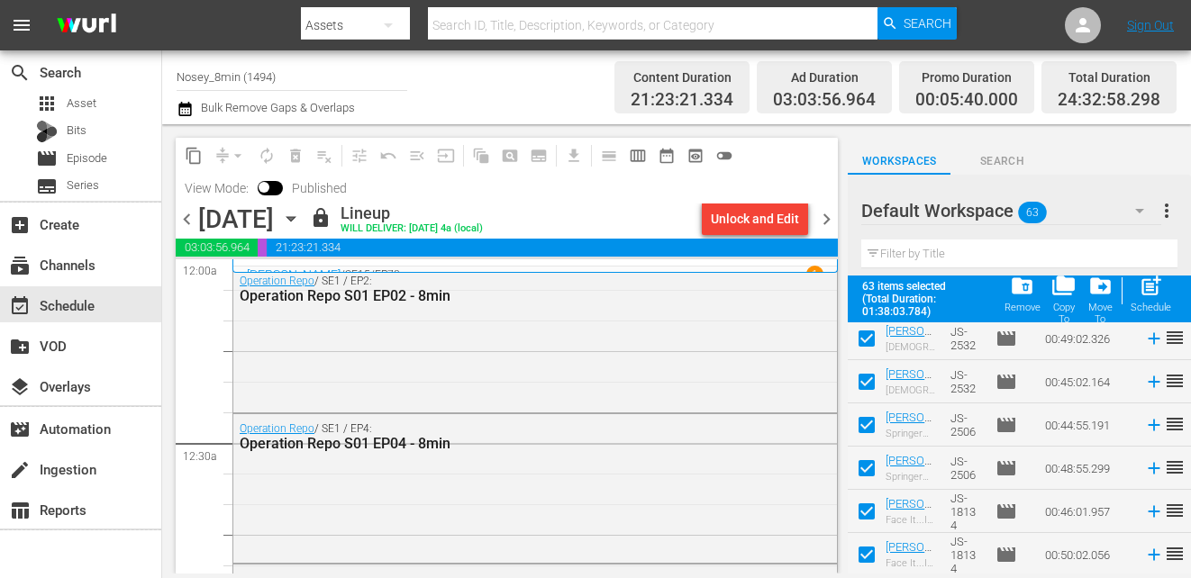
checkbox input "false"
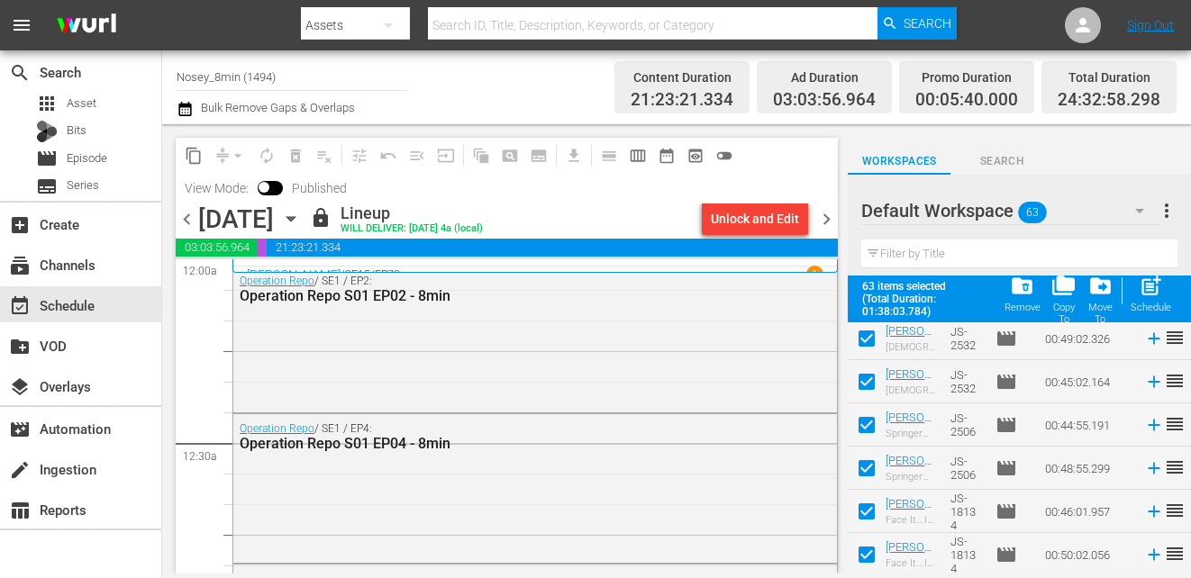
checkbox input "false"
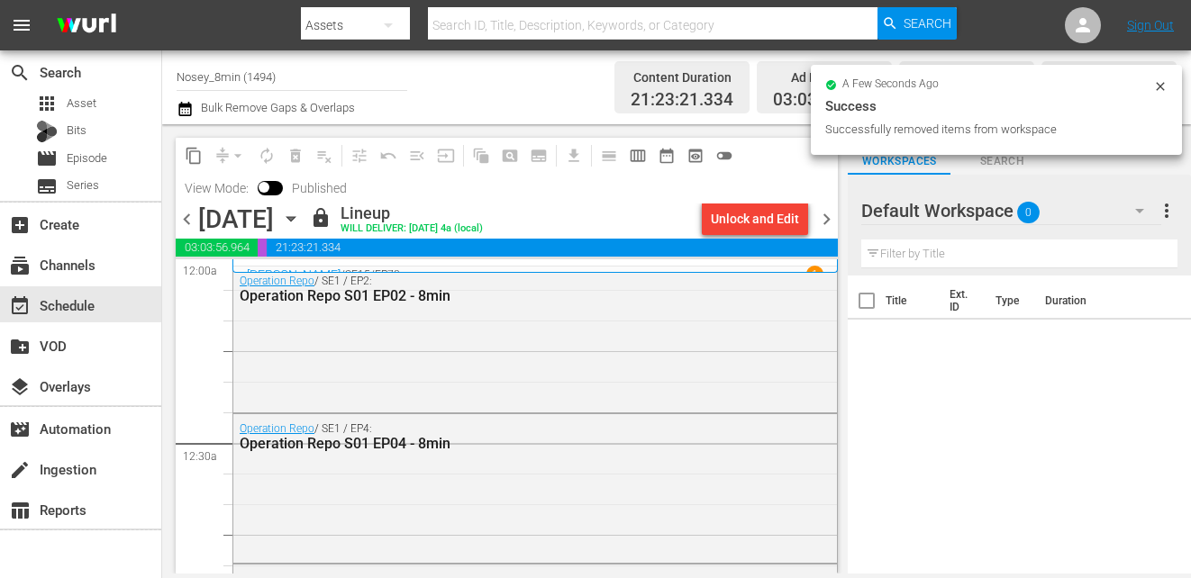
click at [820, 218] on span "chevron_right" at bounding box center [826, 219] width 23 height 23
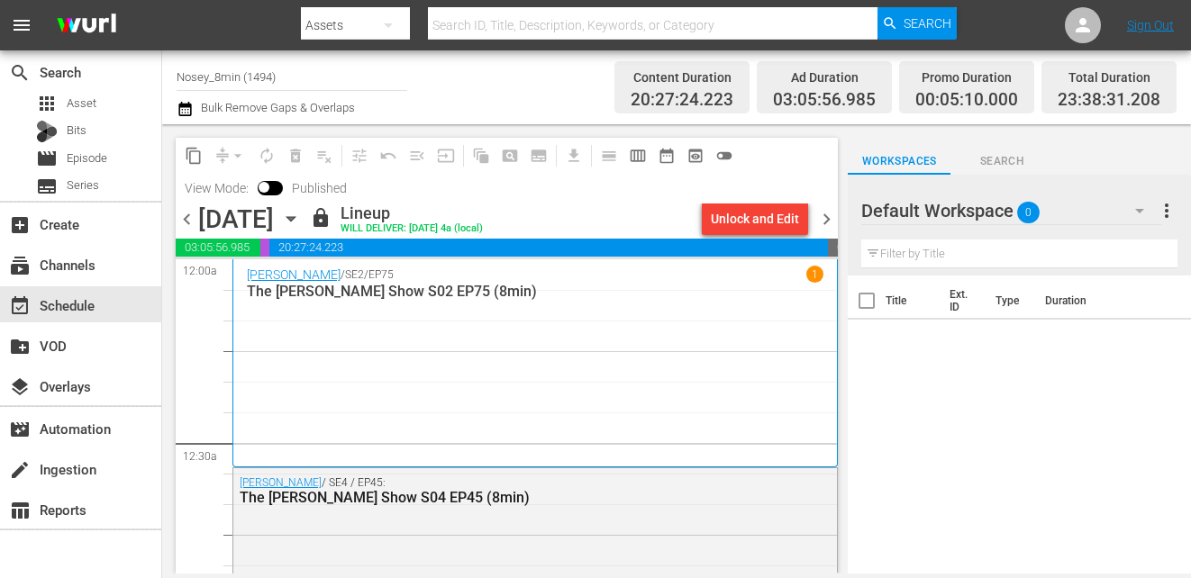
click at [813, 214] on div "Unlock and Edit" at bounding box center [755, 219] width 121 height 31
click at [825, 214] on span "chevron_right" at bounding box center [826, 219] width 23 height 23
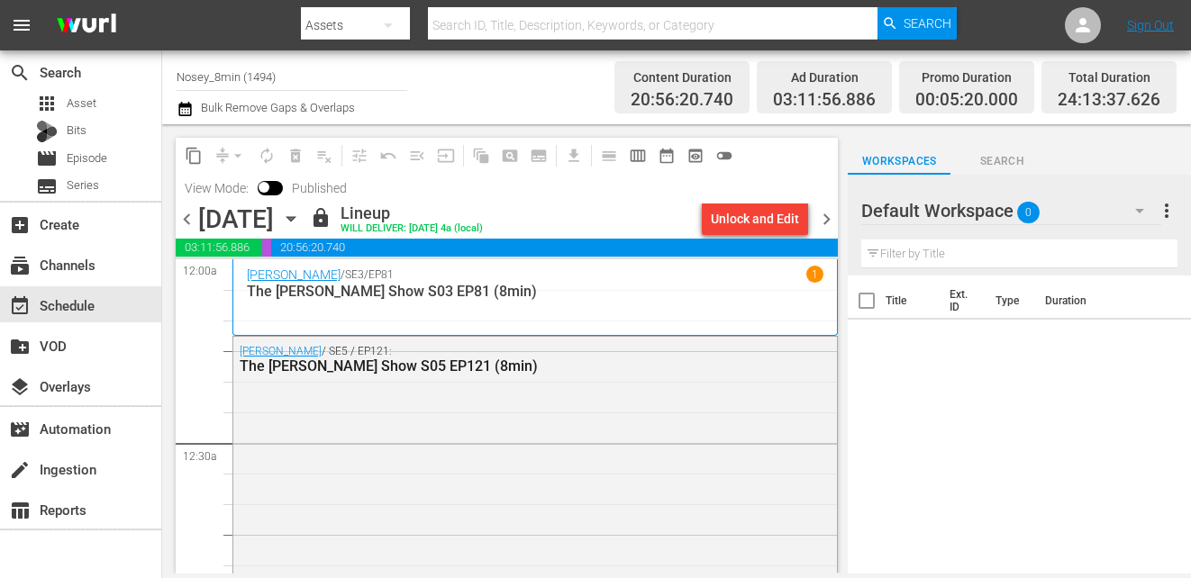
click at [824, 215] on span "chevron_right" at bounding box center [826, 219] width 23 height 23
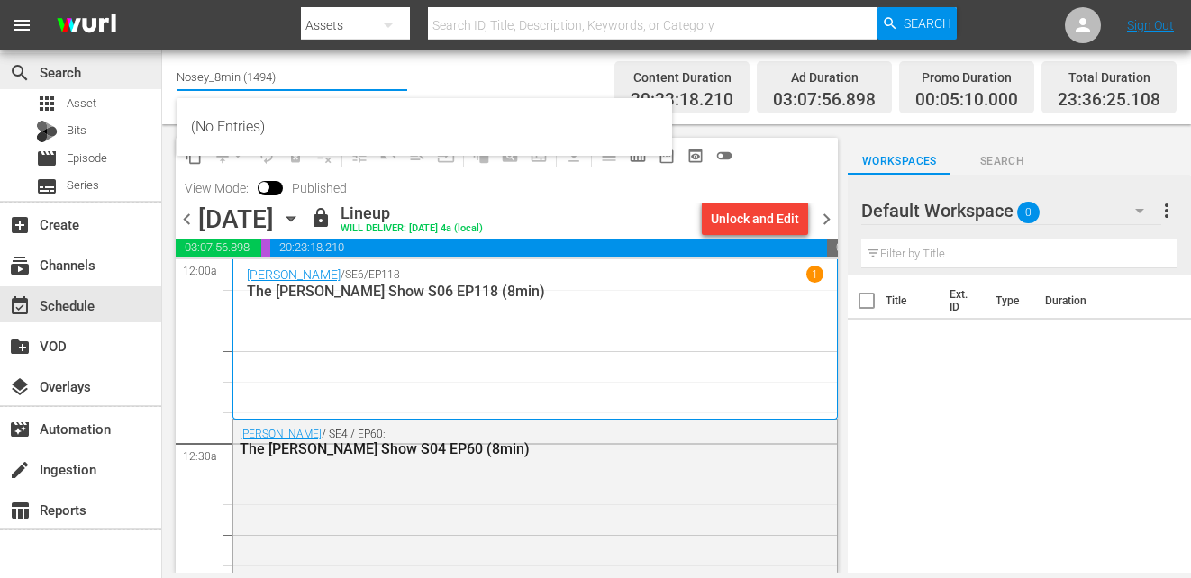
drag, startPoint x: 287, startPoint y: 83, endPoint x: 137, endPoint y: 68, distance: 150.4
click at [162, 0] on div "search Search apps Asset Bits movie Episode subtitles Series add_box Create sub…" at bounding box center [676, 0] width 1029 height 0
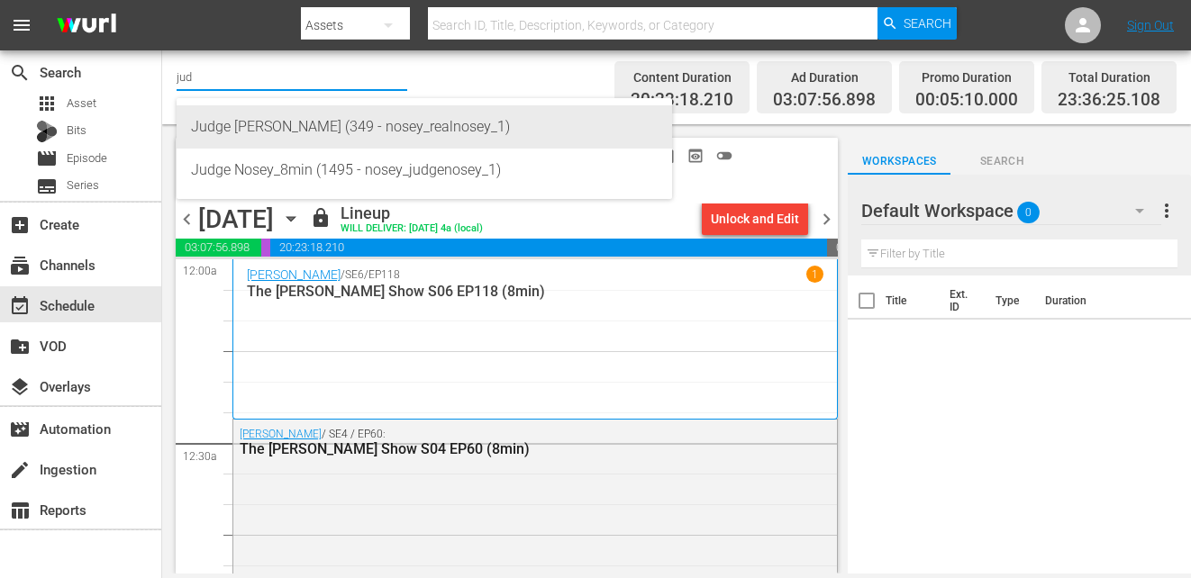
click at [214, 120] on div "Judge Nosey (349 - nosey_realnosey_1)" at bounding box center [424, 126] width 467 height 43
type input "Judge Nosey (349 - nosey_realnosey_1)"
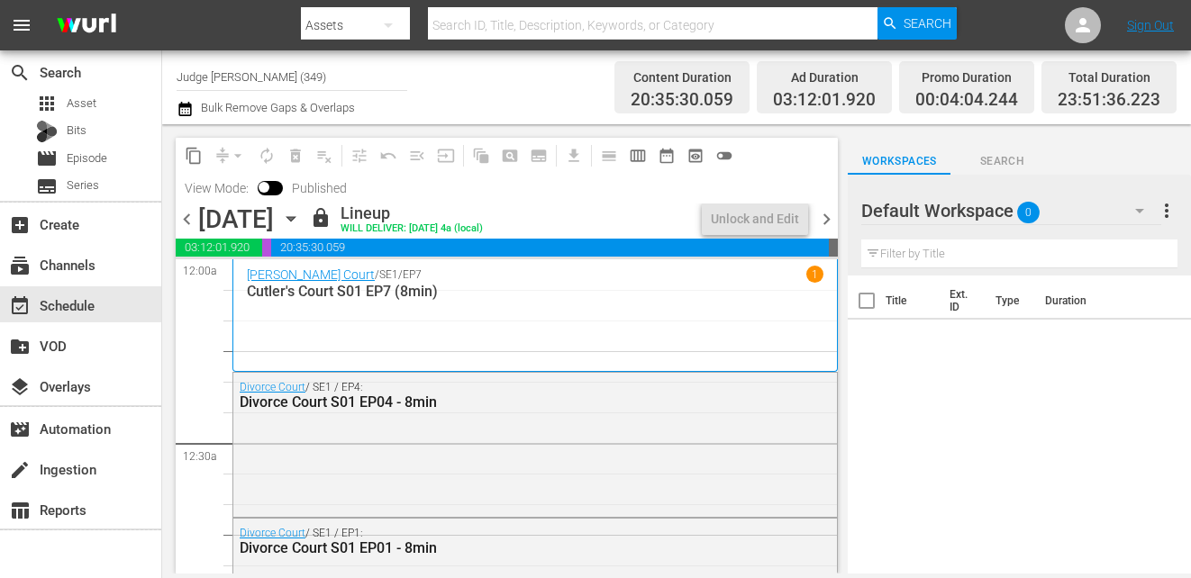
click at [301, 220] on icon "button" at bounding box center [291, 219] width 20 height 20
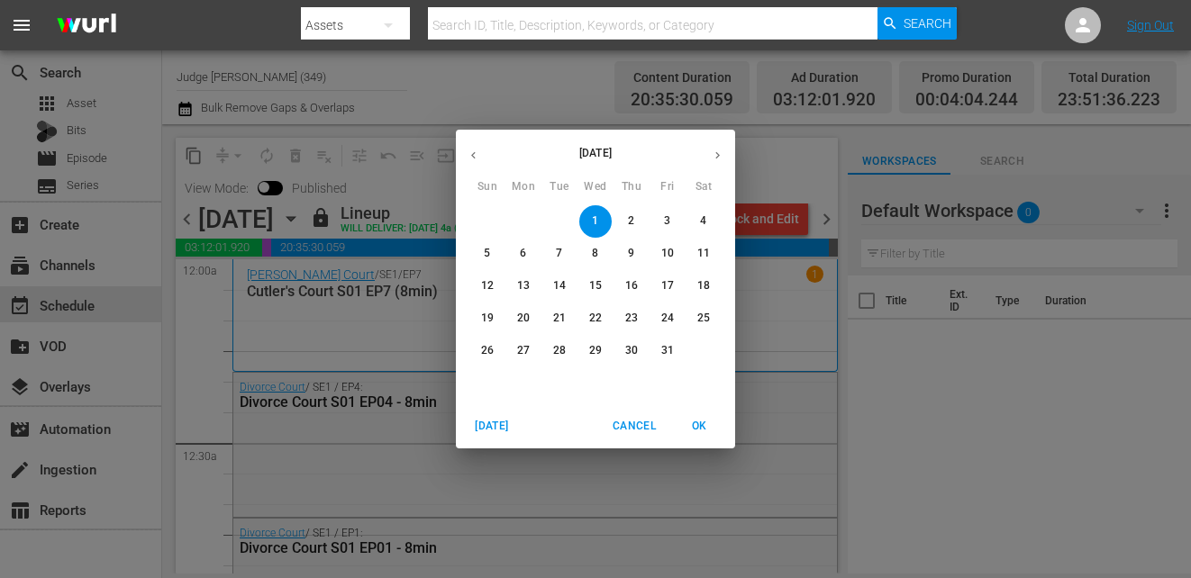
click at [477, 156] on icon "button" at bounding box center [474, 156] width 14 height 14
click at [702, 317] on p "27" at bounding box center [703, 318] width 13 height 15
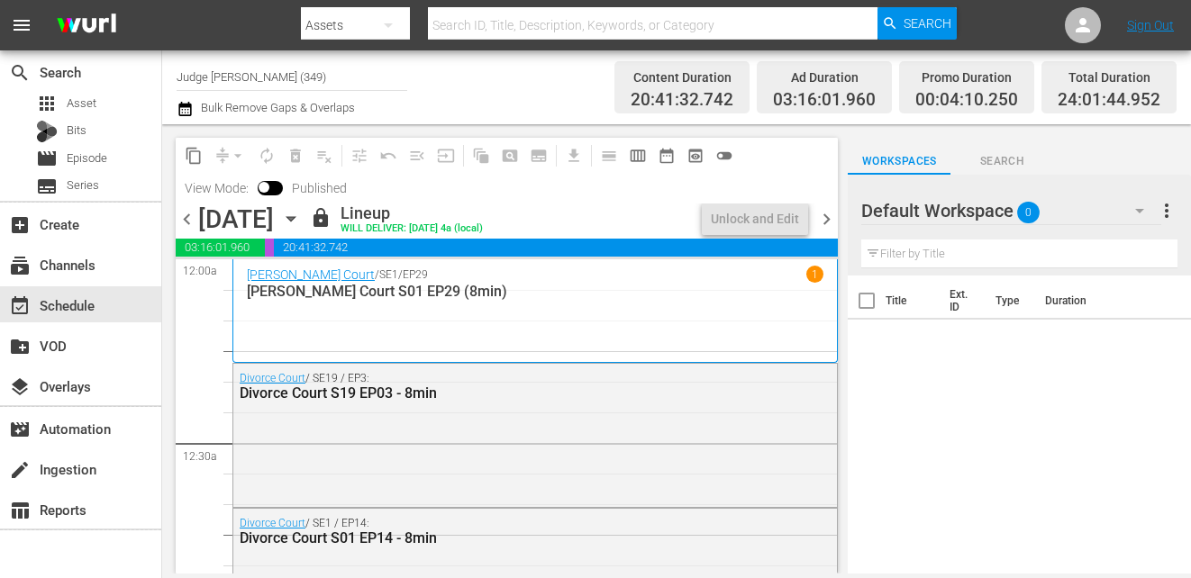
click at [287, 71] on input "Judge Nosey (349)" at bounding box center [292, 76] width 231 height 43
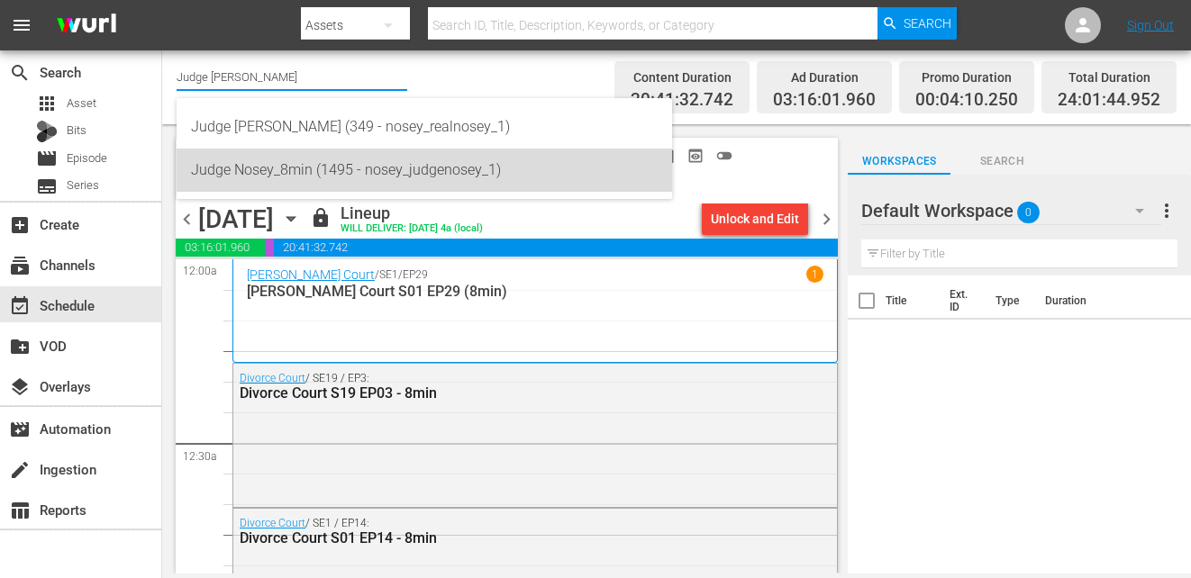
click at [292, 167] on div "Judge Nosey_8min (1495 - nosey_judgenosey_1)" at bounding box center [424, 170] width 467 height 43
type input "Judge Nosey_8min (1495 - nosey_judgenosey_1)"
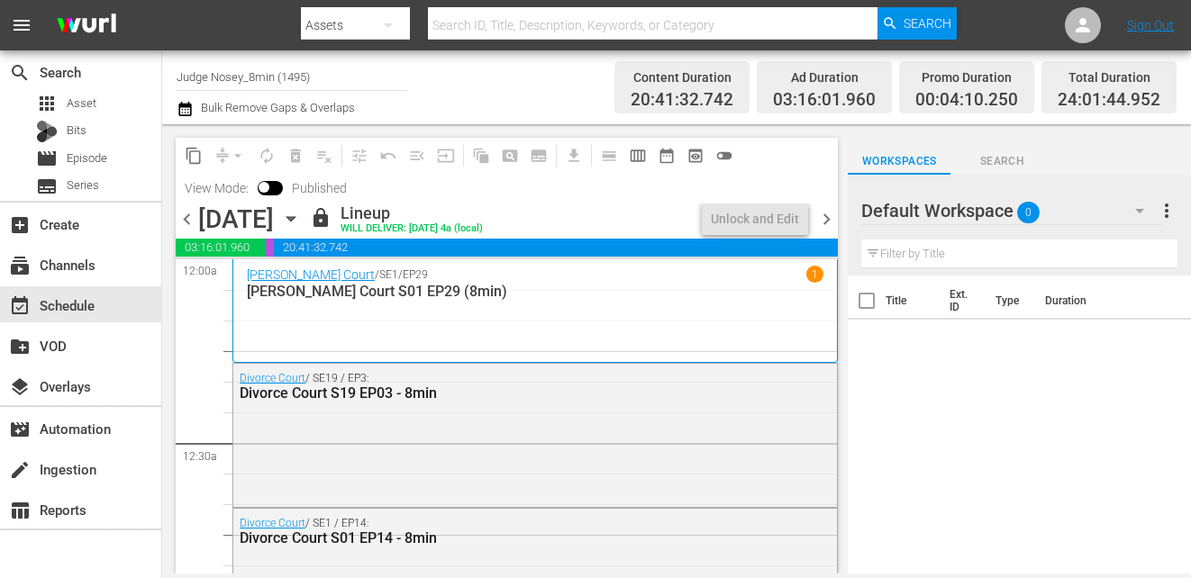
click at [301, 216] on icon "button" at bounding box center [291, 219] width 20 height 20
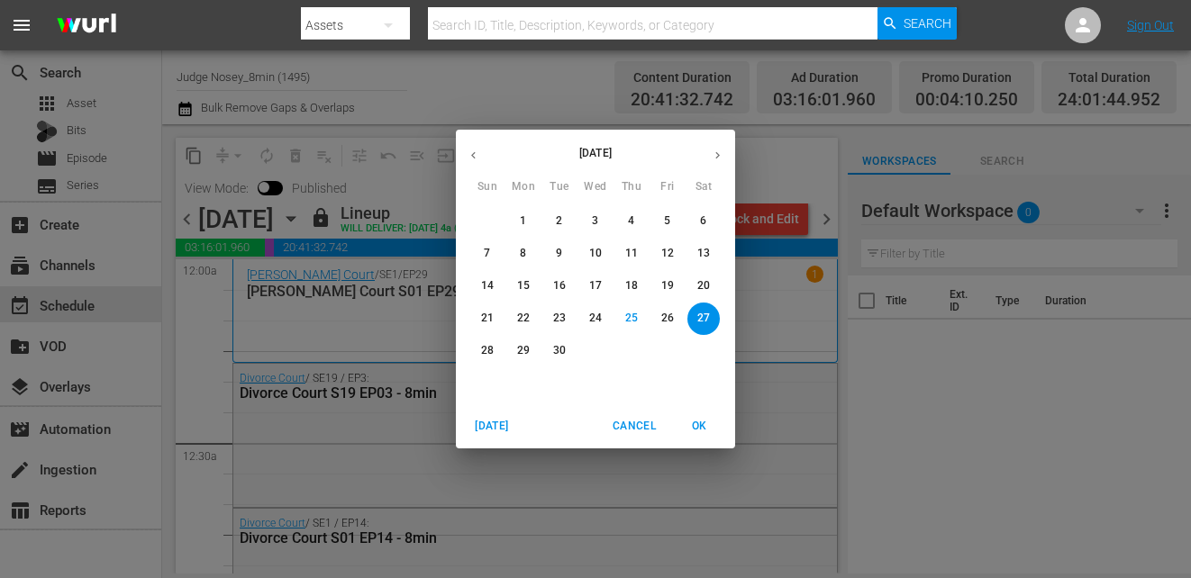
click at [702, 327] on button "27" at bounding box center [704, 319] width 32 height 32
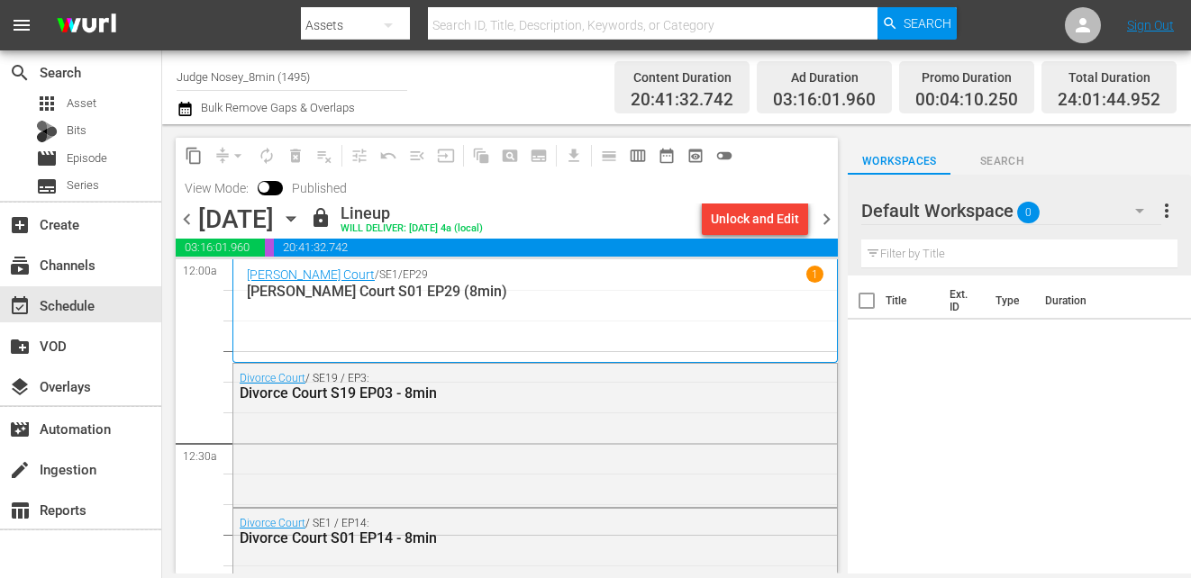
click at [301, 221] on icon "button" at bounding box center [291, 219] width 20 height 20
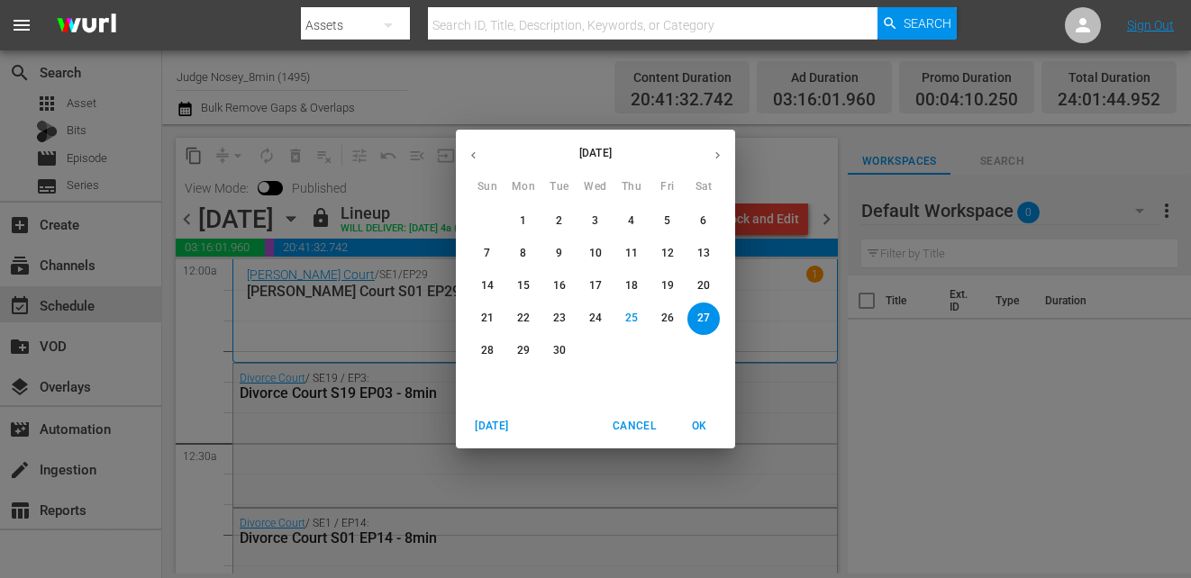
click at [723, 147] on button "button" at bounding box center [717, 155] width 35 height 35
click at [612, 215] on div "1" at bounding box center [596, 221] width 36 height 32
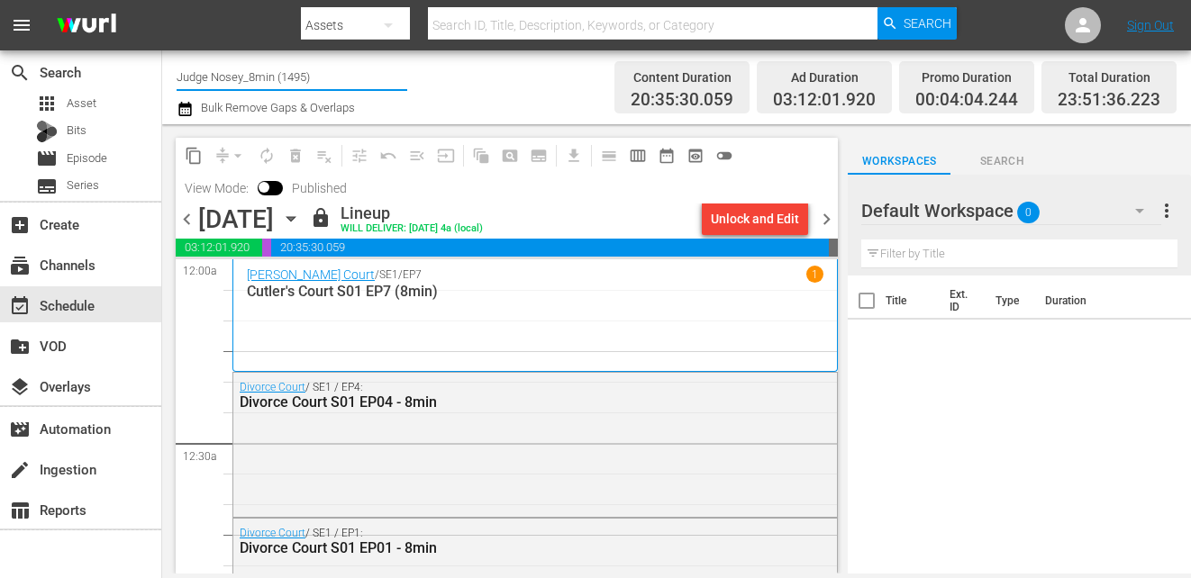
drag, startPoint x: 322, startPoint y: 77, endPoint x: 253, endPoint y: 77, distance: 68.5
click at [253, 77] on input "Judge Nosey_8min (1495)" at bounding box center [292, 76] width 231 height 43
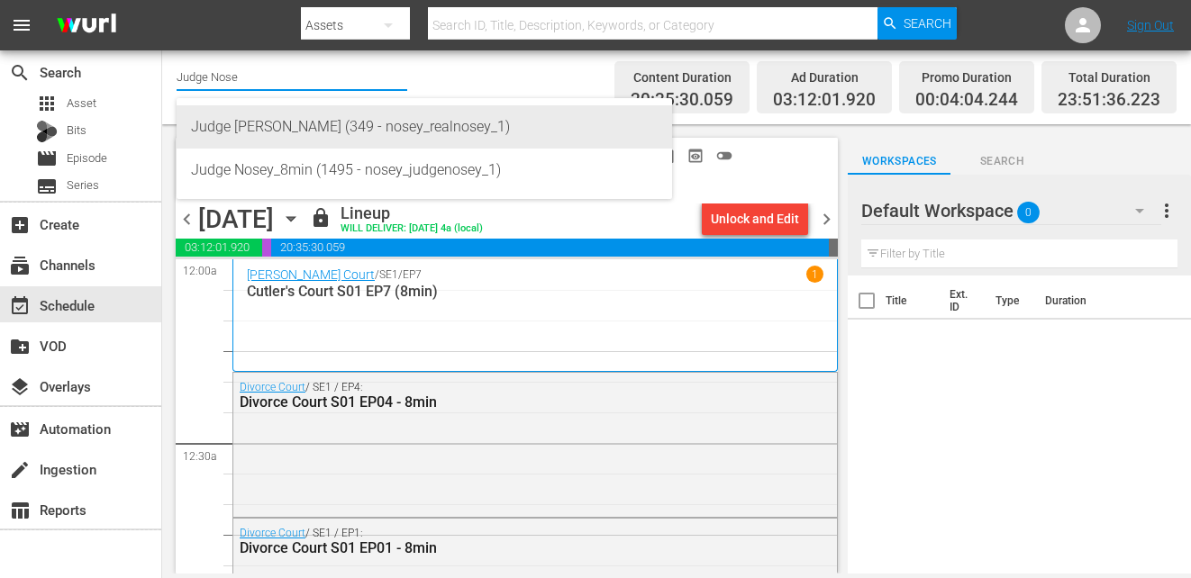
click at [282, 131] on div "Judge Nosey (349 - nosey_realnosey_1)" at bounding box center [424, 126] width 467 height 43
type input "Judge Nosey (349 - nosey_realnosey_1)"
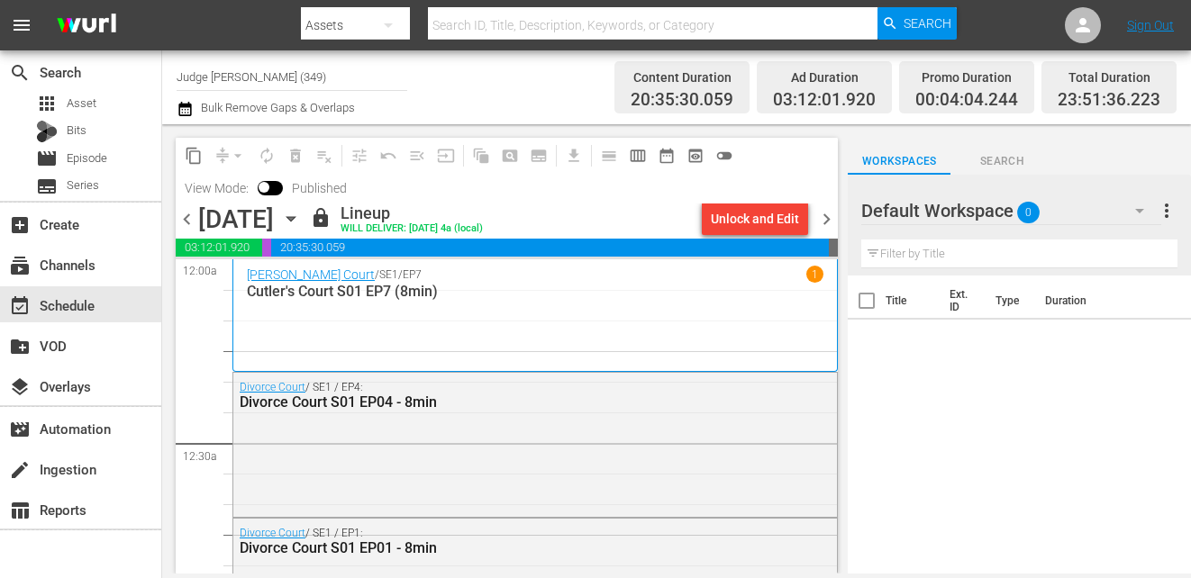
click at [295, 218] on icon "button" at bounding box center [291, 219] width 8 height 5
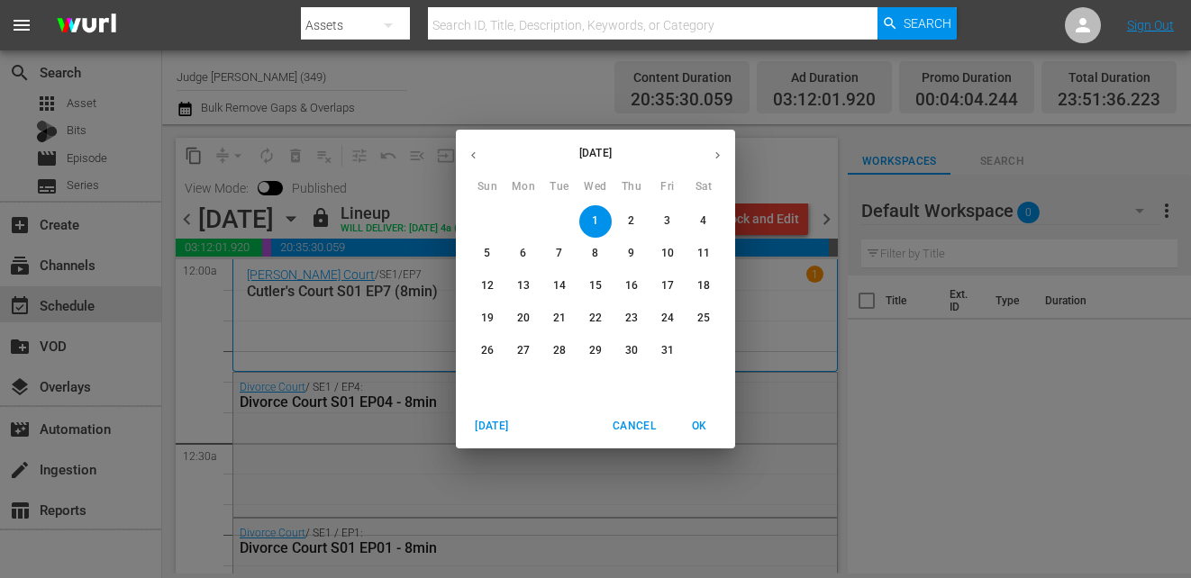
click at [551, 345] on span "28" at bounding box center [559, 350] width 32 height 15
